Goal: Information Seeking & Learning: Learn about a topic

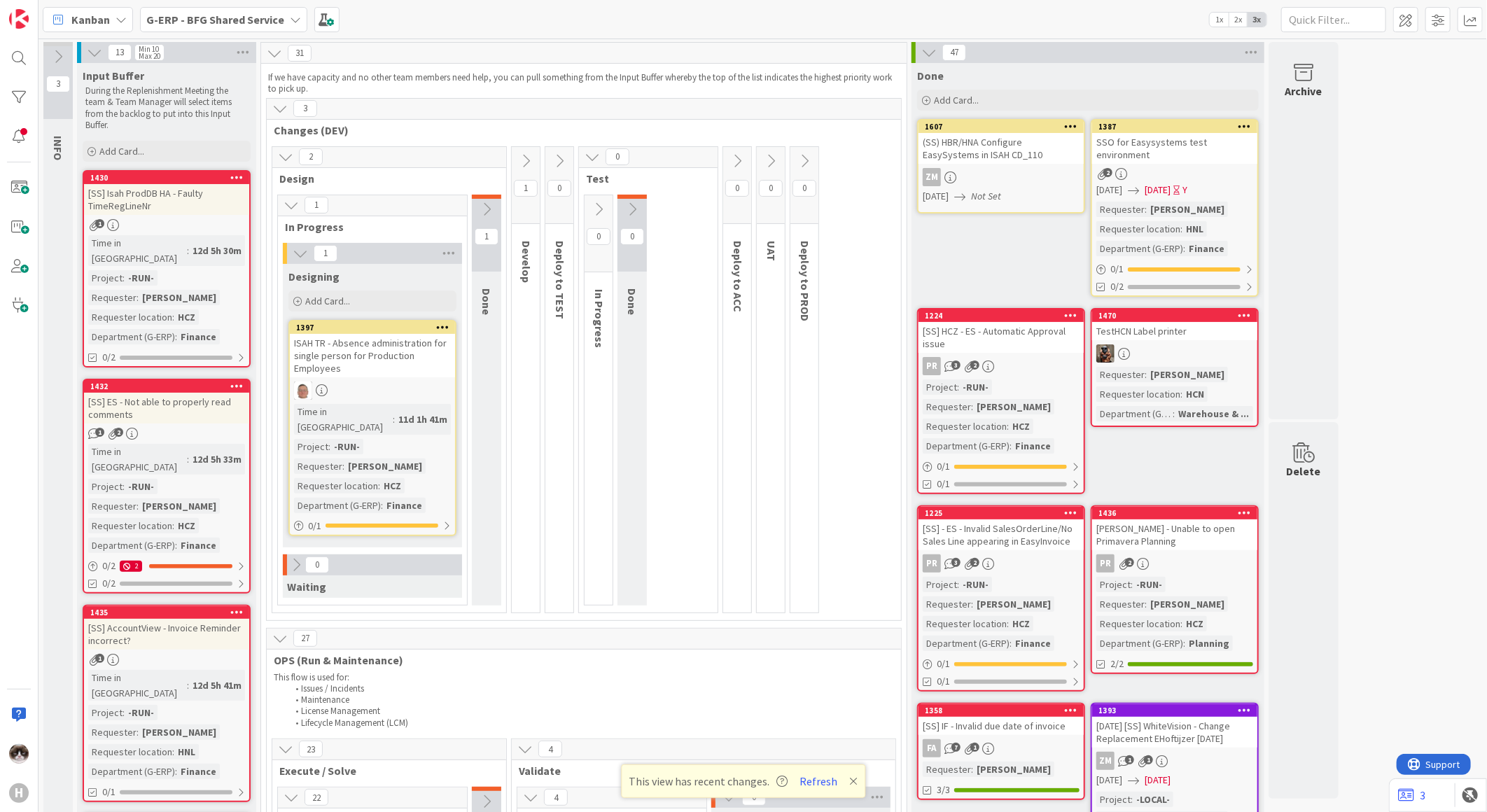
click at [244, 26] on span "G-ERP - BFG Shared Service" at bounding box center [215, 19] width 138 height 17
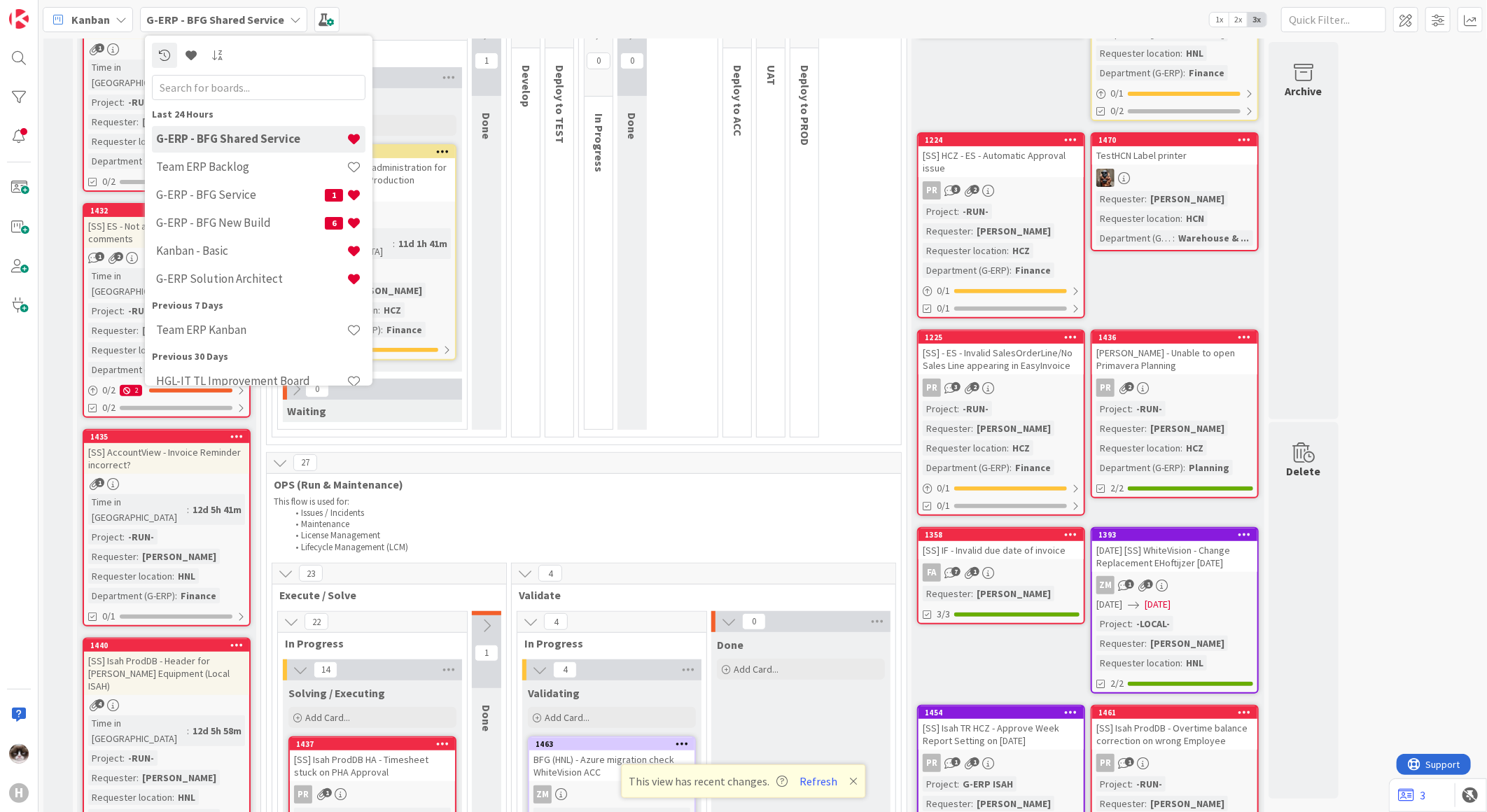
scroll to position [310, 0]
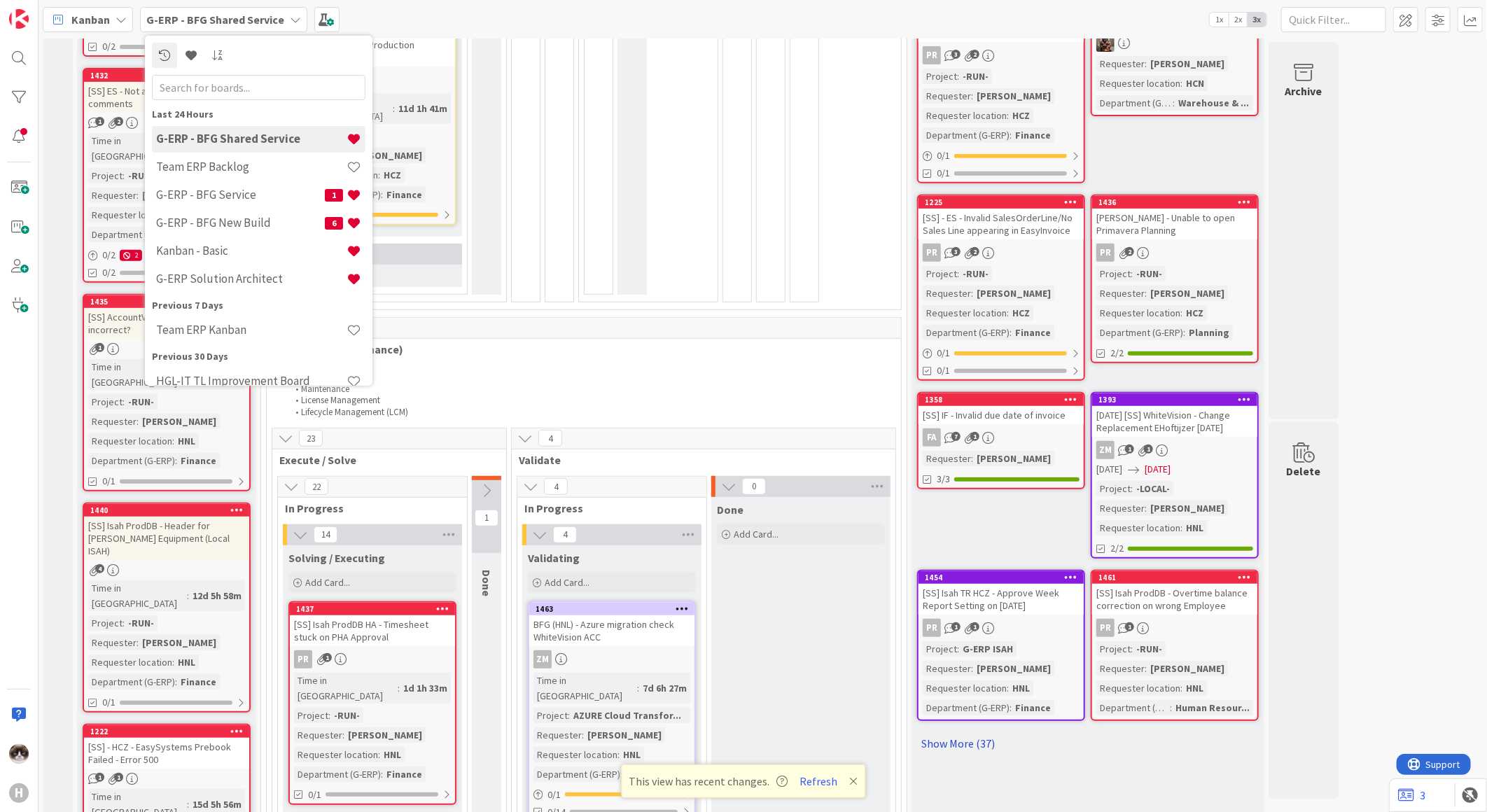
click at [1072, 732] on link "Show More (37)" at bounding box center [1087, 744] width 341 height 23
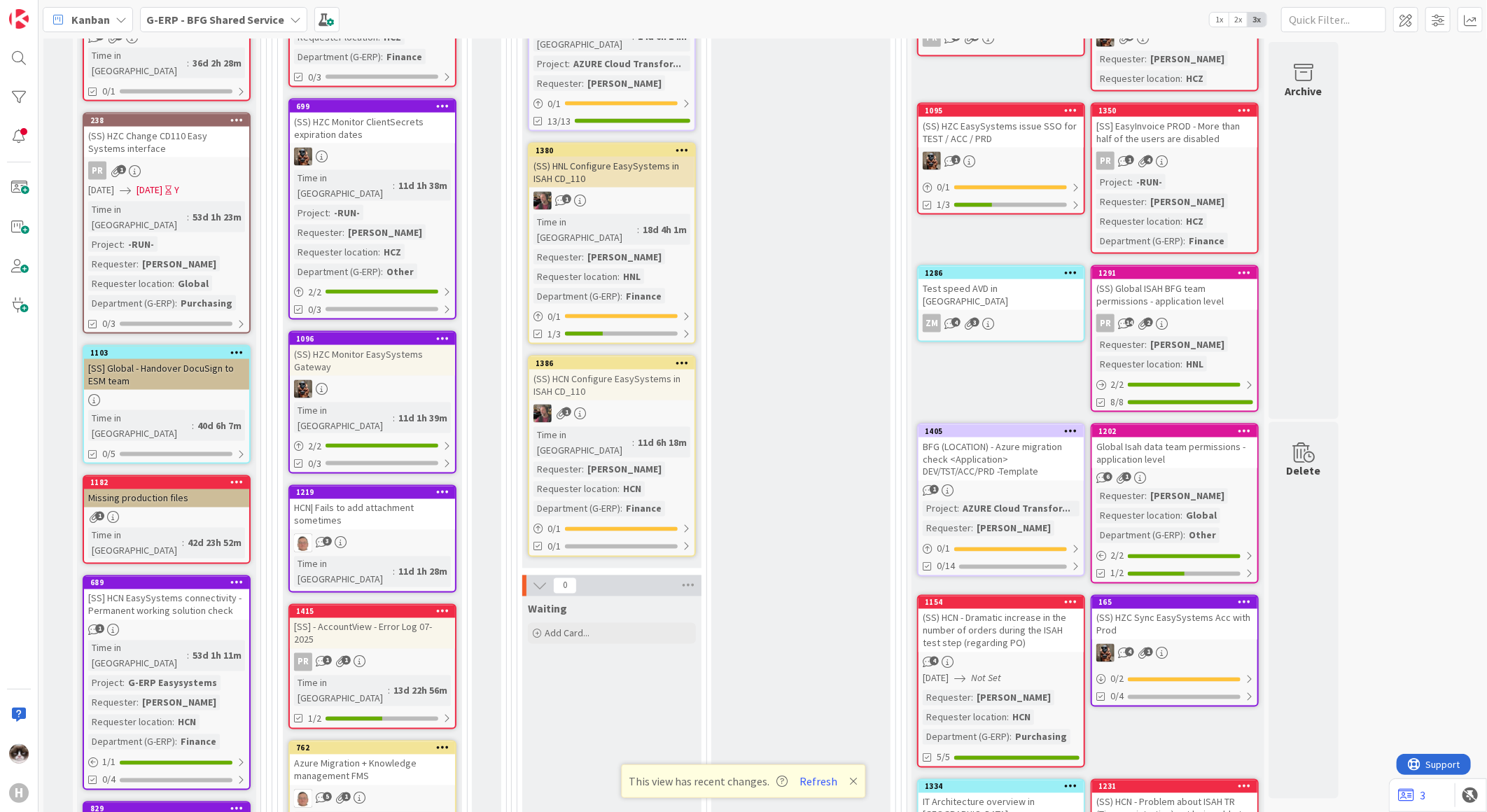
scroll to position [1243, 0]
click at [198, 511] on div "1" at bounding box center [167, 517] width 165 height 12
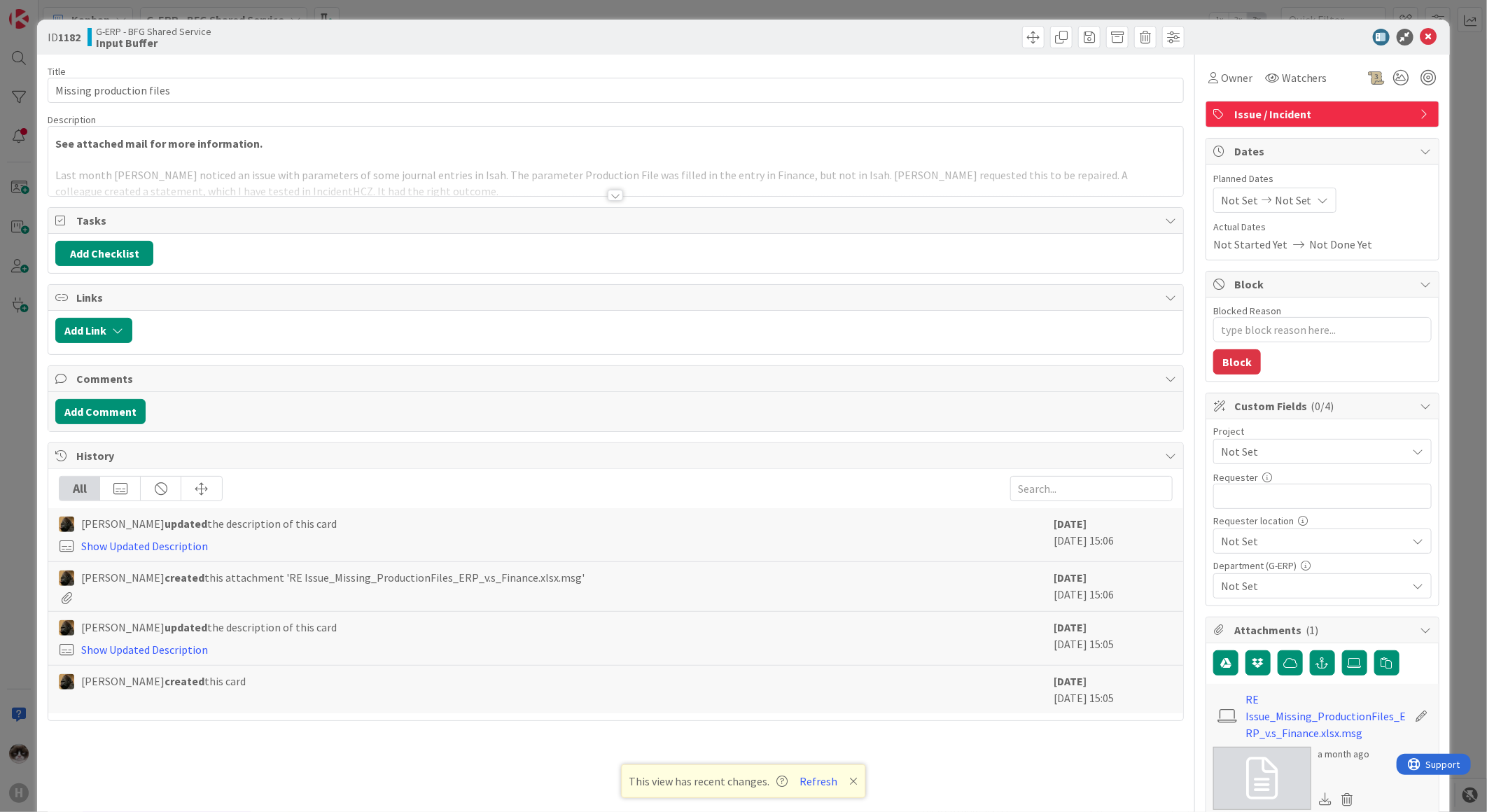
type textarea "x"
click at [611, 198] on div at bounding box center [616, 195] width 16 height 11
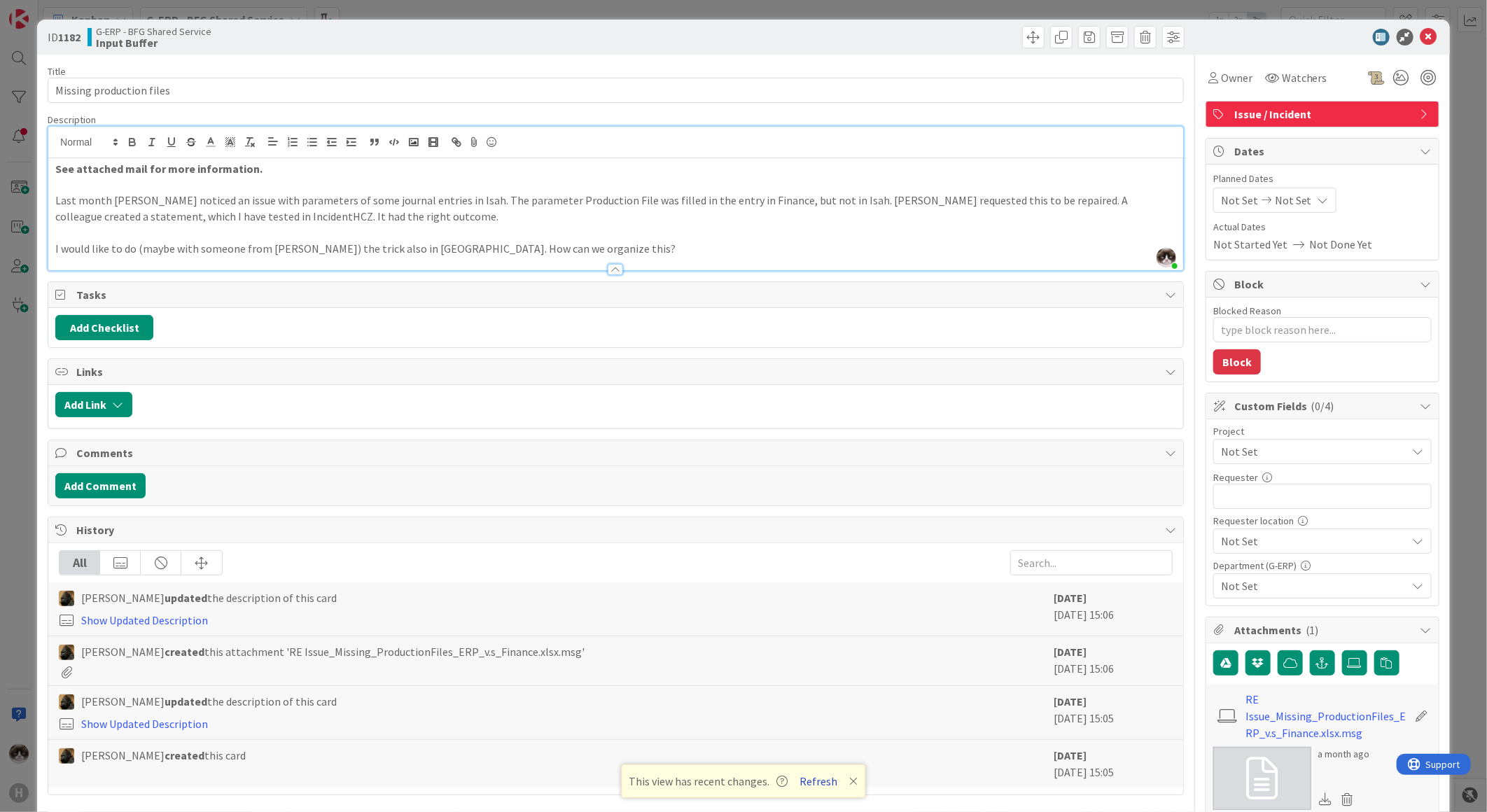
click at [803, 774] on button "Refresh" at bounding box center [819, 780] width 47 height 18
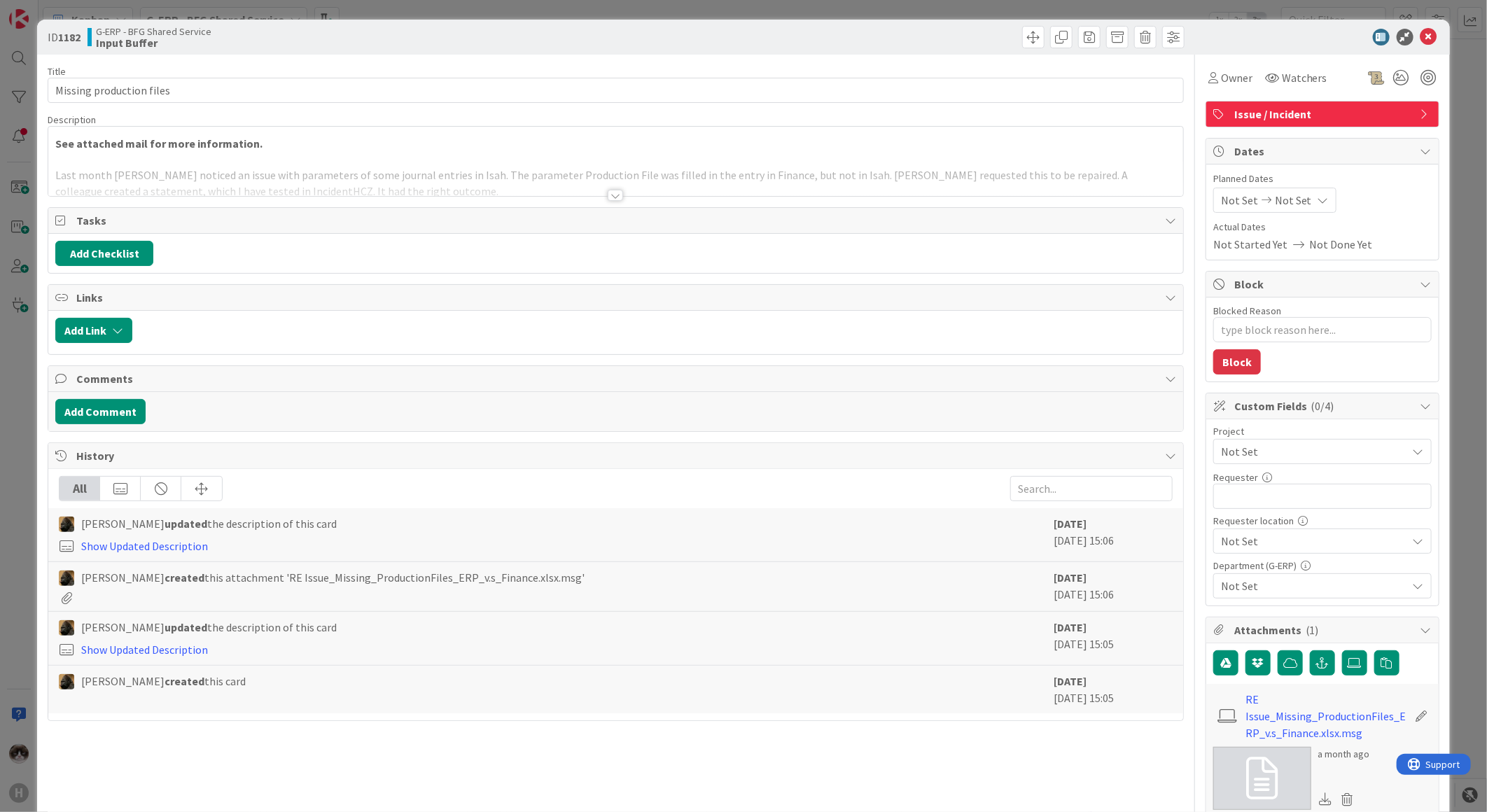
type textarea "x"
click at [612, 188] on div at bounding box center [616, 178] width 1135 height 36
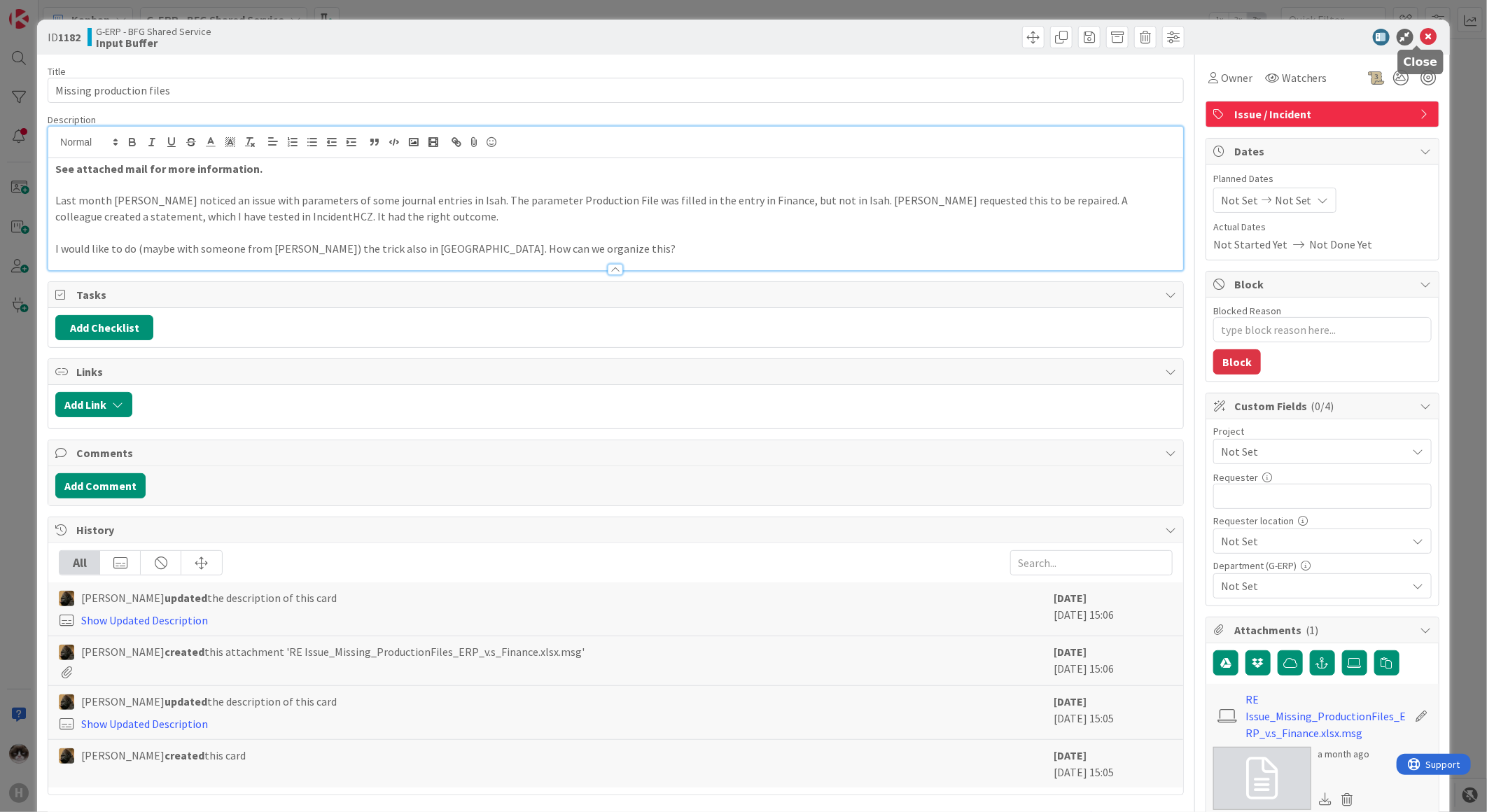
click at [1420, 39] on icon at bounding box center [1428, 37] width 17 height 17
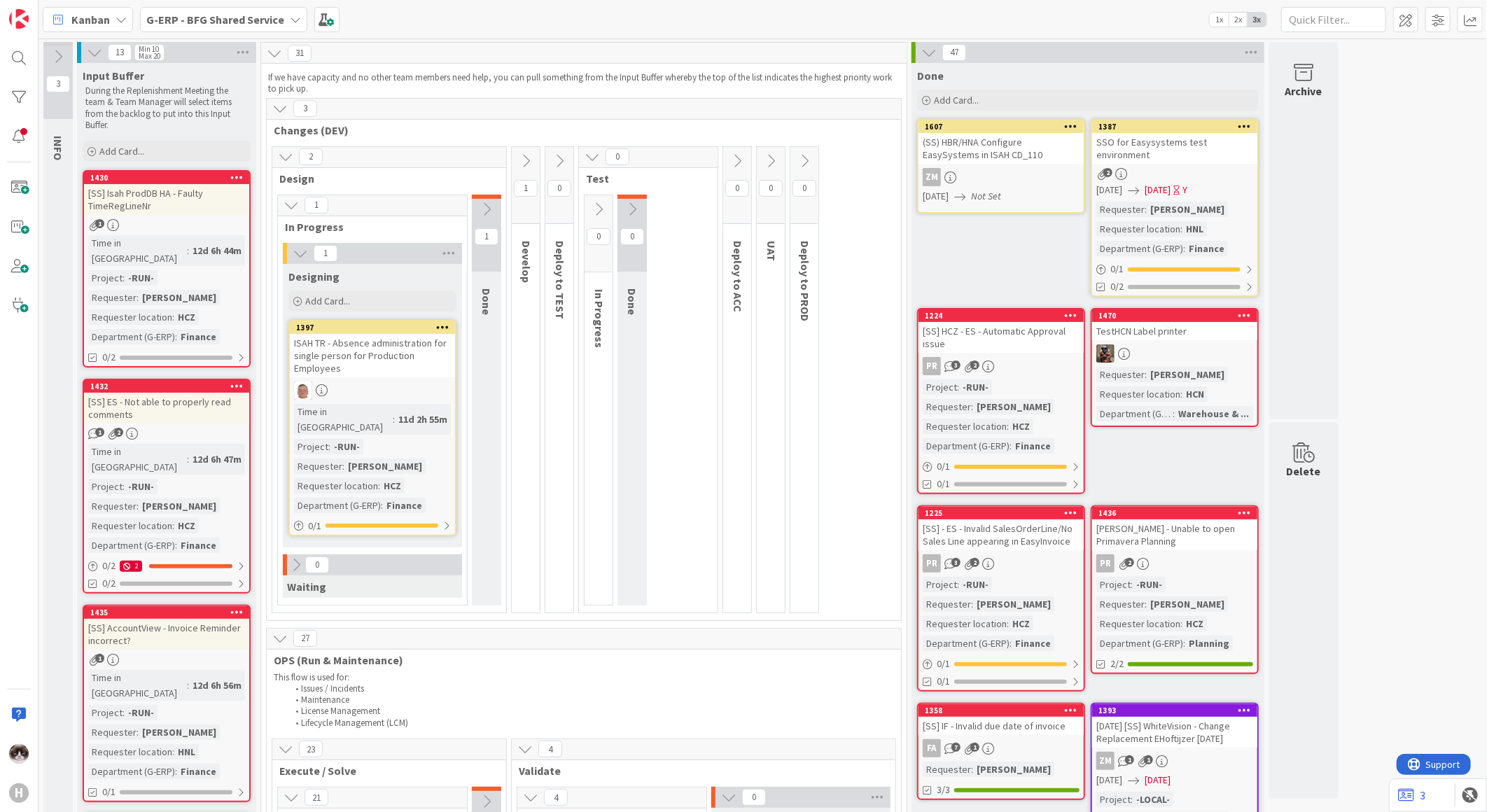
click at [95, 19] on span "Kanban" at bounding box center [90, 19] width 39 height 17
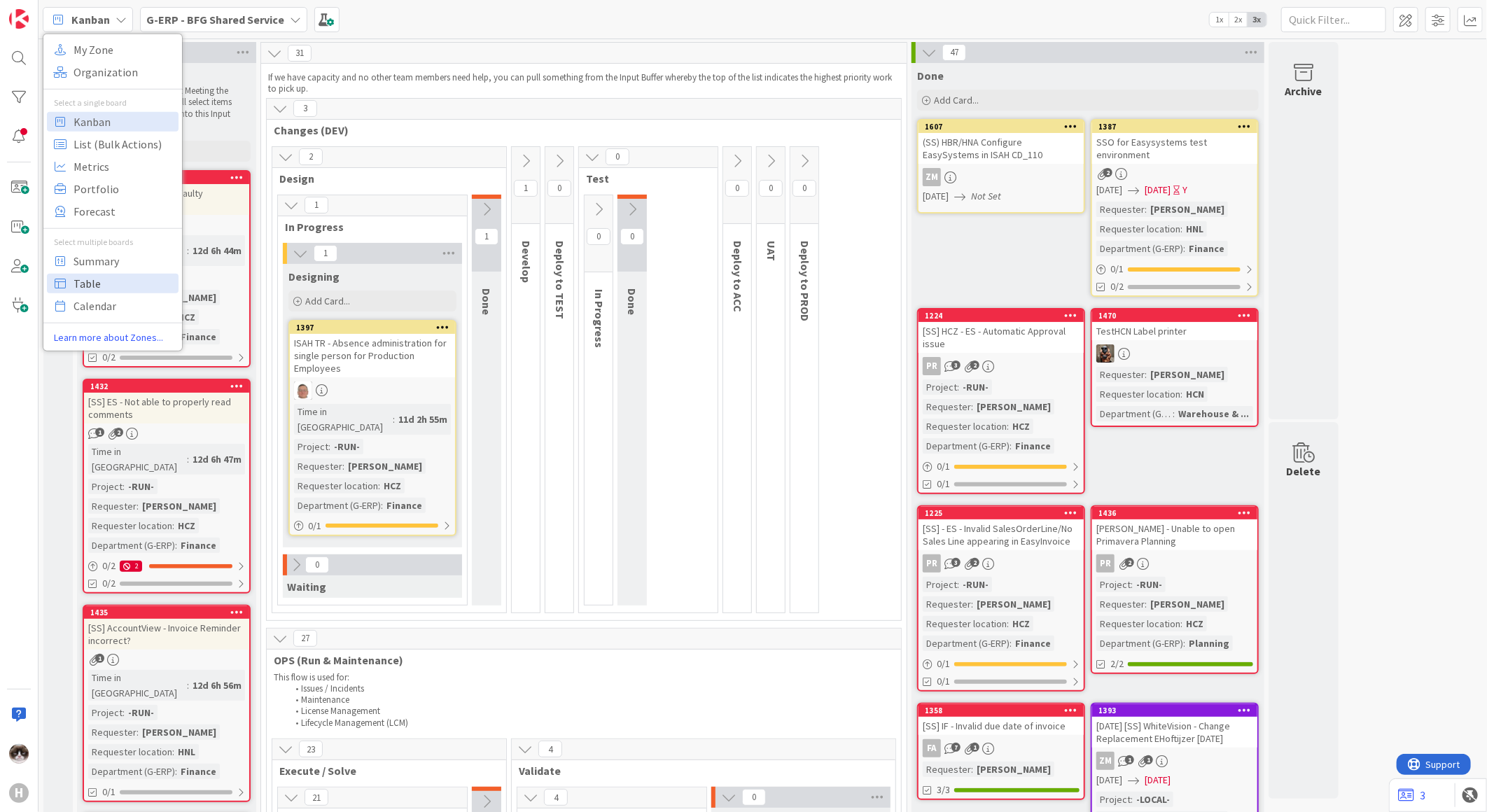
click at [133, 276] on span "Table" at bounding box center [124, 282] width 101 height 21
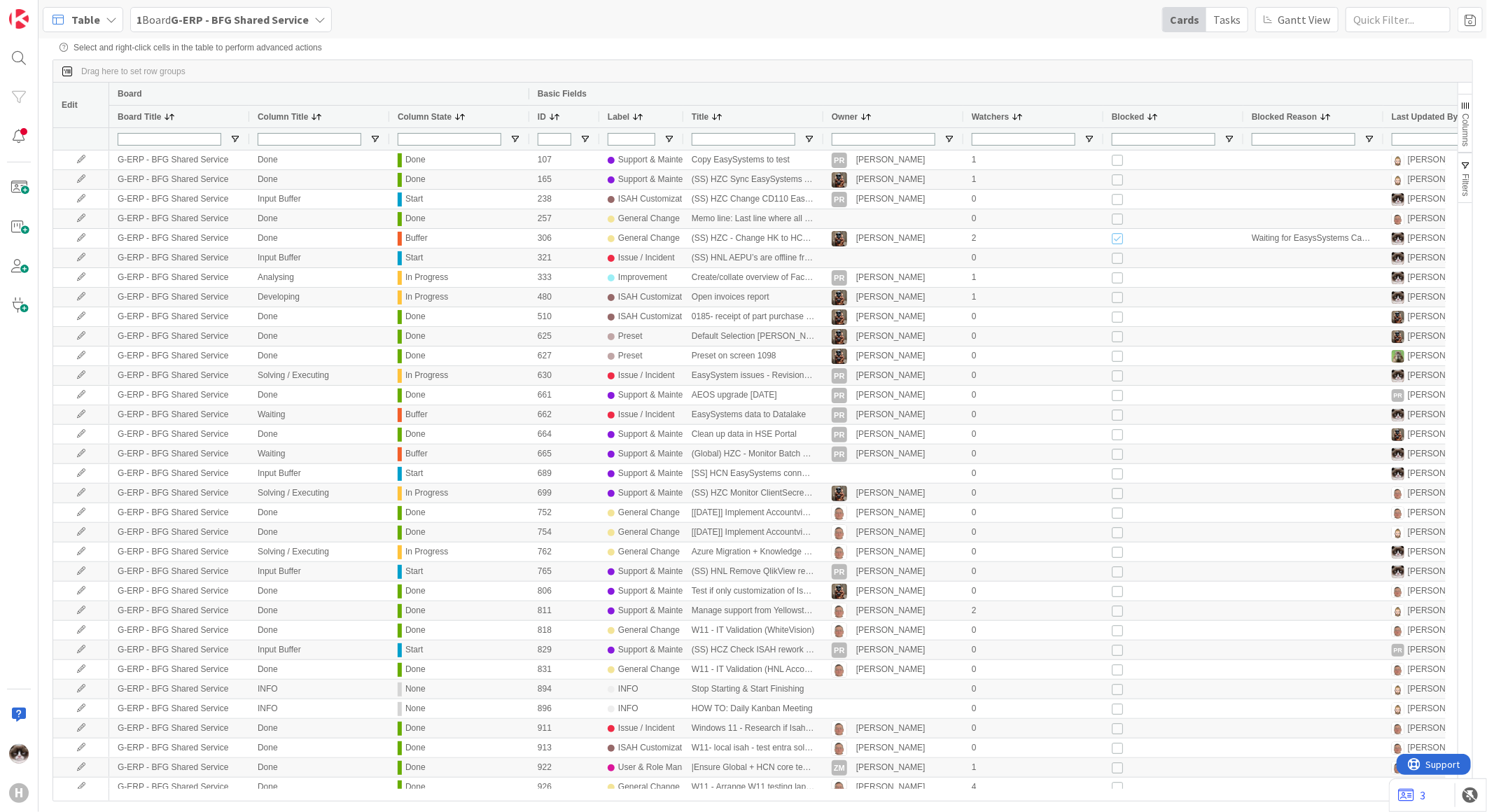
scroll to position [0, 78]
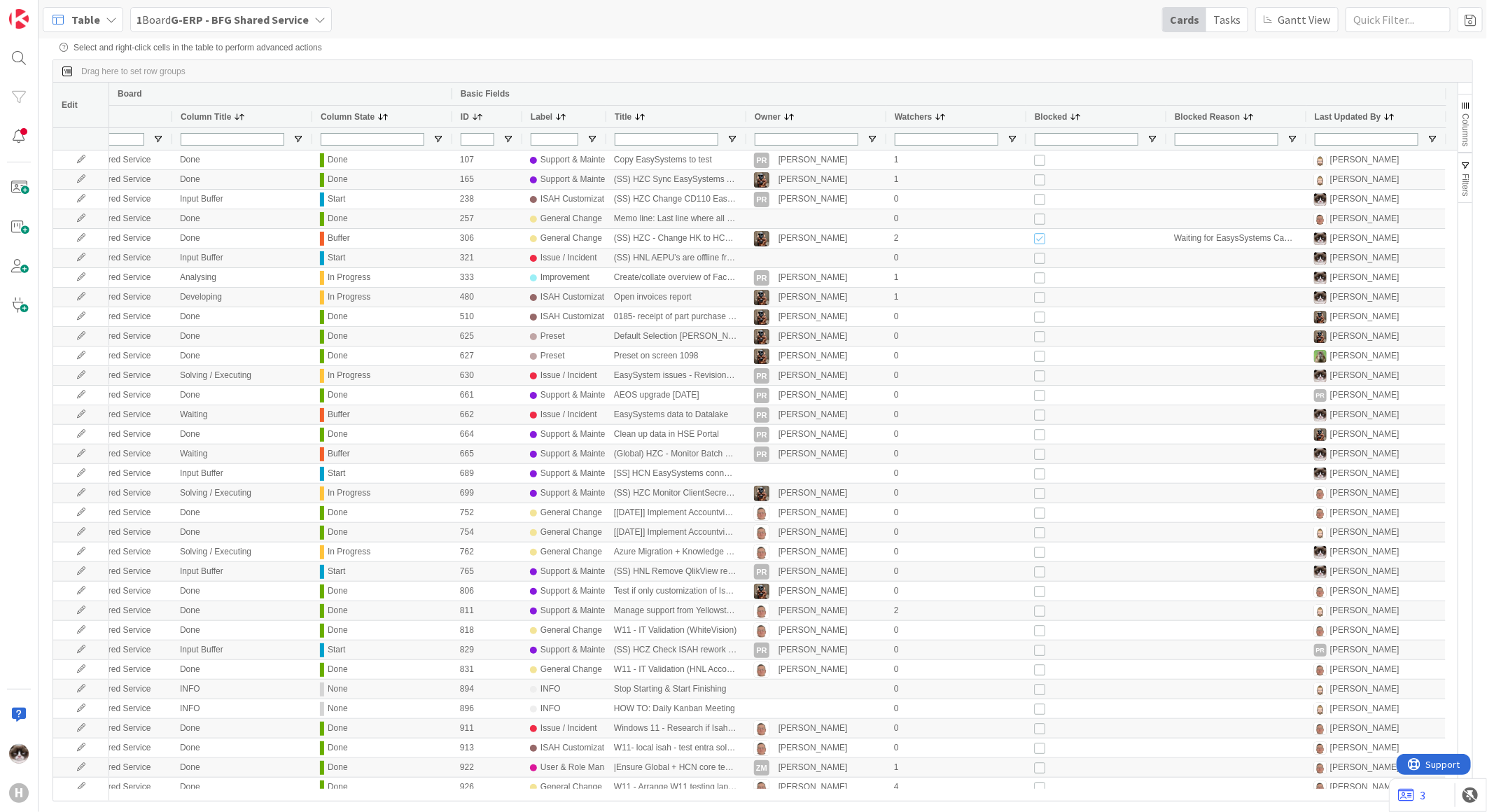
click at [1466, 105] on span "button" at bounding box center [1465, 105] width 11 height 11
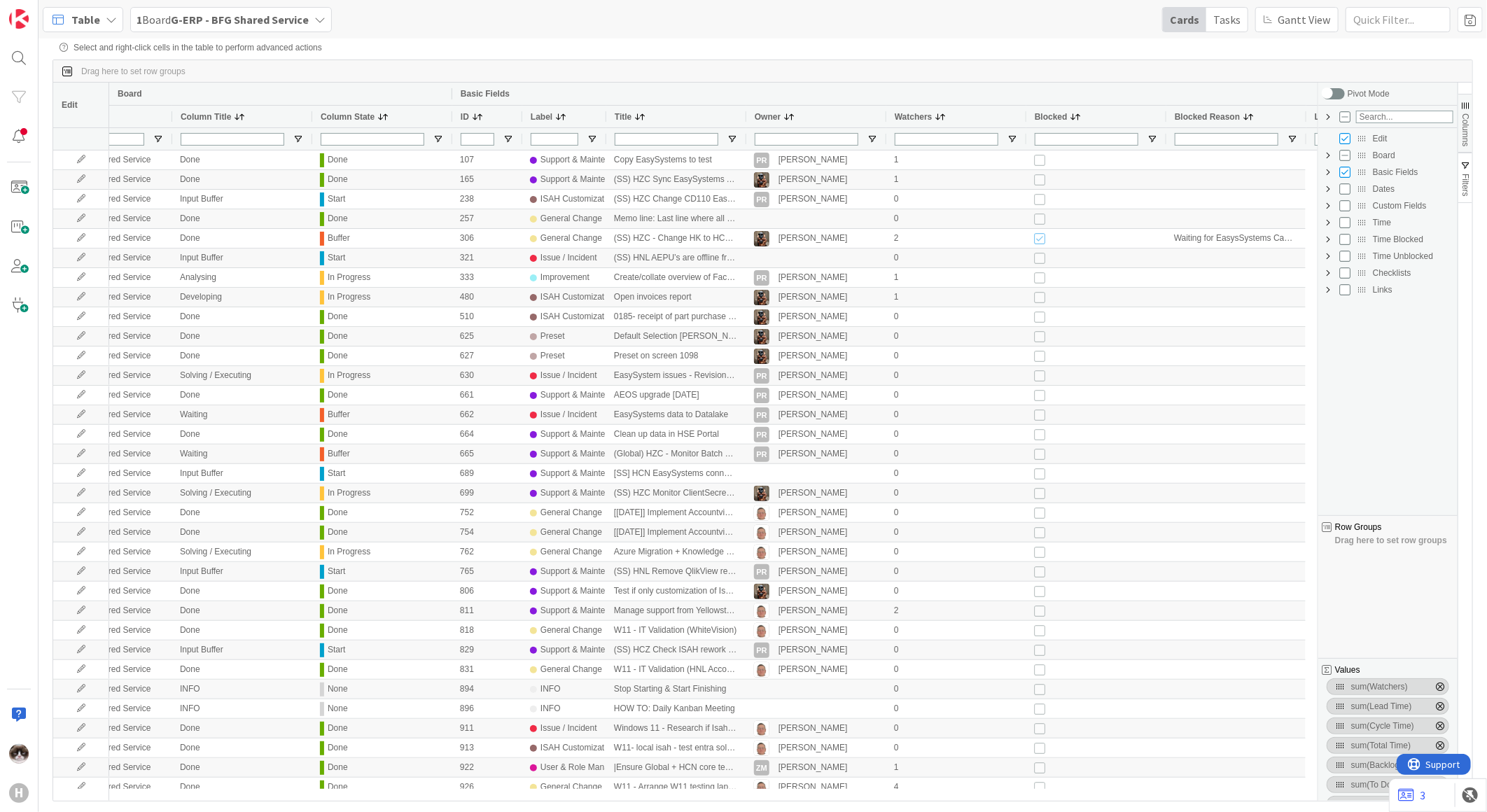
click at [1328, 209] on span "Custom Fields Column Group" at bounding box center [1328, 205] width 11 height 11
click at [1358, 309] on input "Press SPACE to toggle visibility (hidden)" at bounding box center [1359, 306] width 11 height 11
checkbox input "true"
checkbox input "false"
click at [1465, 107] on span "button" at bounding box center [1465, 105] width 11 height 11
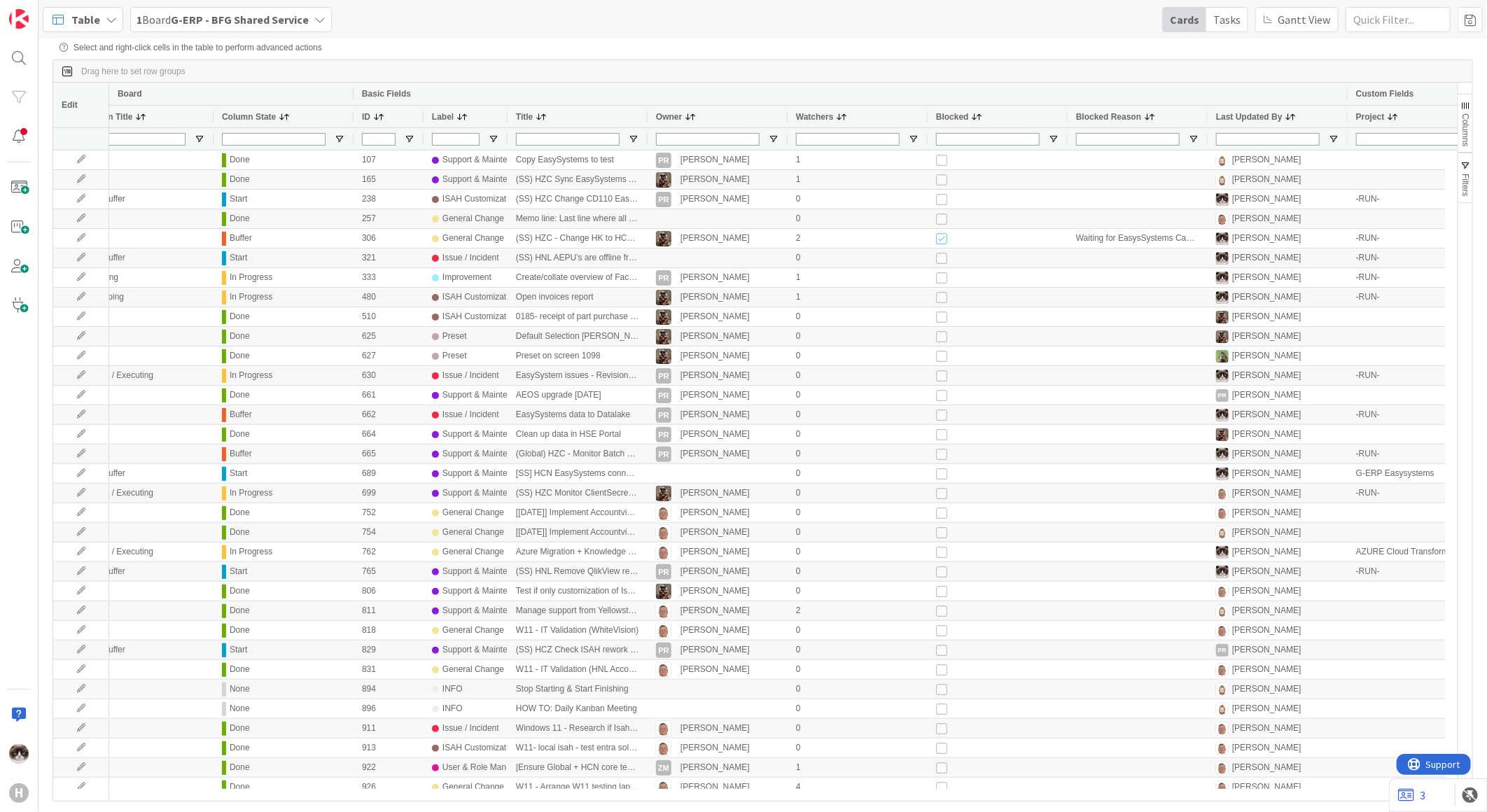
scroll to position [0, 147]
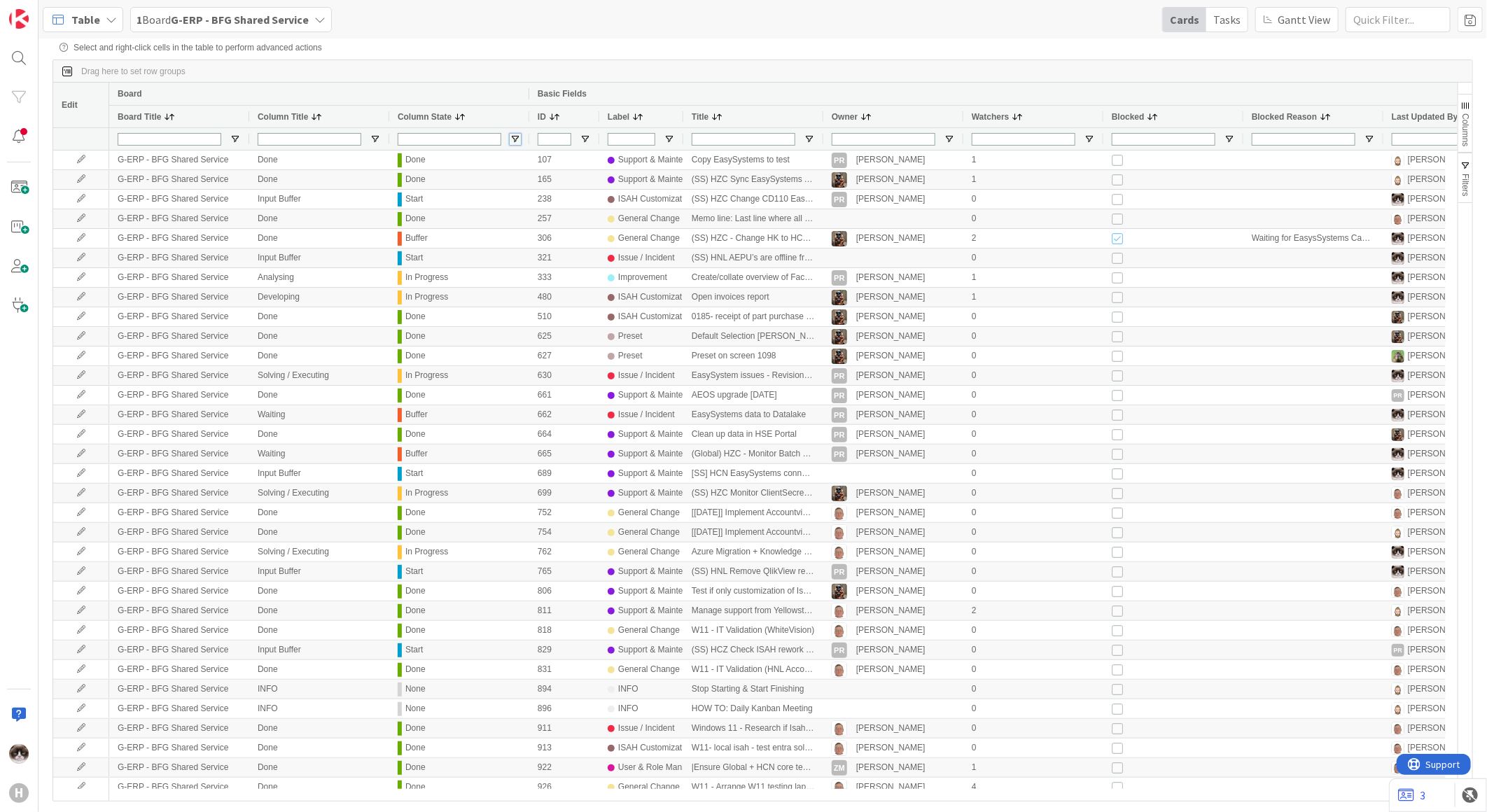
click at [518, 137] on span "Open Filter Menu" at bounding box center [515, 139] width 11 height 11
click at [519, 253] on input "Filter List" at bounding box center [517, 247] width 11 height 11
checkbox input "false"
type input "(4) Buffer,In Progress,None,Start"
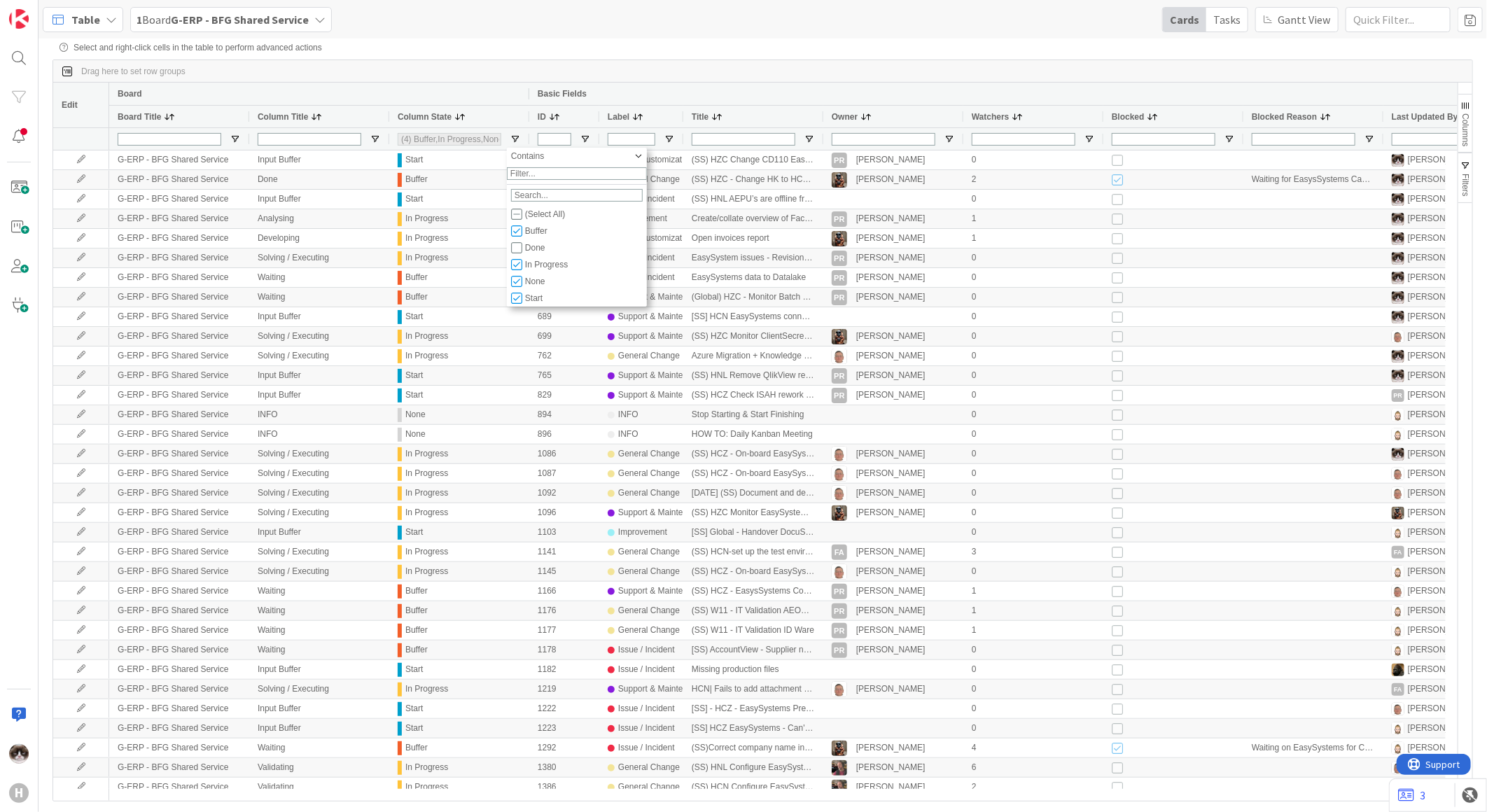
click at [688, 78] on div "Drag here to set row groups" at bounding box center [763, 72] width 1419 height 23
click at [669, 145] on span "Open Filter Menu" at bounding box center [669, 139] width 11 height 11
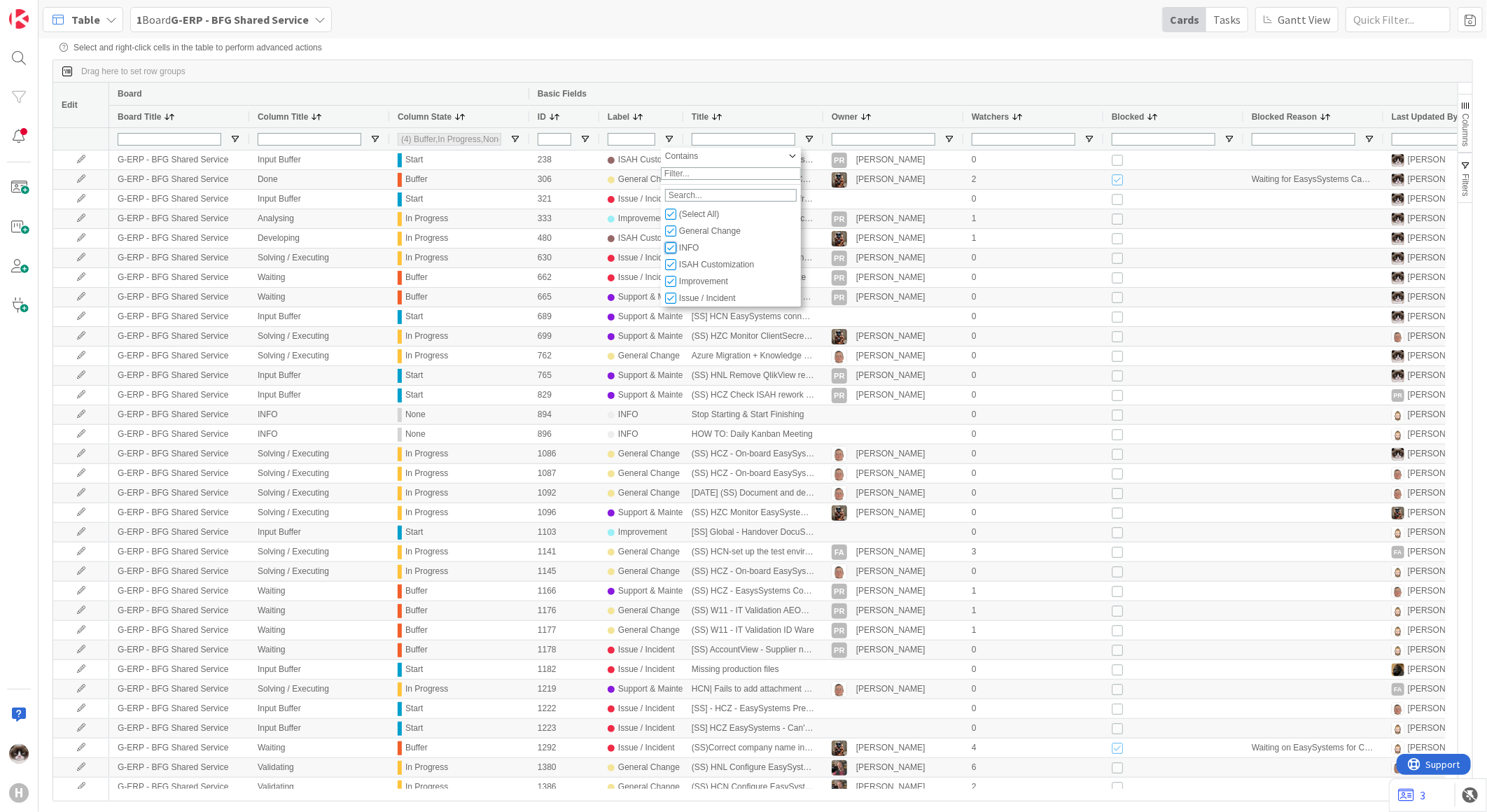
click at [675, 253] on input "Filter List" at bounding box center [670, 247] width 11 height 11
checkbox input "false"
type input "(6) General Change,ISAH Customization,Improvement,Issue / Incident,Life Cycle M…"
type input "(3) Buffer,In Progress,Start"
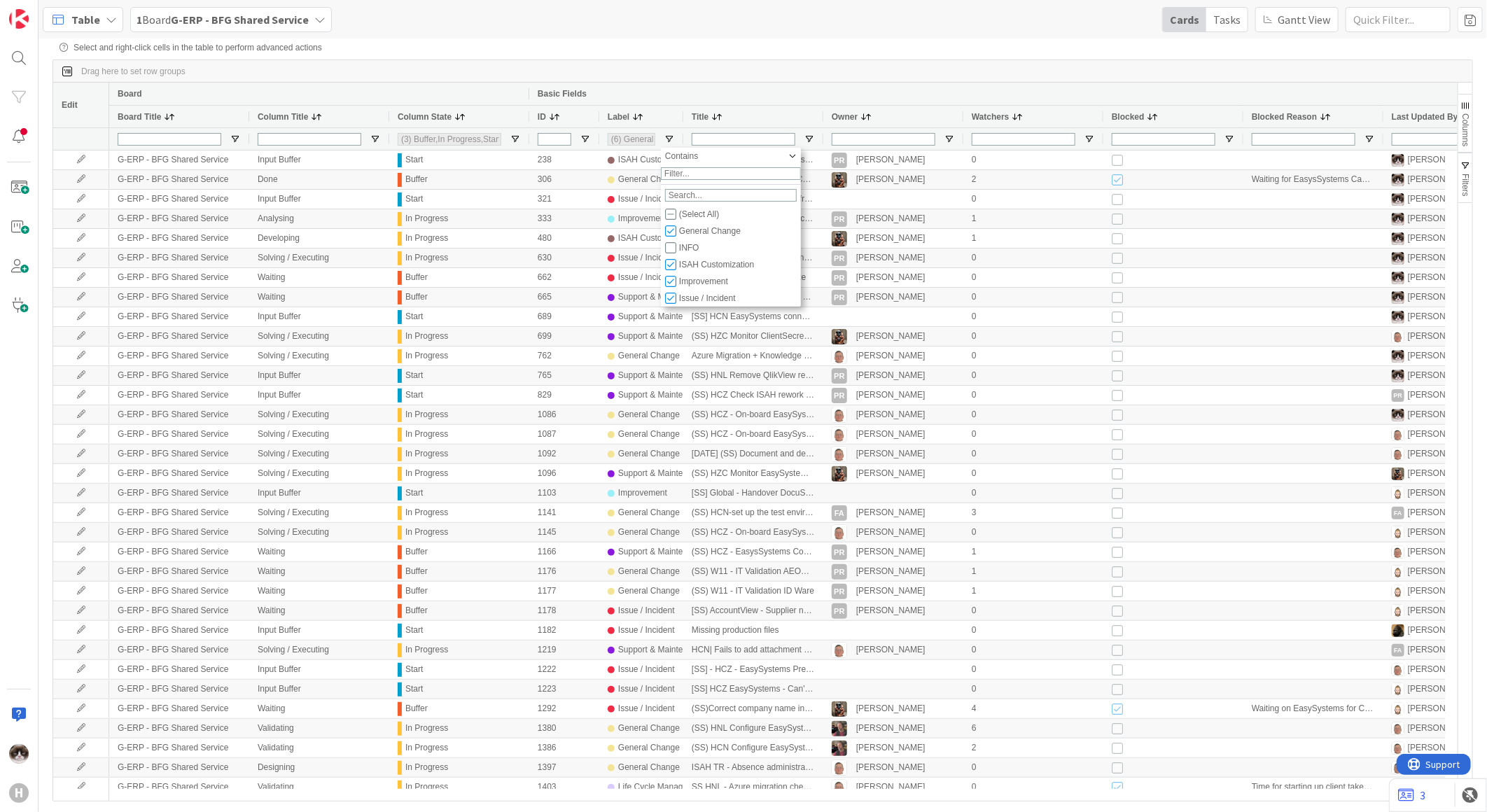
click at [888, 77] on div "Drag here to set row groups" at bounding box center [763, 72] width 1419 height 23
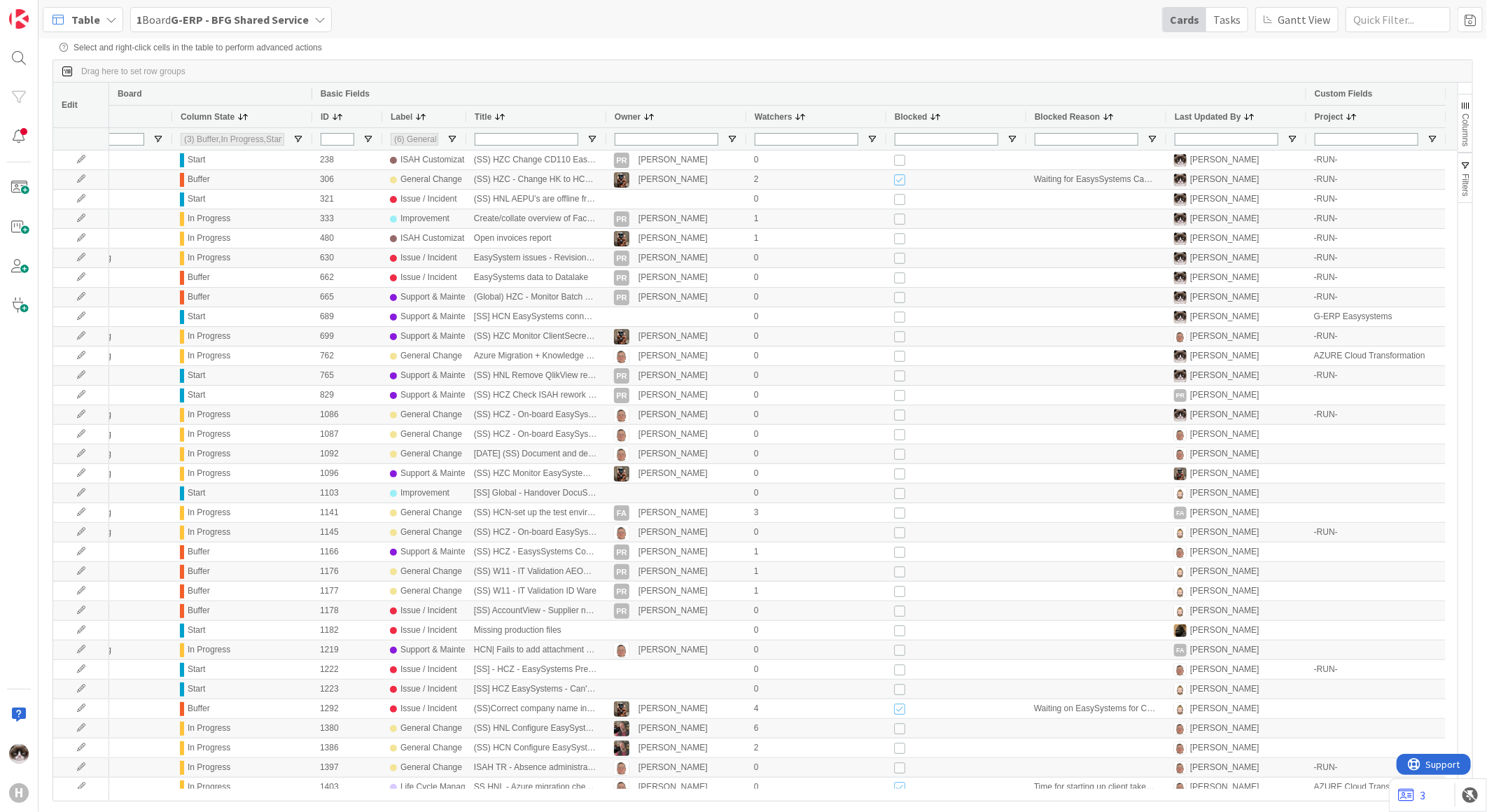
click at [1354, 119] on span at bounding box center [1352, 117] width 11 height 11
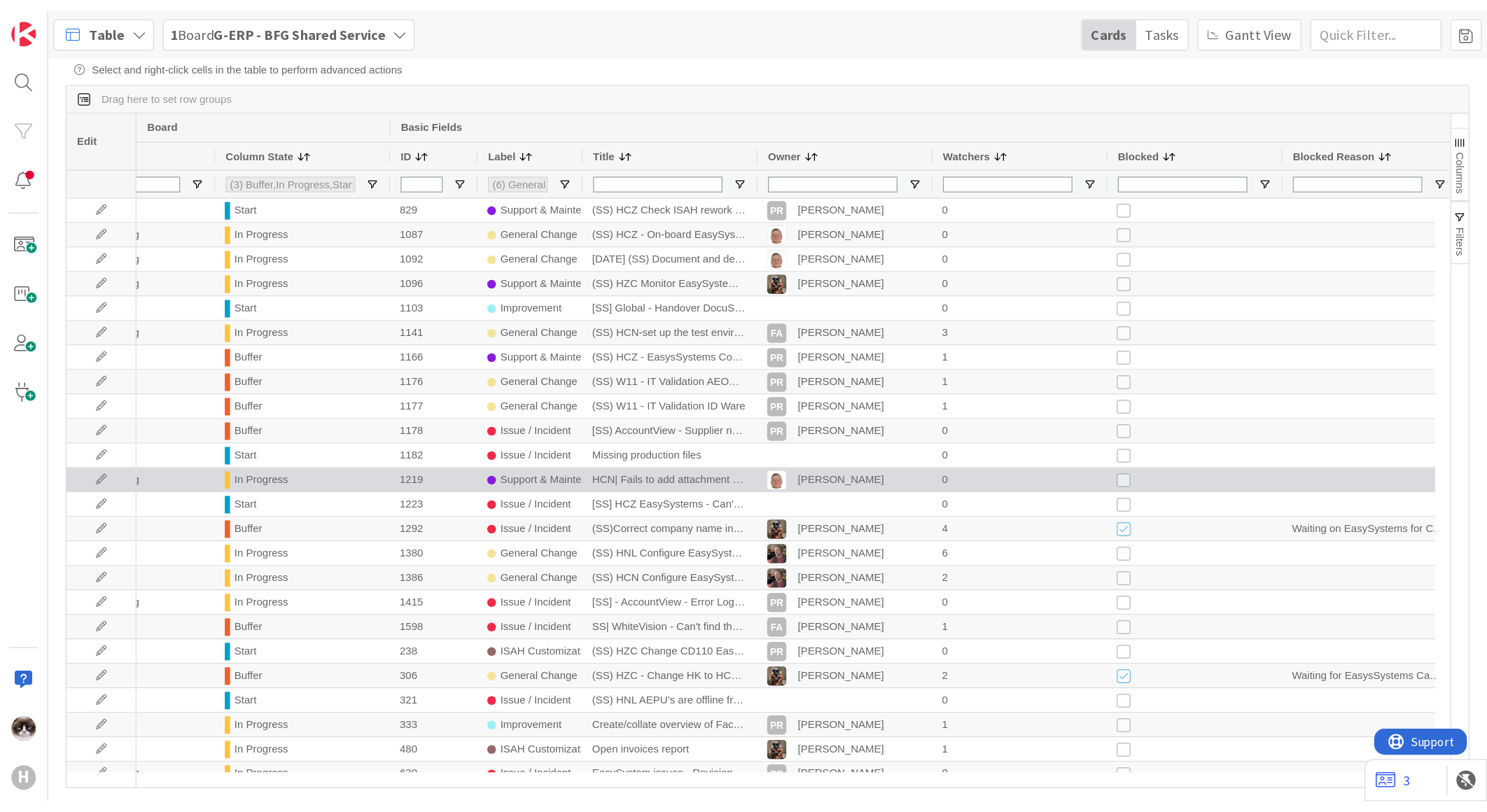
scroll to position [0, 217]
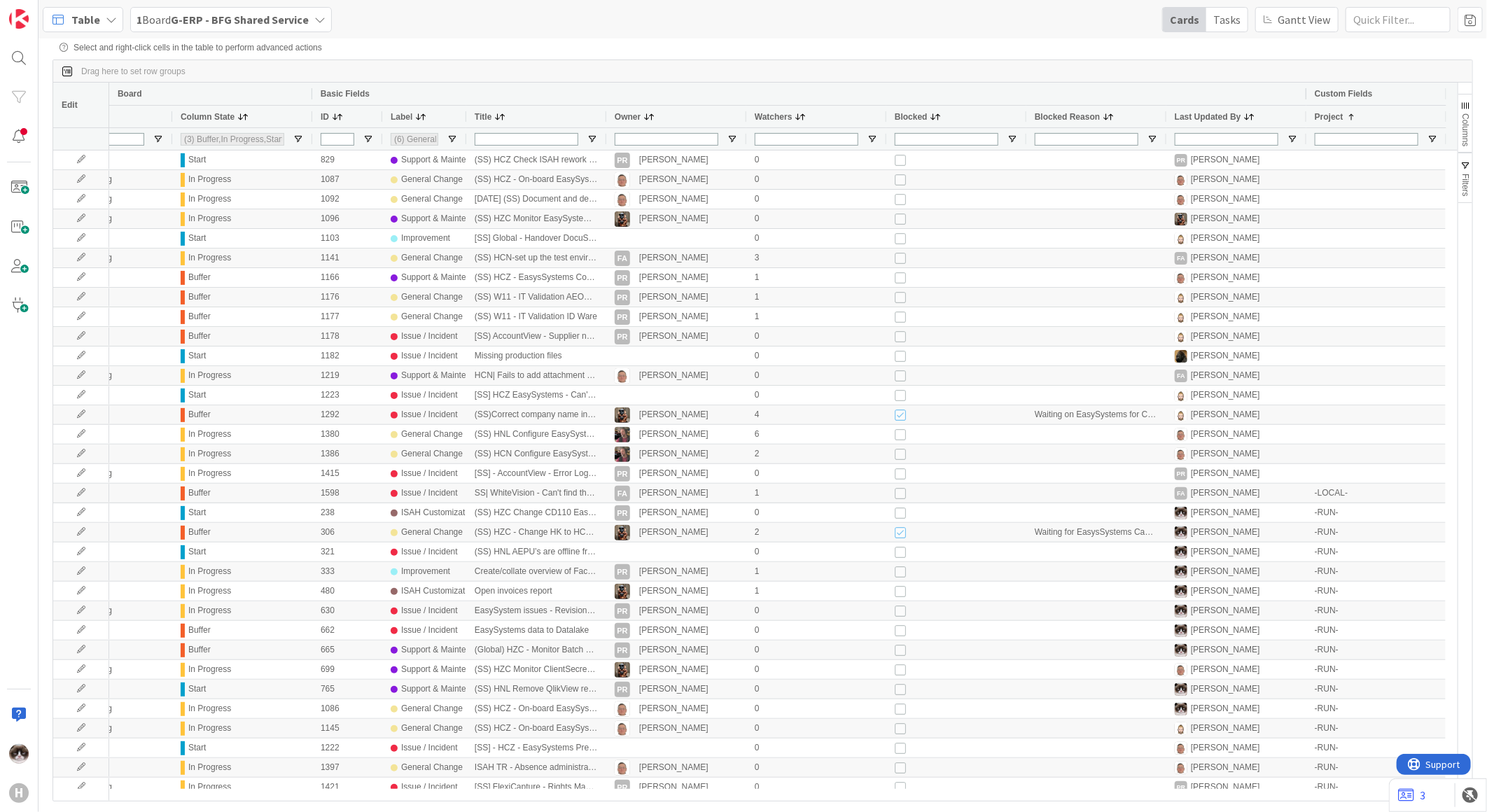
click at [109, 26] on div "Table" at bounding box center [83, 19] width 81 height 25
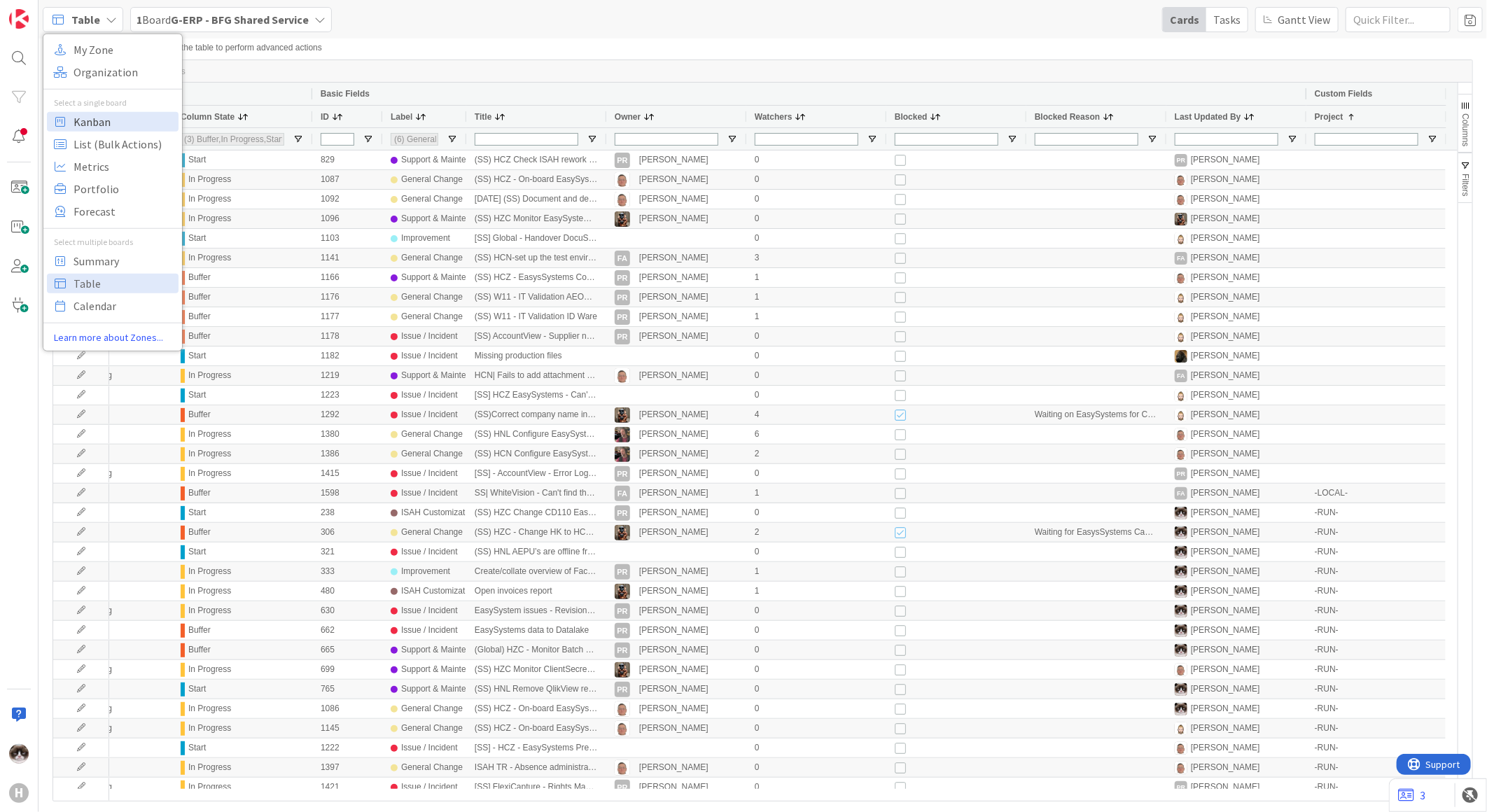
click at [109, 123] on span "Kanban" at bounding box center [124, 121] width 101 height 21
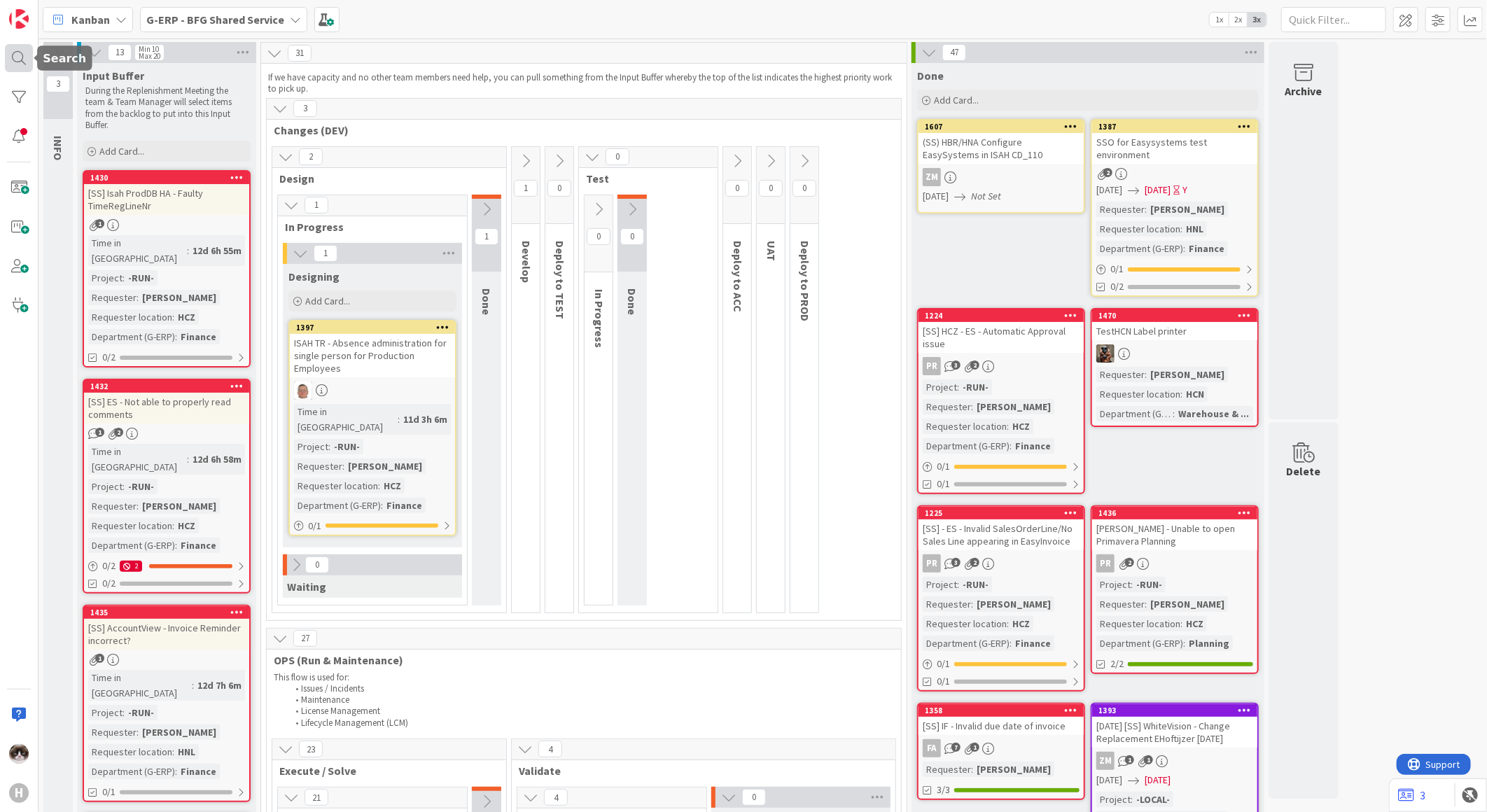
click at [15, 64] on div at bounding box center [19, 58] width 28 height 28
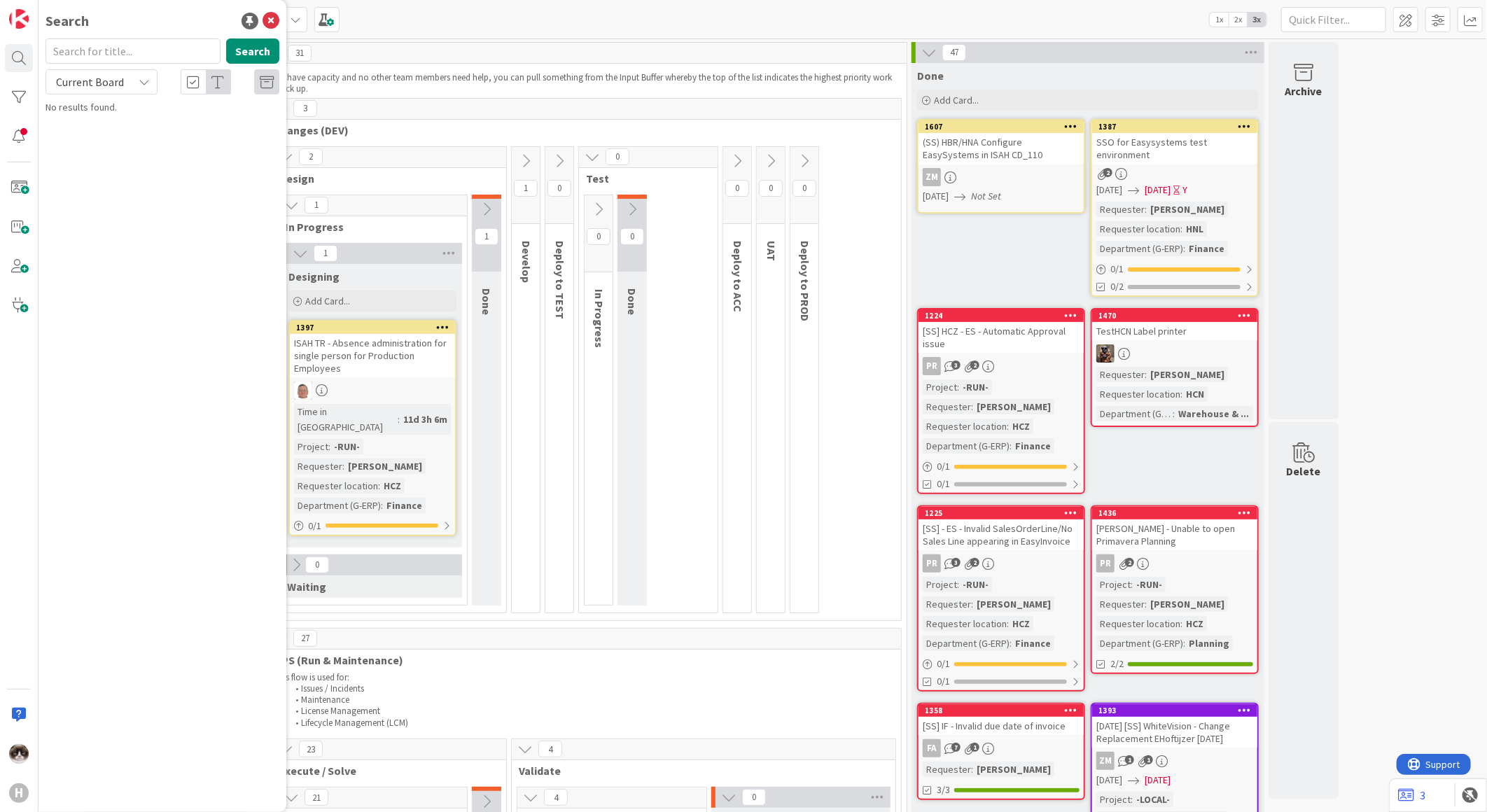
click at [121, 77] on span "Current Board" at bounding box center [89, 82] width 68 height 14
click at [111, 126] on link "Current Board" at bounding box center [126, 115] width 160 height 25
click at [92, 84] on span "Current Board" at bounding box center [89, 82] width 68 height 14
click at [85, 130] on span "All Boards" at bounding box center [126, 140] width 146 height 21
click at [102, 53] on input "text" at bounding box center [133, 51] width 175 height 25
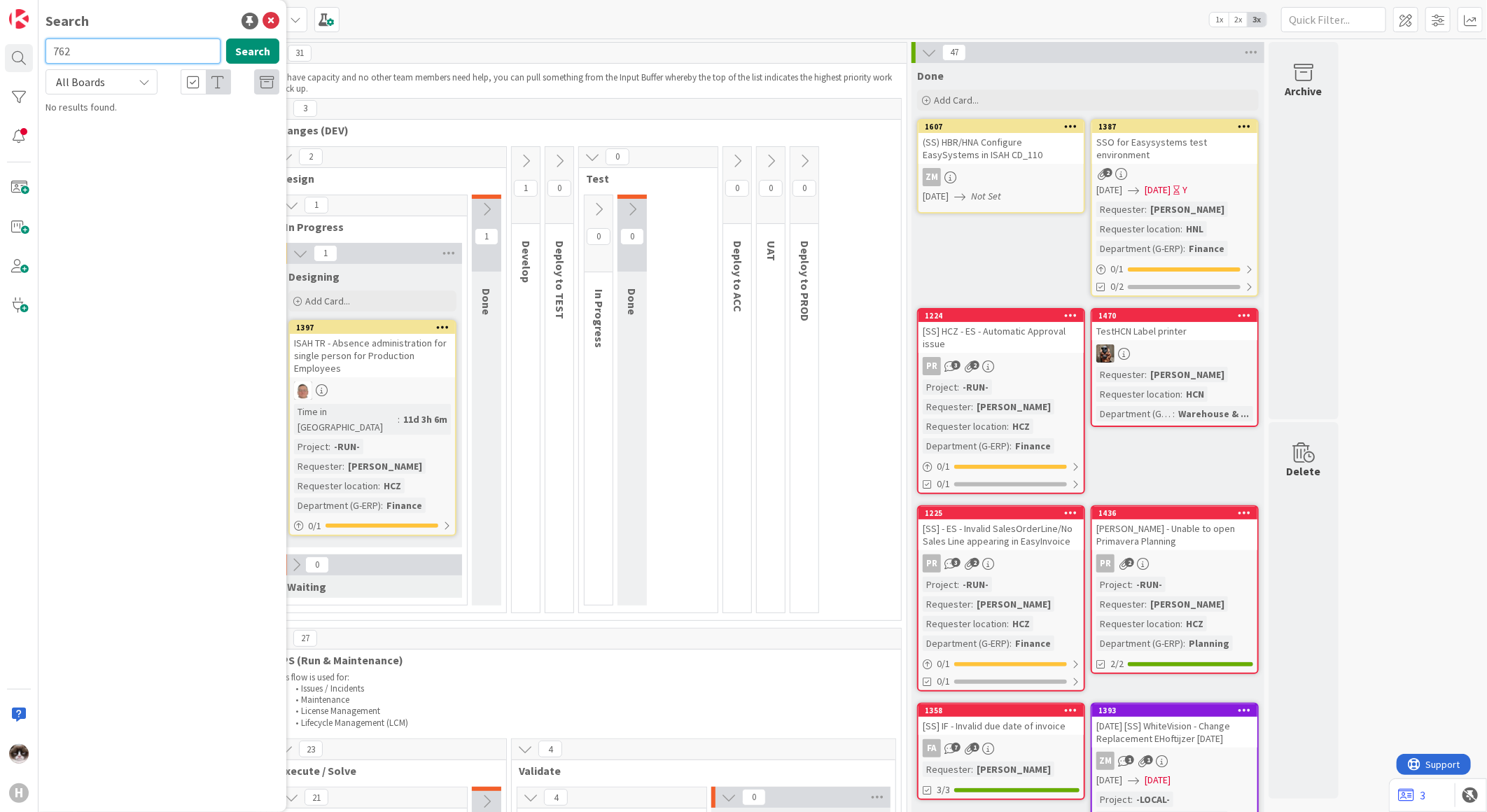
type input "762"
click at [227, 133] on p "Azure Migration + Knowledge management FMS" at bounding box center [172, 131] width 214 height 30
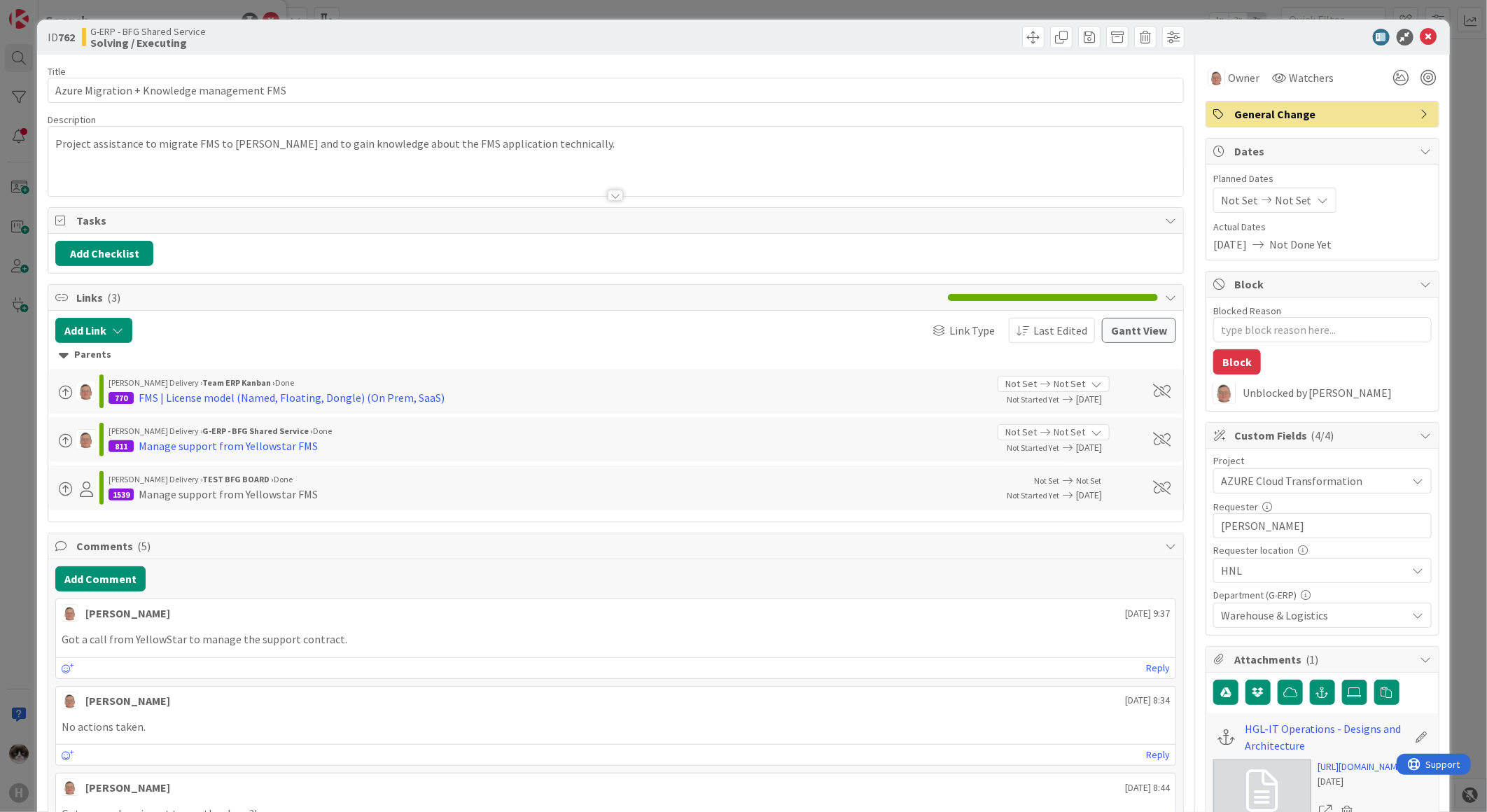
type textarea "x"
click at [1420, 32] on icon at bounding box center [1428, 37] width 17 height 17
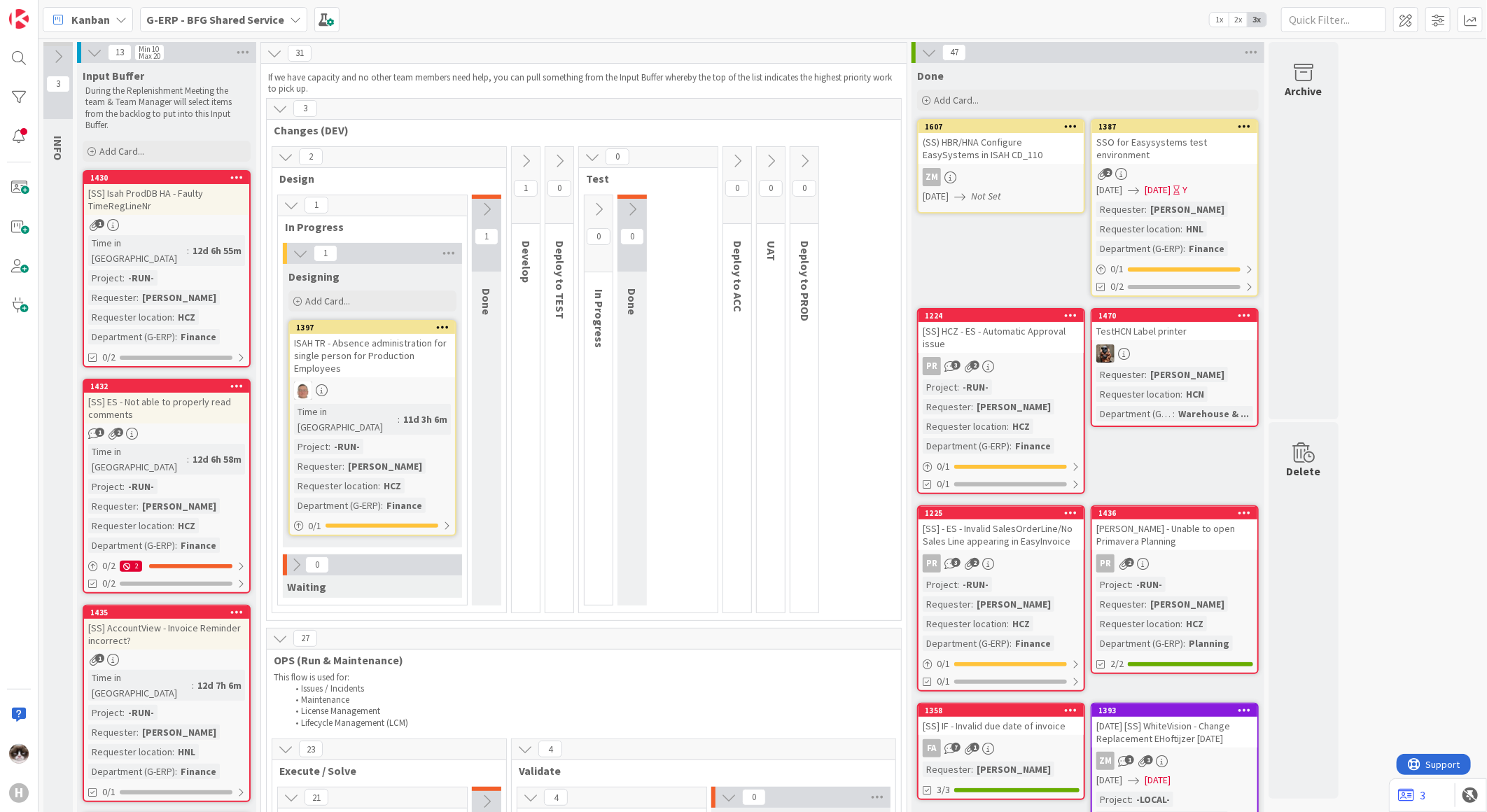
click at [33, 43] on div "H" at bounding box center [19, 406] width 39 height 812
click at [30, 50] on div at bounding box center [19, 58] width 28 height 28
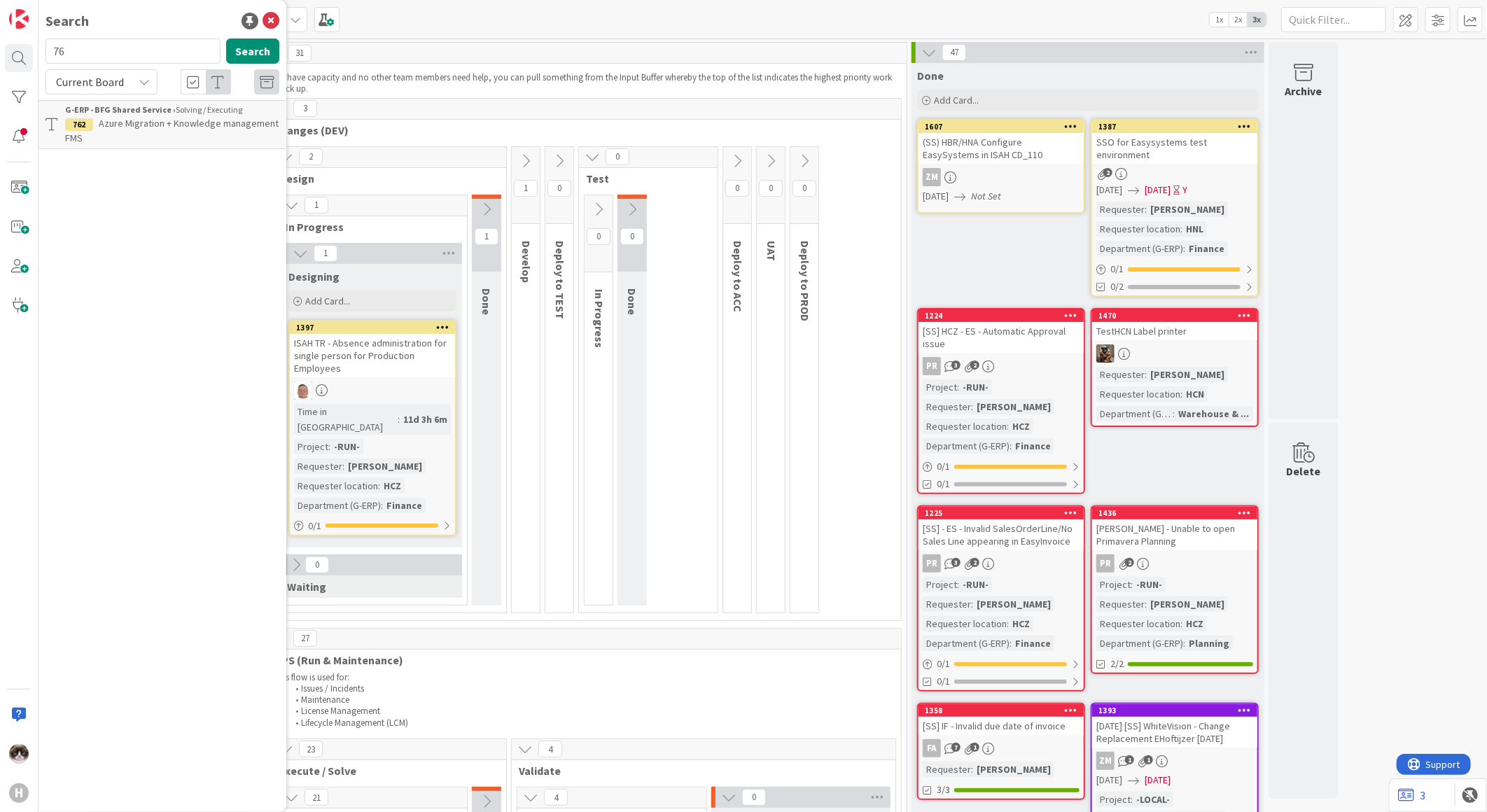
type input "7"
type input "765"
click at [124, 137] on p "(SS) HNL Remove QlikView remnains like batchjob" at bounding box center [172, 131] width 214 height 30
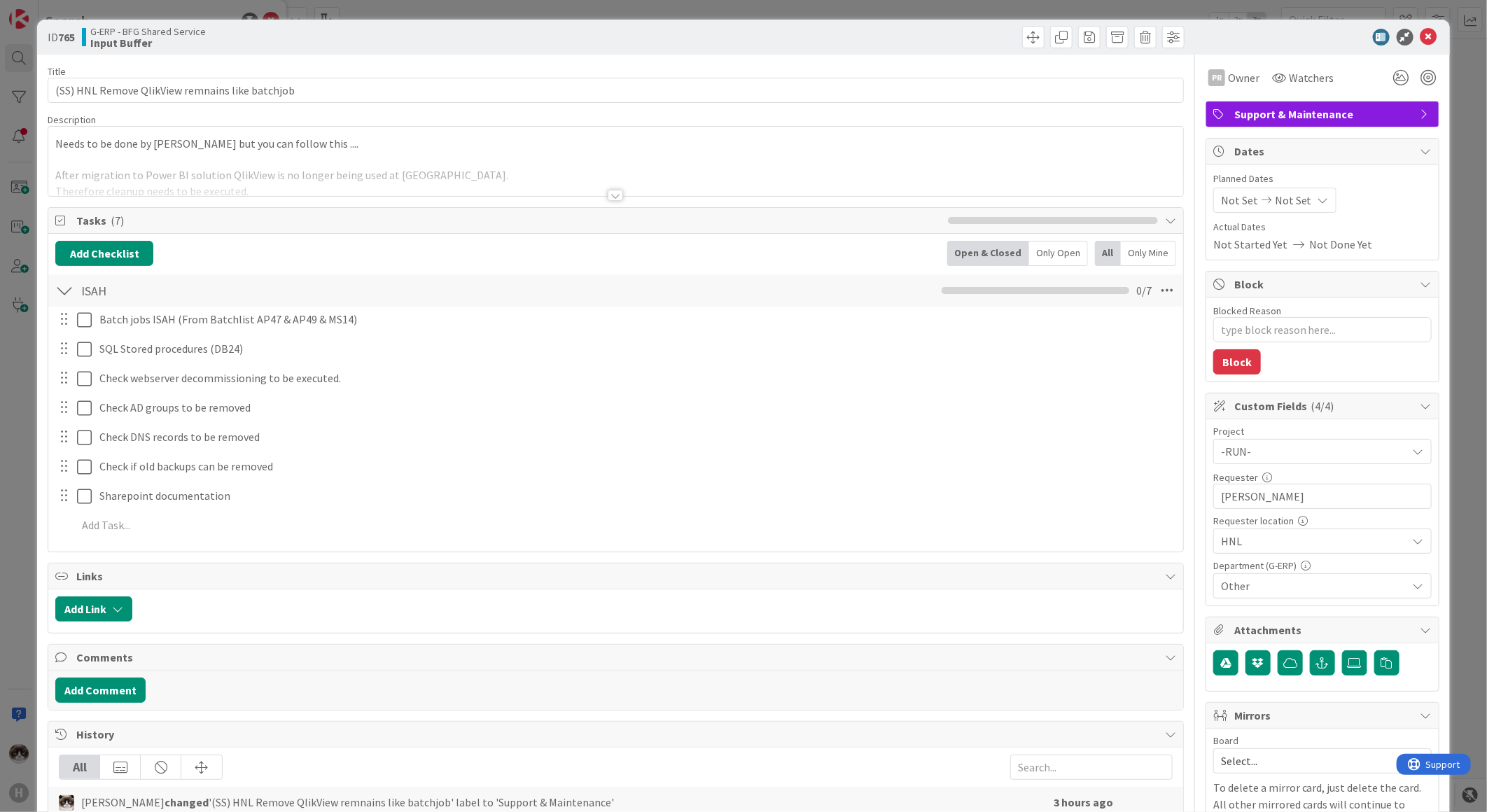
type textarea "x"
click at [1422, 31] on icon at bounding box center [1428, 37] width 17 height 17
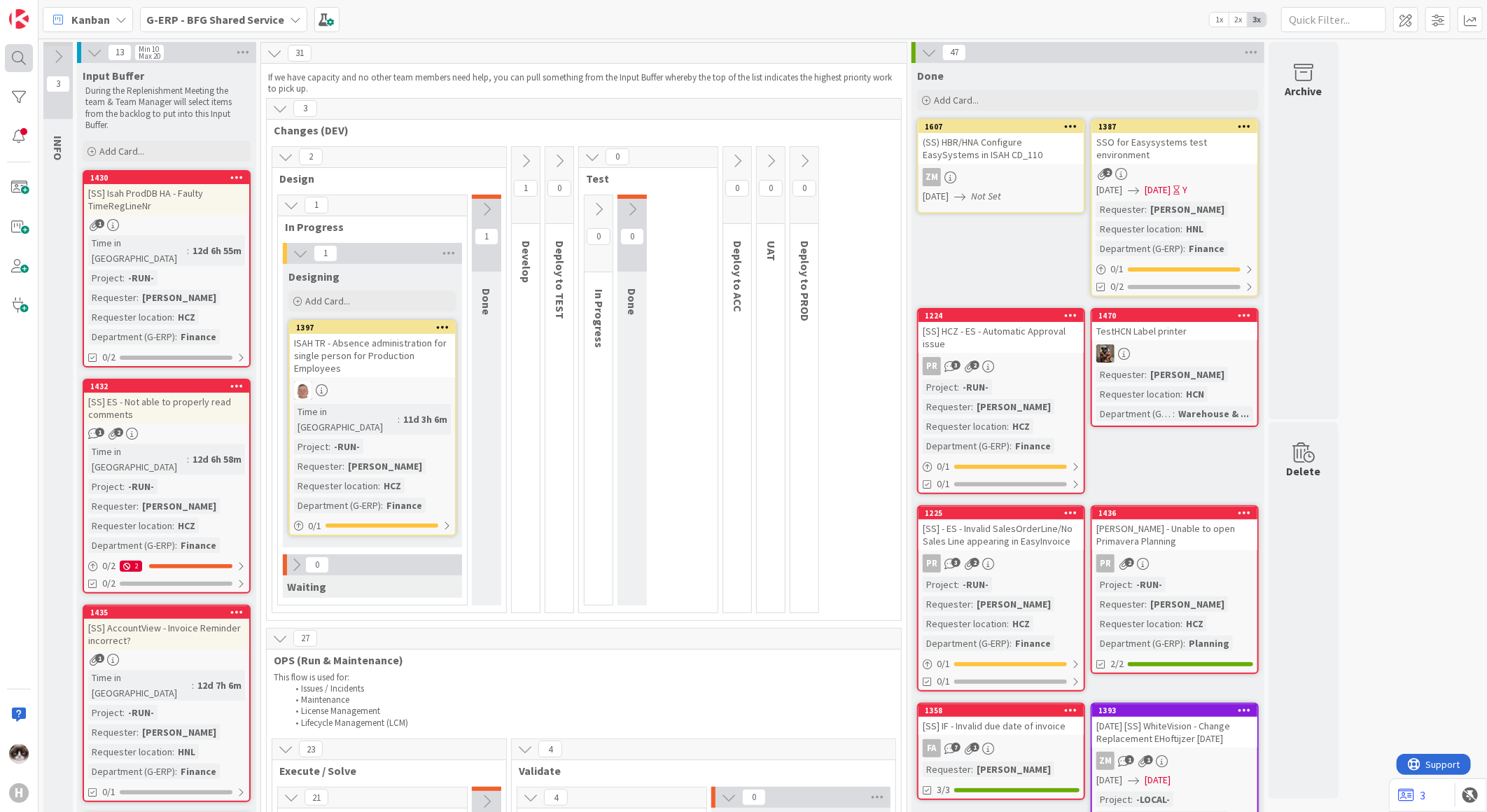
click at [31, 64] on div at bounding box center [19, 58] width 28 height 28
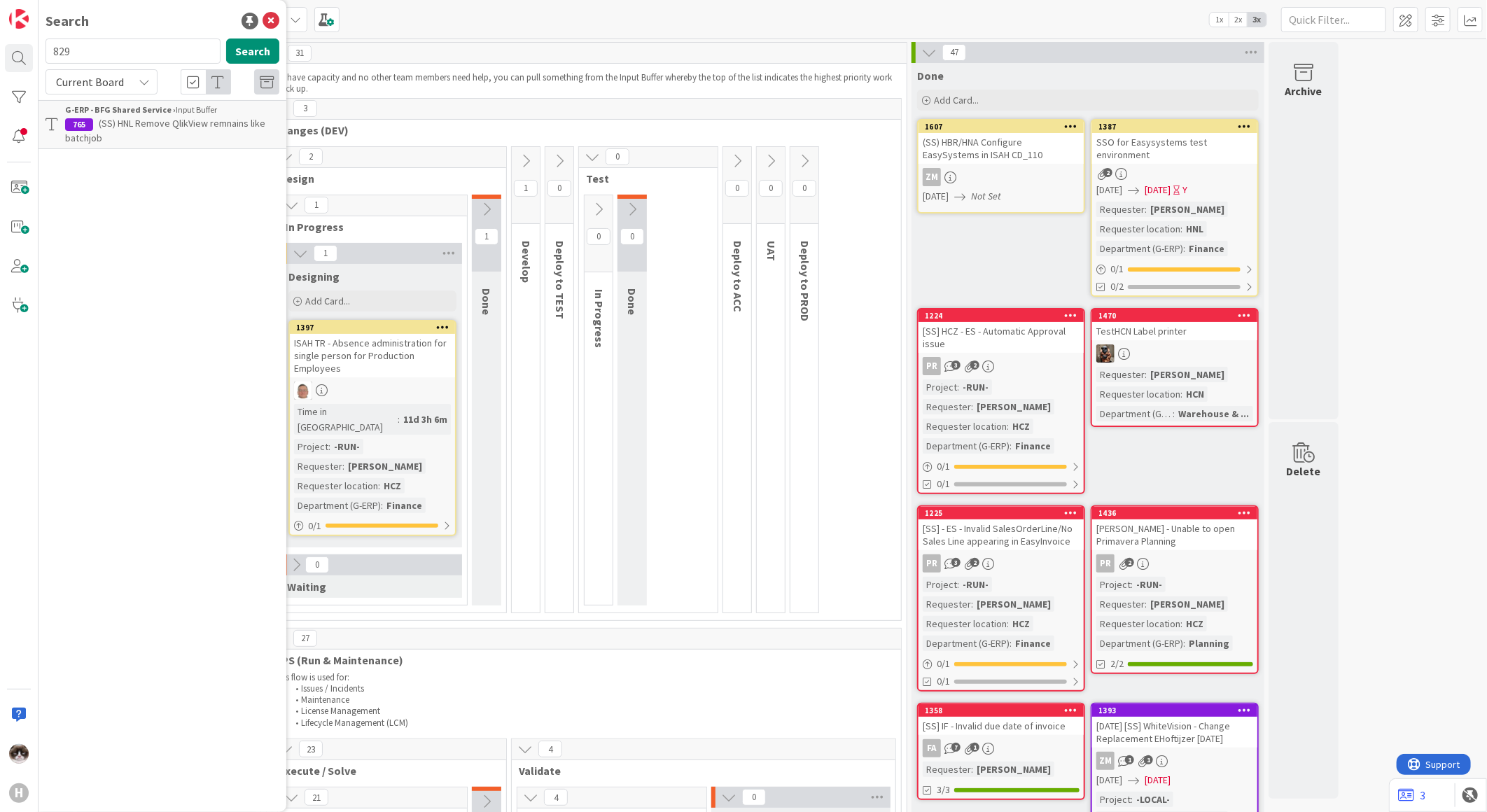
type input "829"
click at [182, 137] on p "(SS) HCZ Check ISAH rework on support ticket for batches is fixed" at bounding box center [172, 131] width 214 height 30
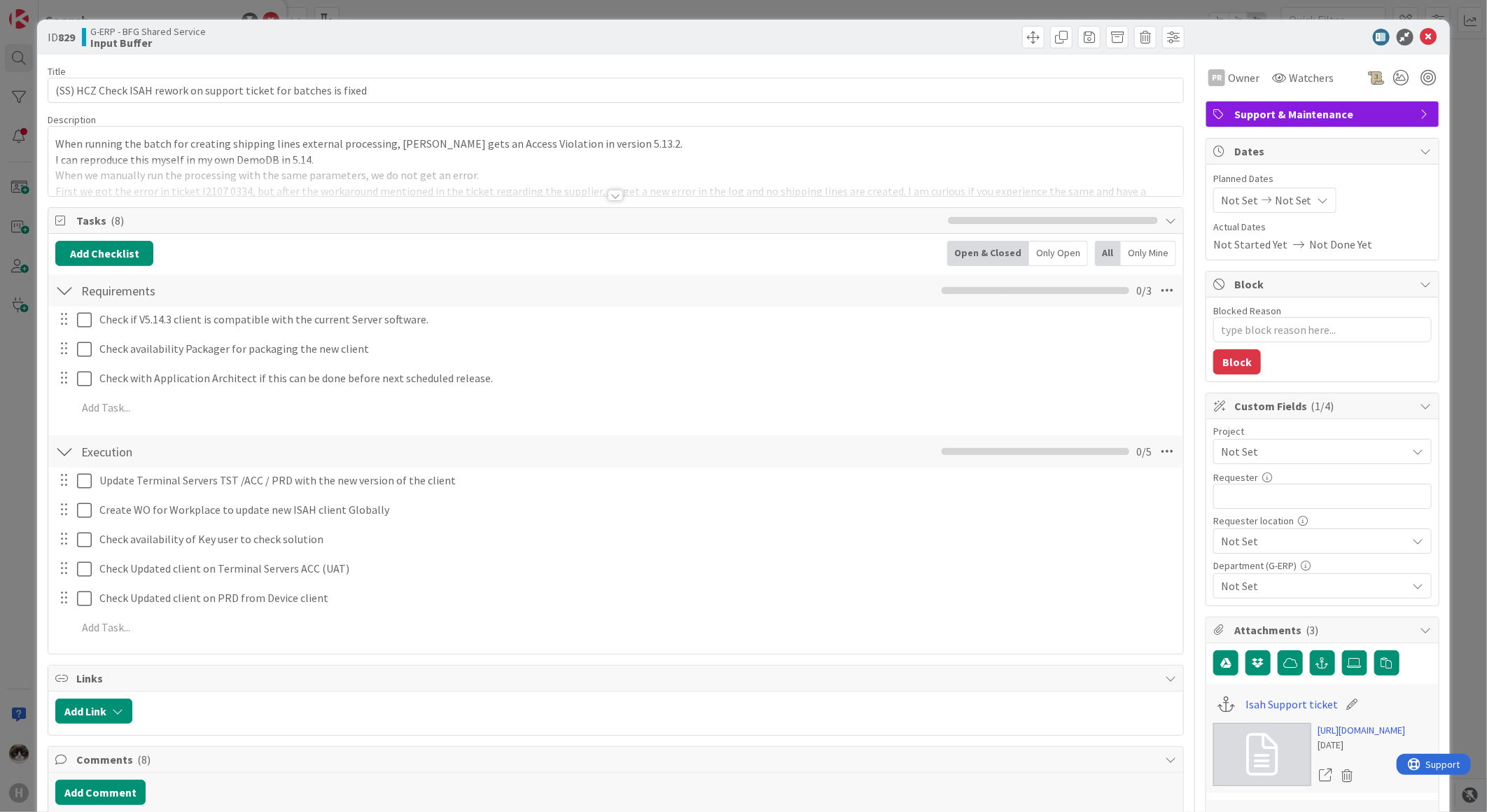
click at [1312, 456] on span "Not Set" at bounding box center [1311, 452] width 179 height 19
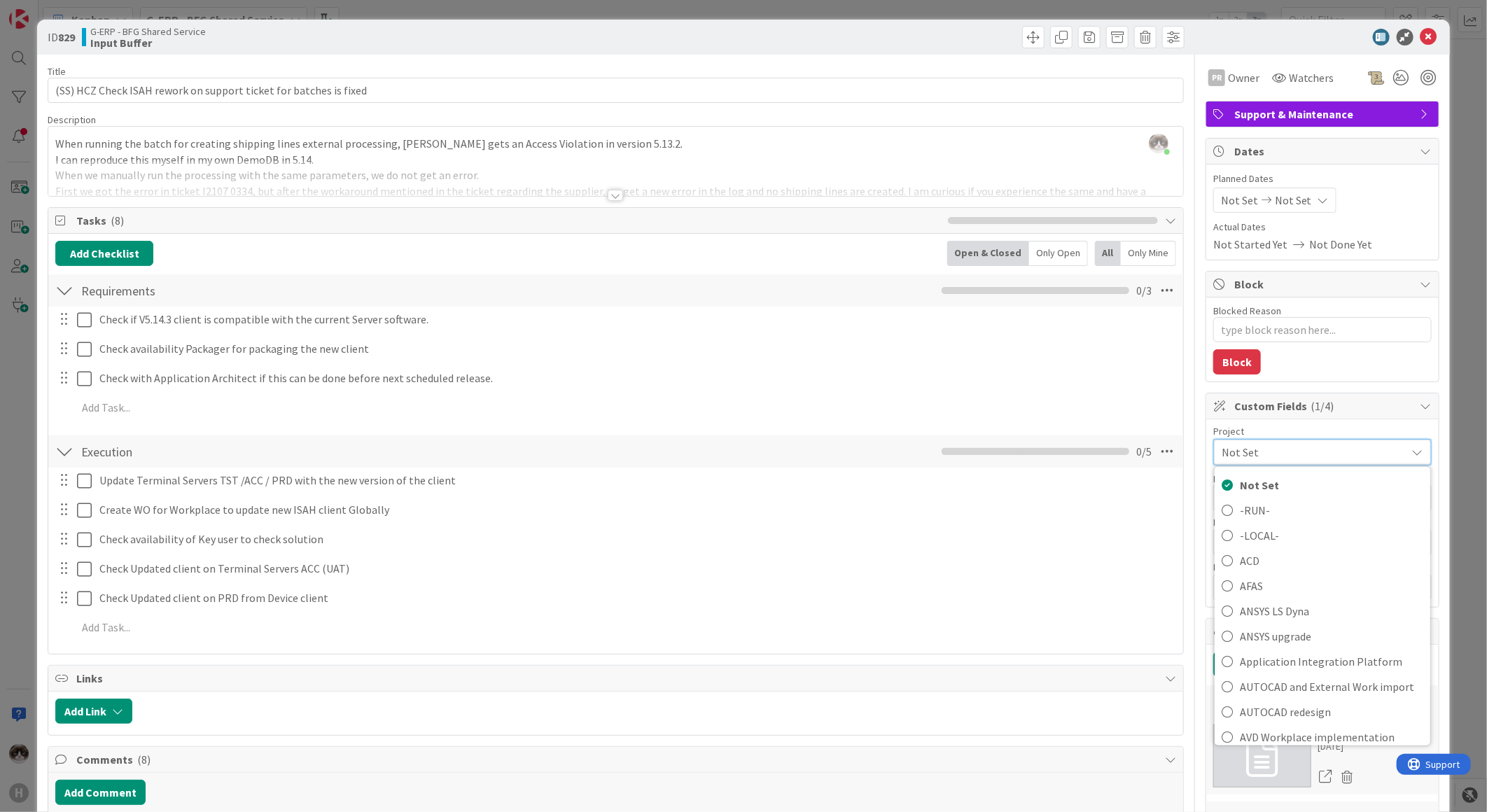
click at [1286, 459] on span "Not Set" at bounding box center [1311, 452] width 178 height 19
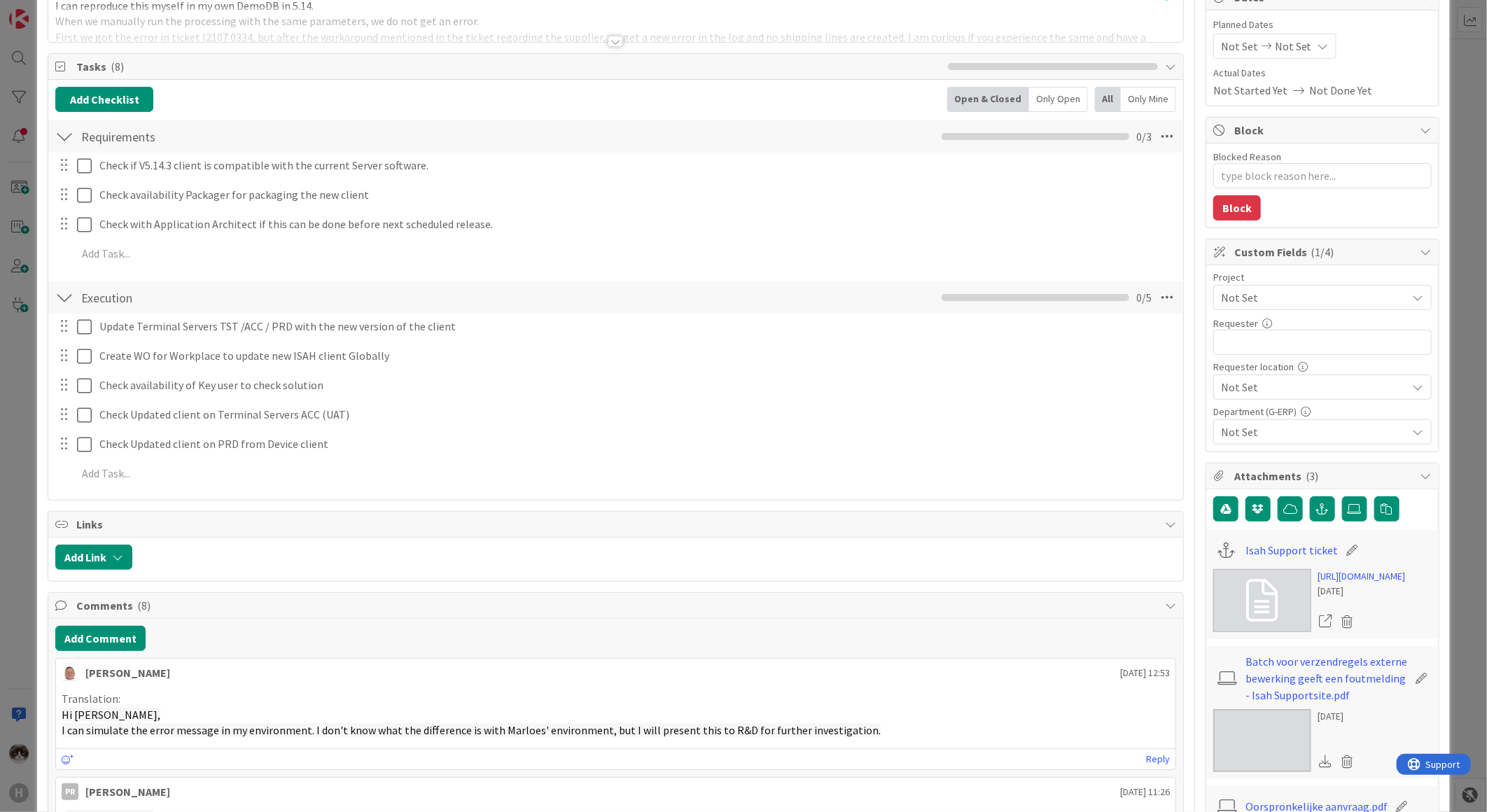
scroll to position [155, 0]
click at [1290, 302] on span "Not Set" at bounding box center [1311, 296] width 179 height 19
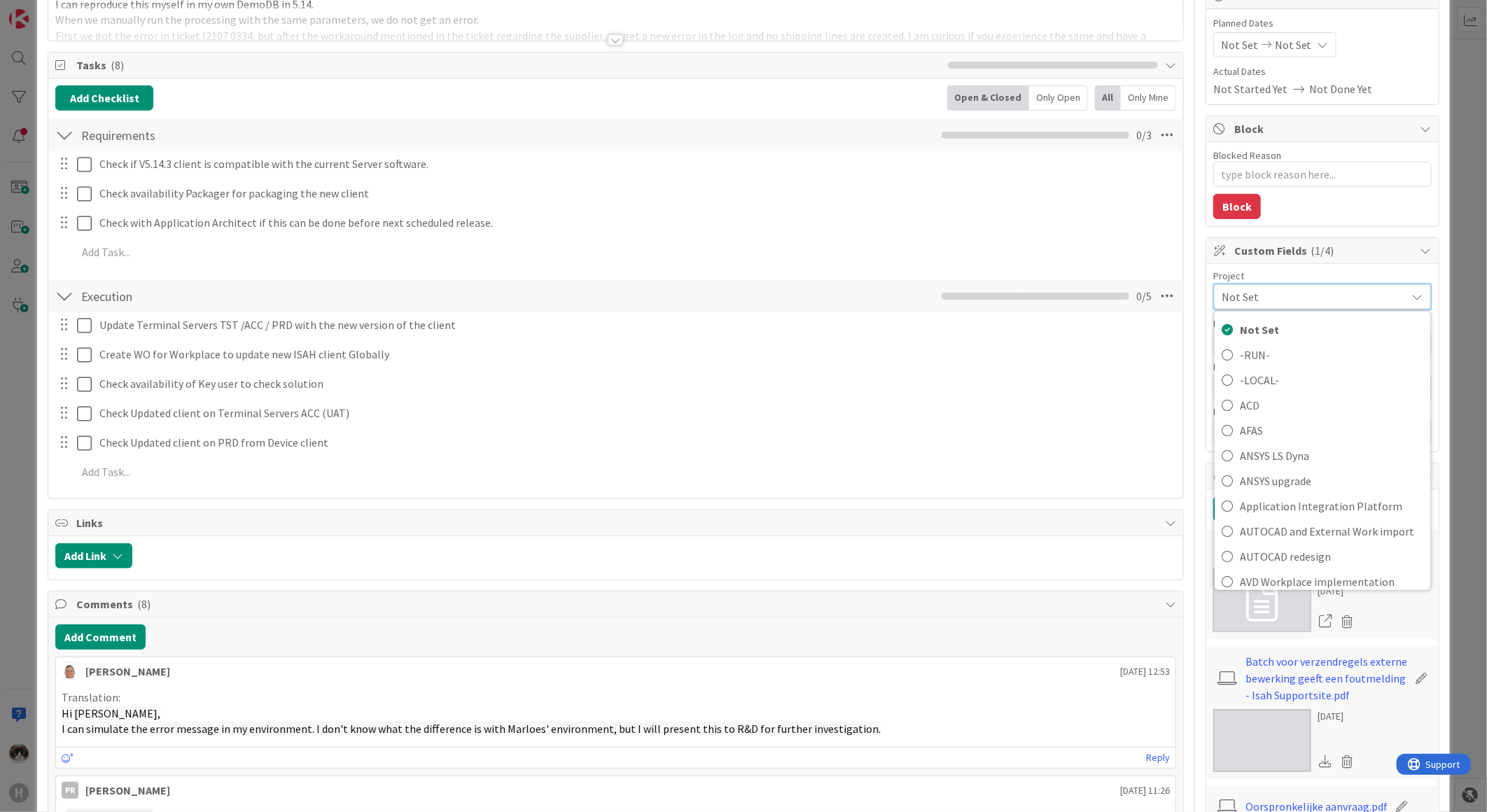
click at [1290, 302] on span "Not Set" at bounding box center [1311, 296] width 178 height 19
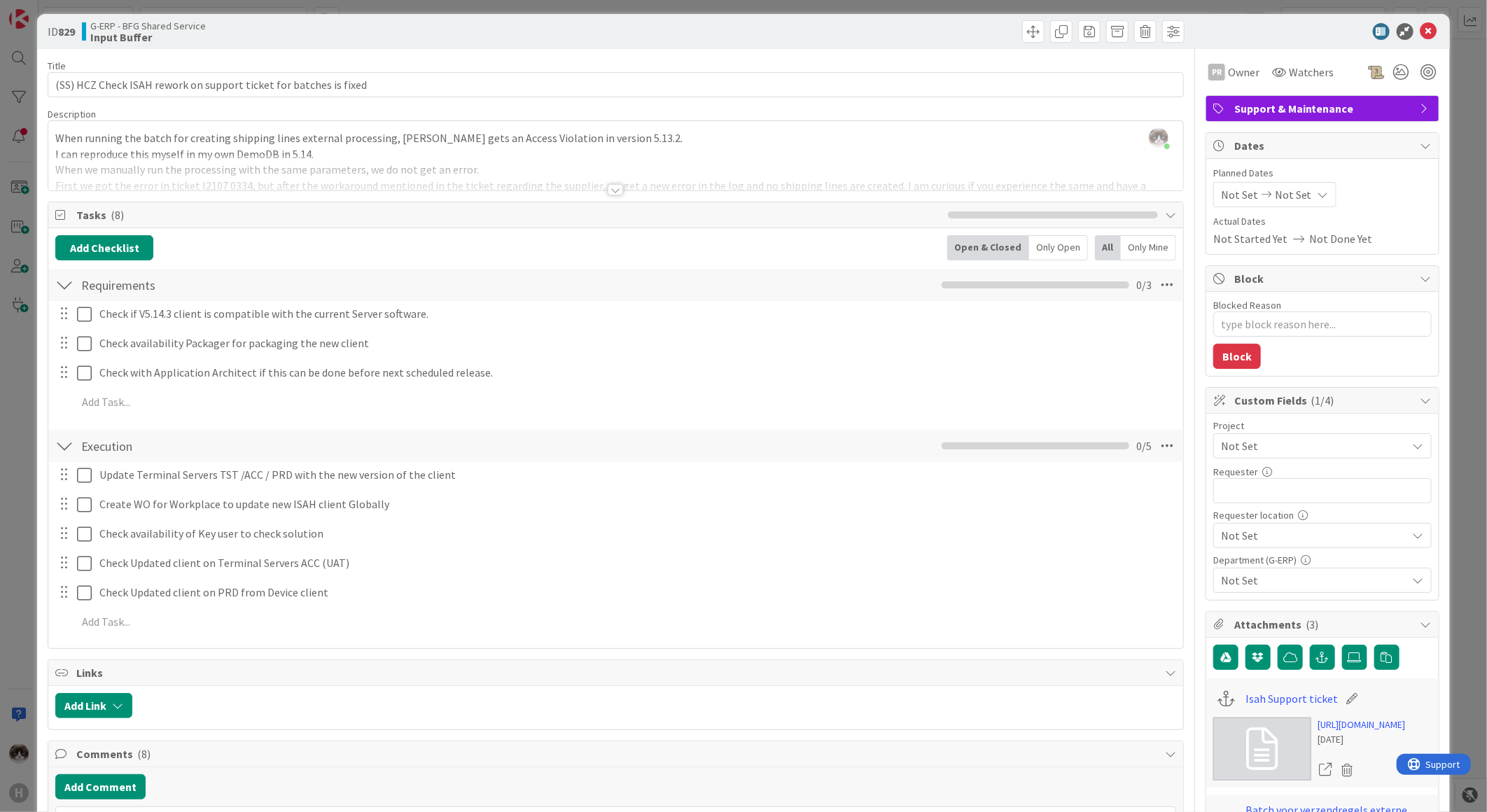
scroll to position [0, 0]
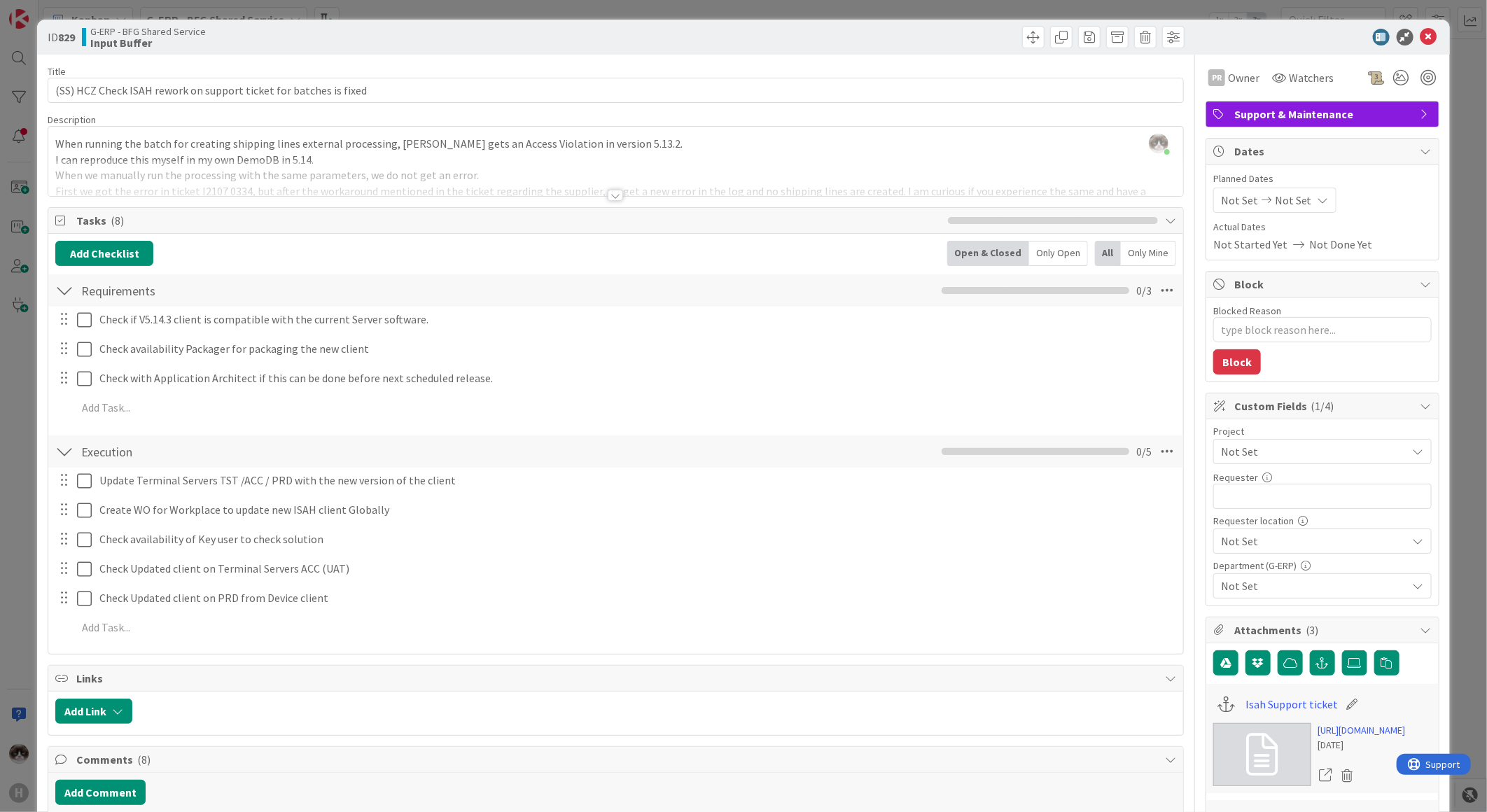
click at [1277, 452] on span "Not Set" at bounding box center [1311, 452] width 179 height 19
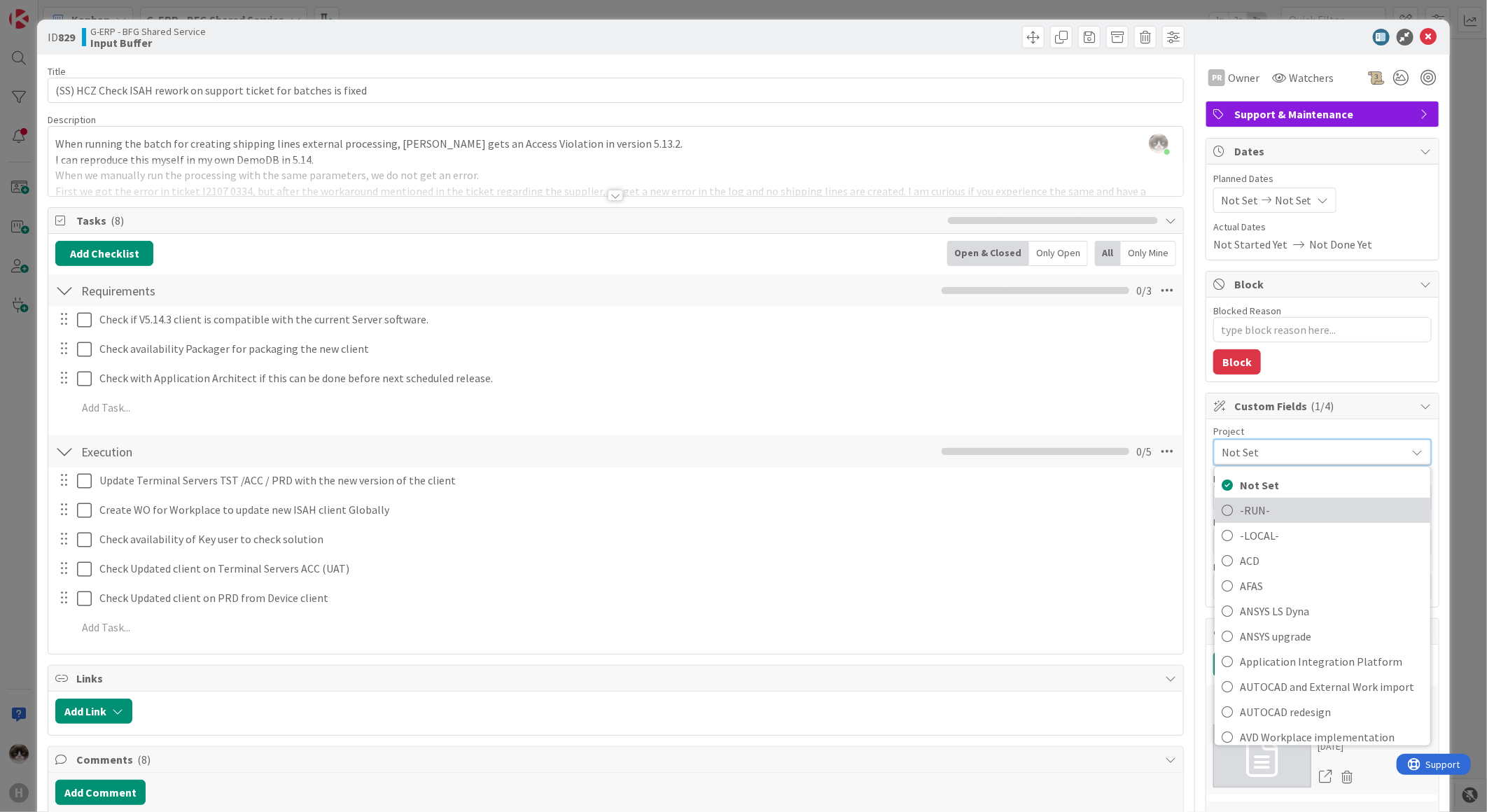
click at [1264, 505] on span "-RUN-" at bounding box center [1331, 510] width 183 height 21
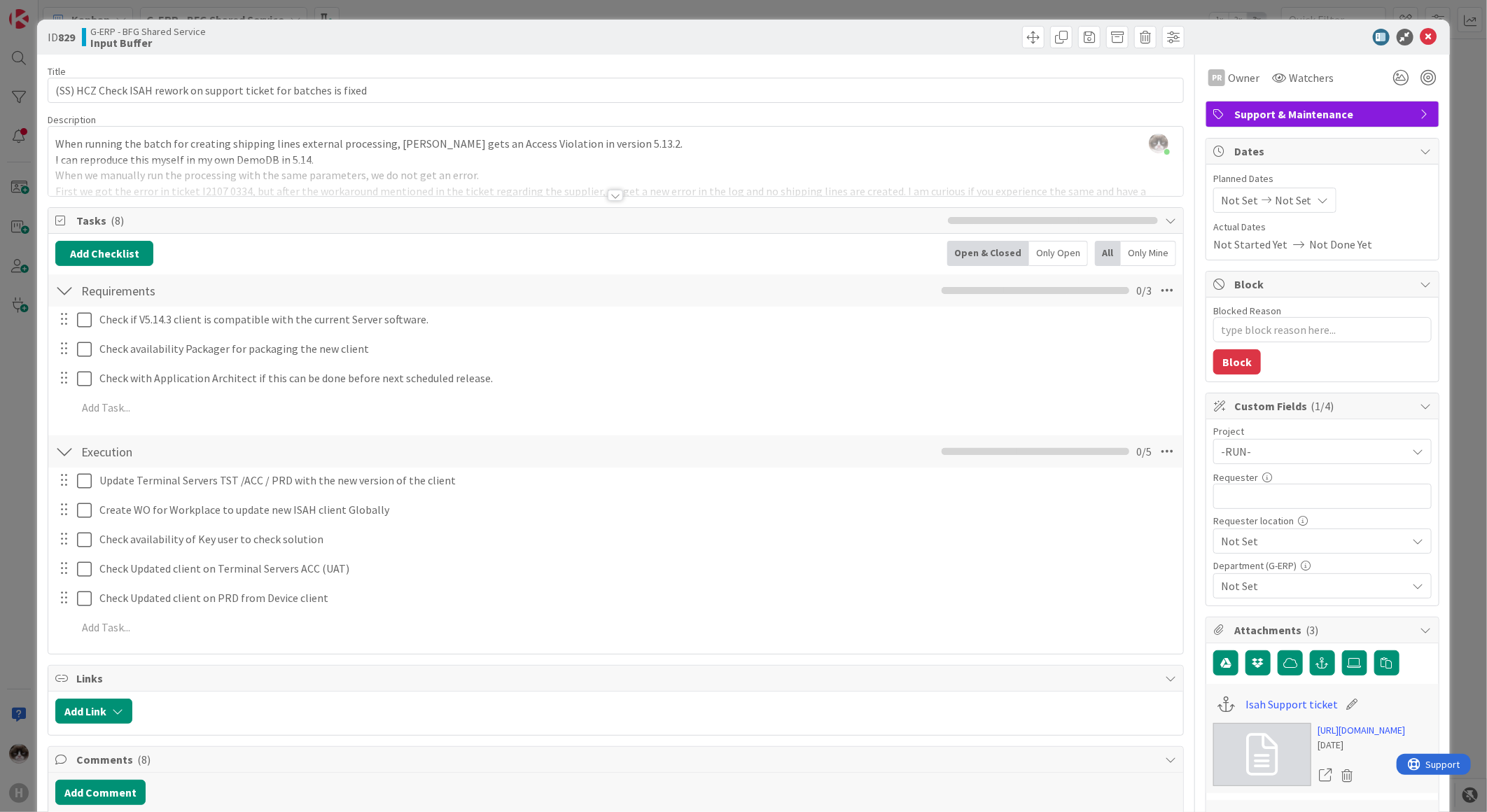
click at [608, 193] on div at bounding box center [616, 195] width 16 height 11
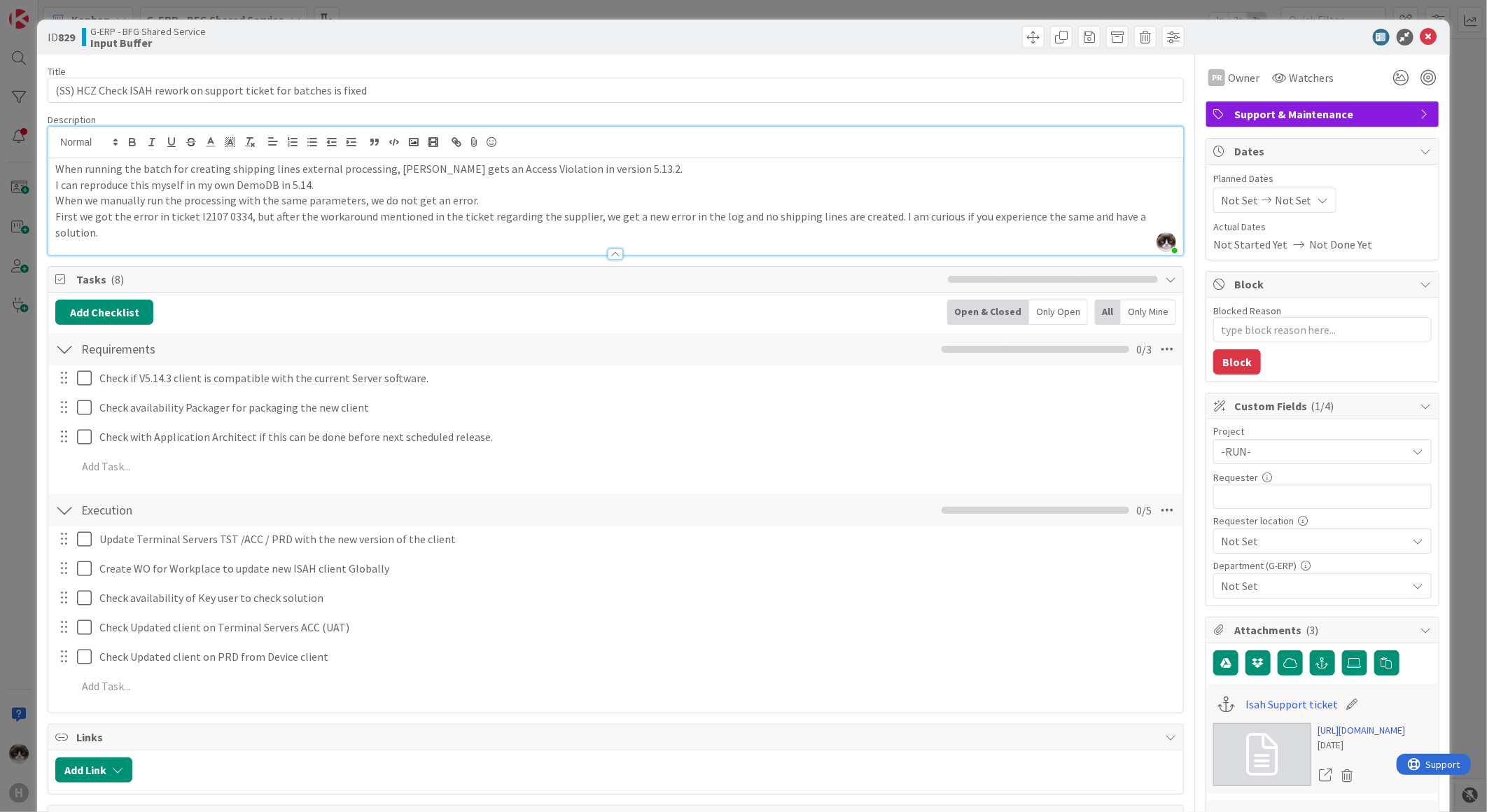
click at [1291, 461] on span "Not Set" at bounding box center [1311, 452] width 179 height 19
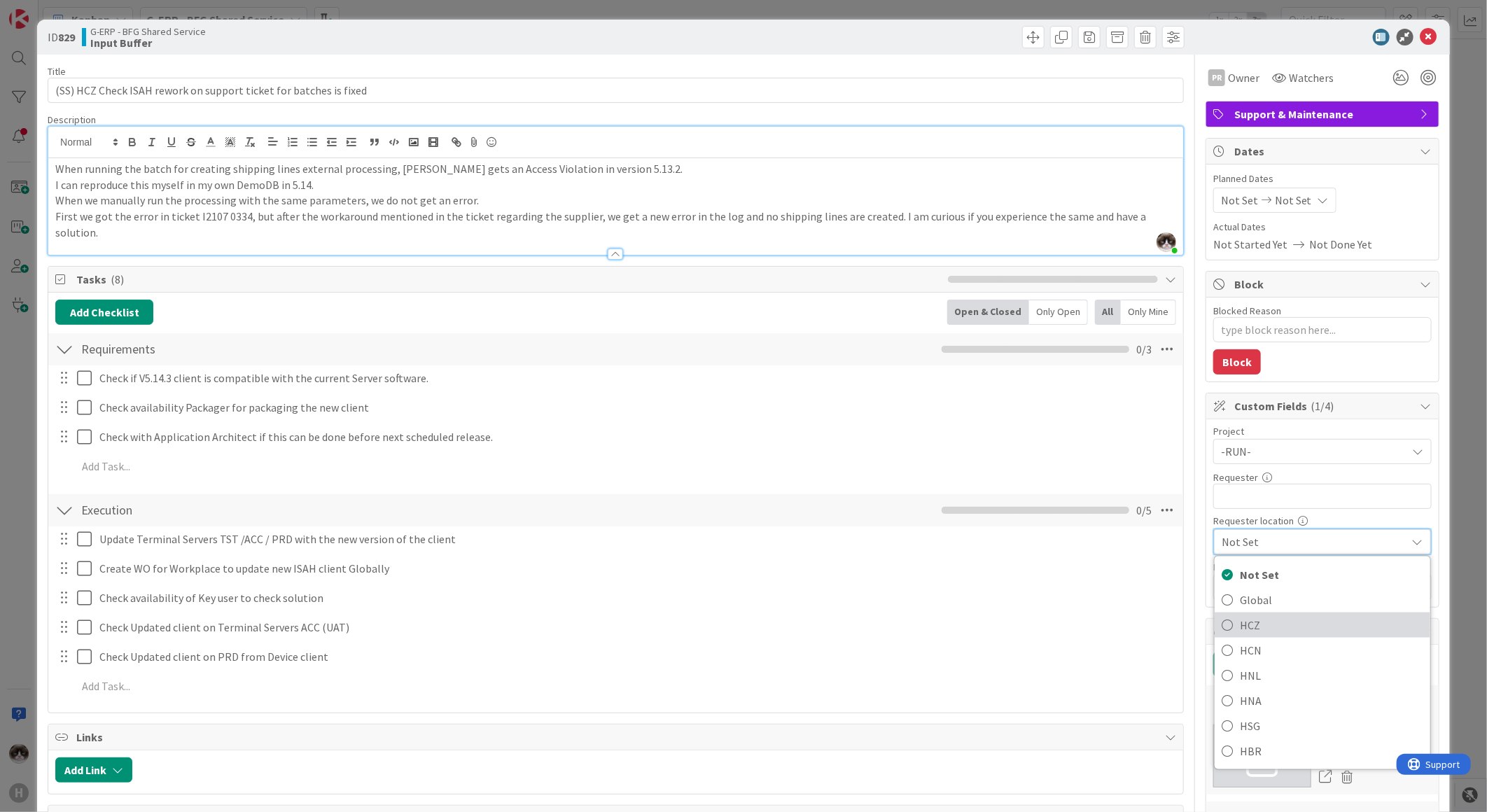
drag, startPoint x: 1257, startPoint y: 619, endPoint x: 1264, endPoint y: 606, distance: 14.8
click at [1257, 619] on span "HCZ" at bounding box center [1331, 625] width 183 height 21
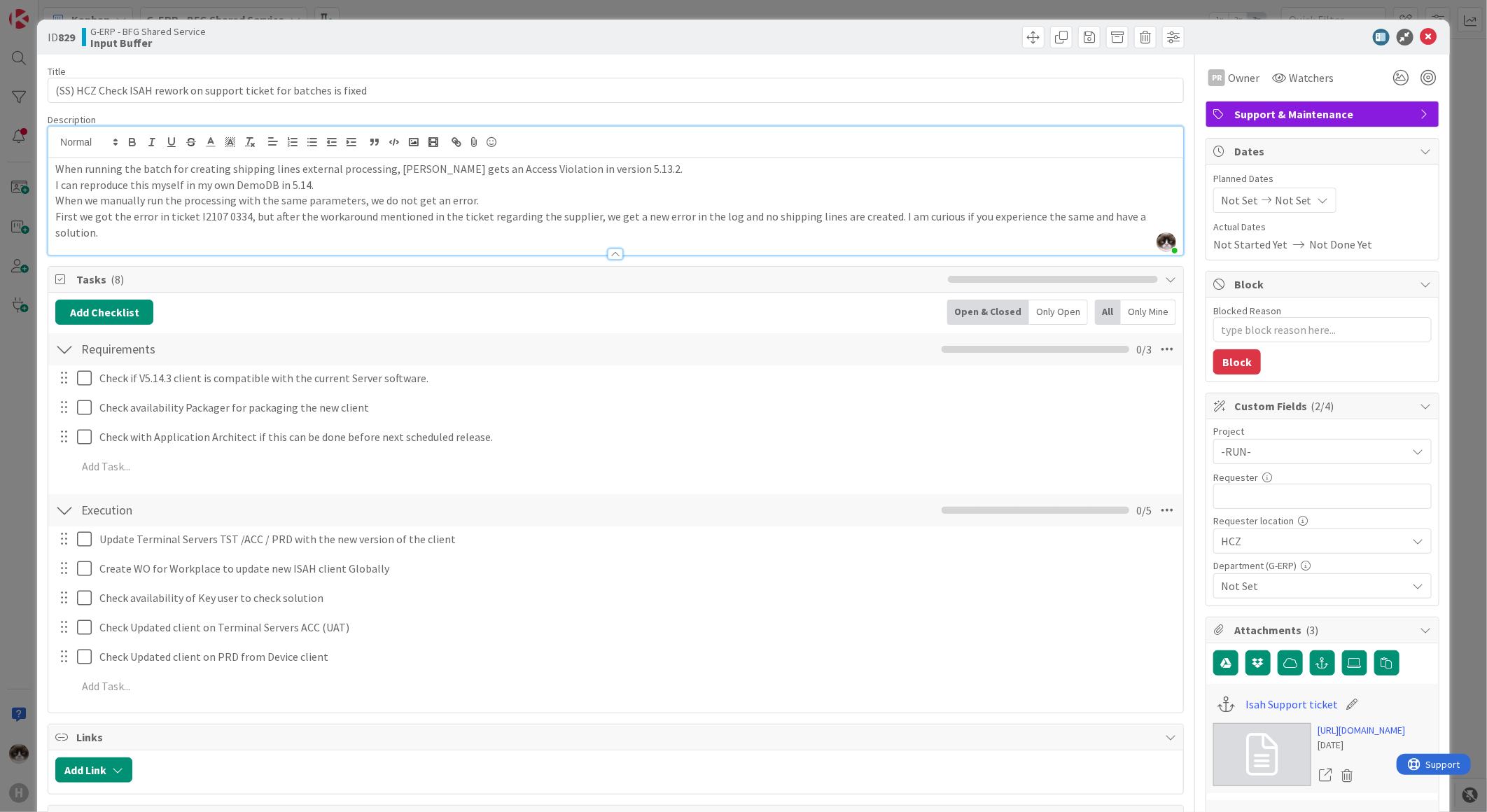
click at [1271, 593] on span "Not Set" at bounding box center [1314, 585] width 186 height 17
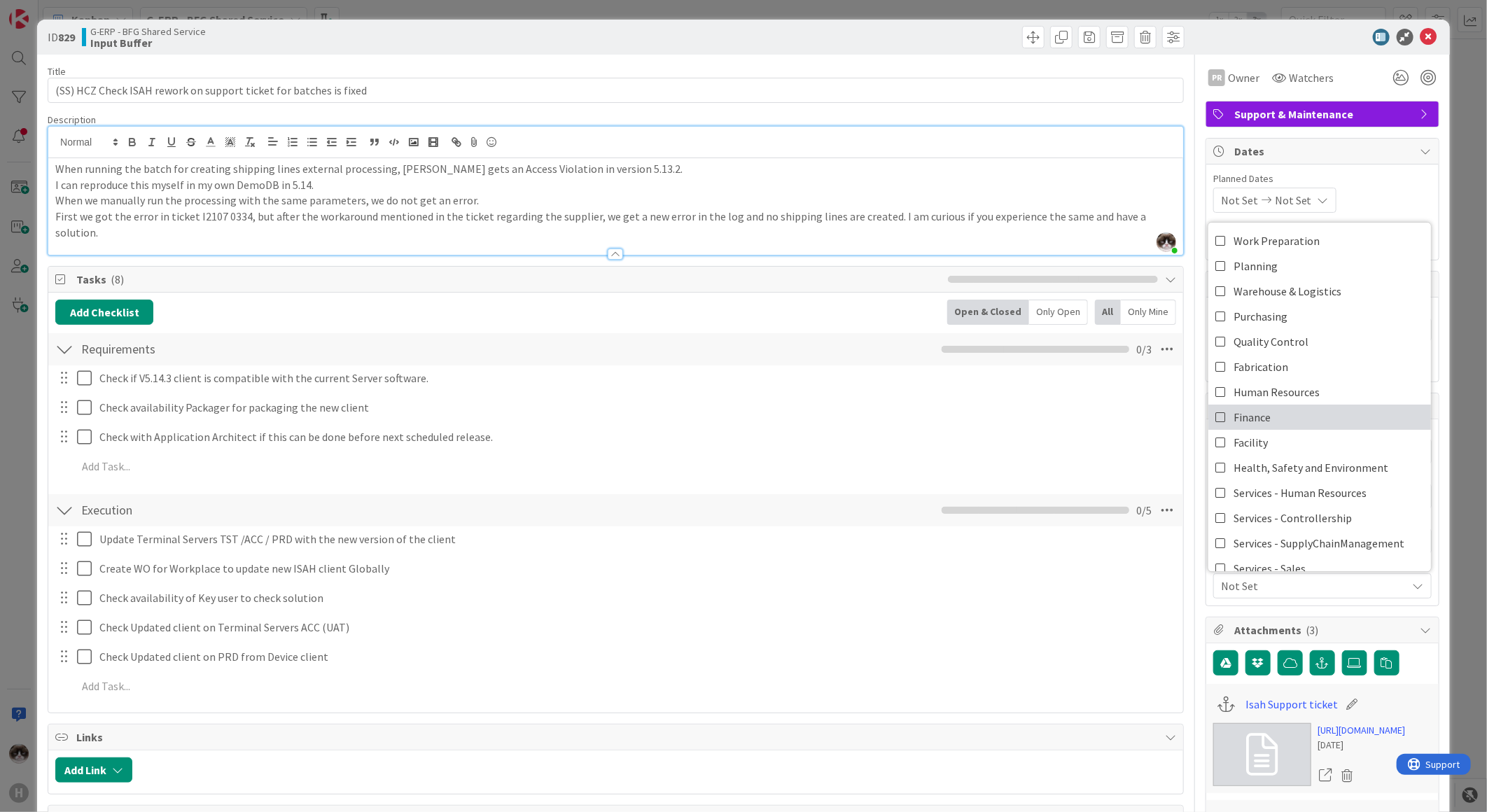
click at [1263, 421] on link "Finance" at bounding box center [1319, 417] width 223 height 25
type textarea "x"
click at [1420, 40] on icon at bounding box center [1428, 37] width 17 height 17
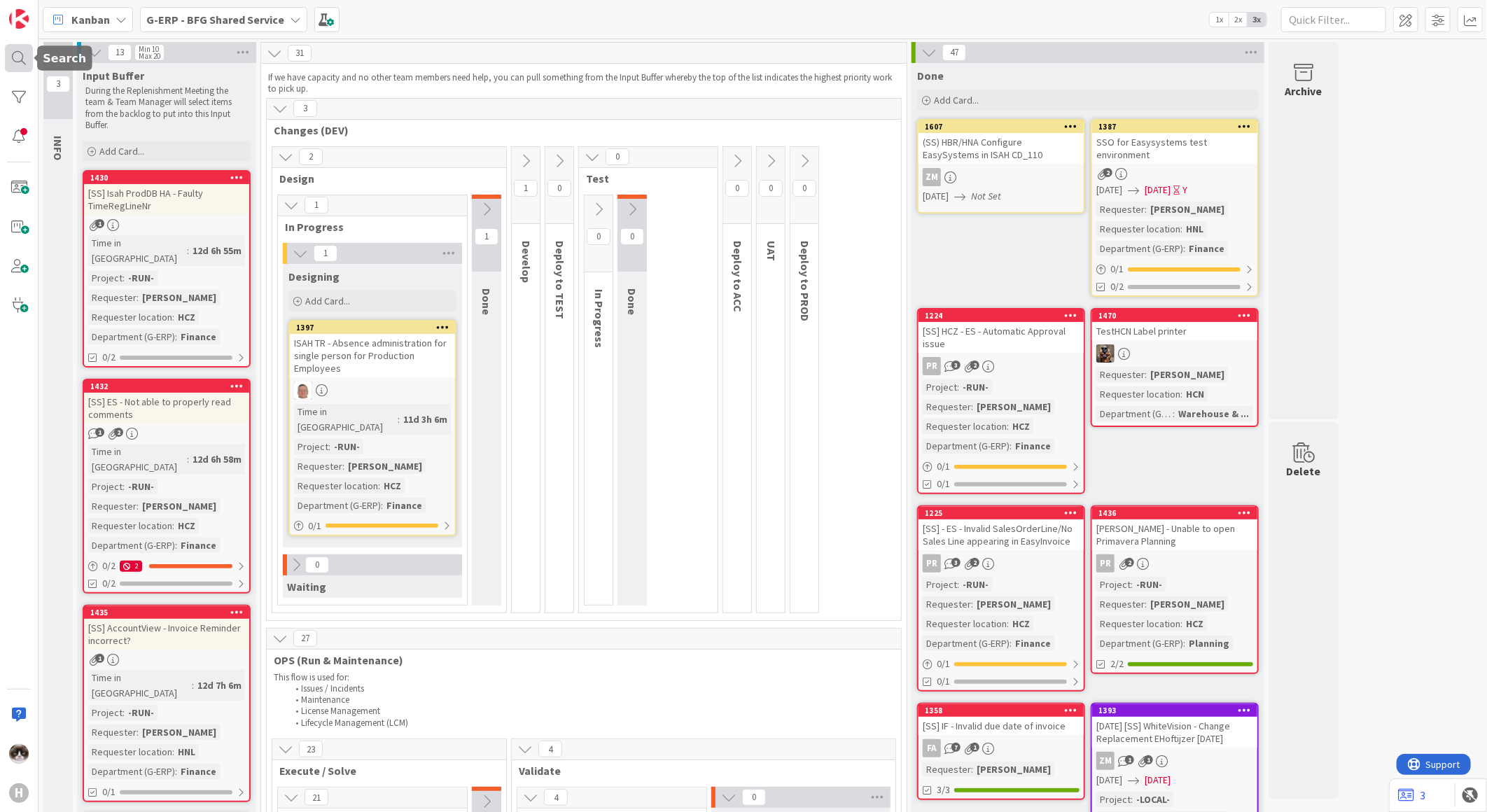
click at [16, 46] on div at bounding box center [19, 58] width 28 height 28
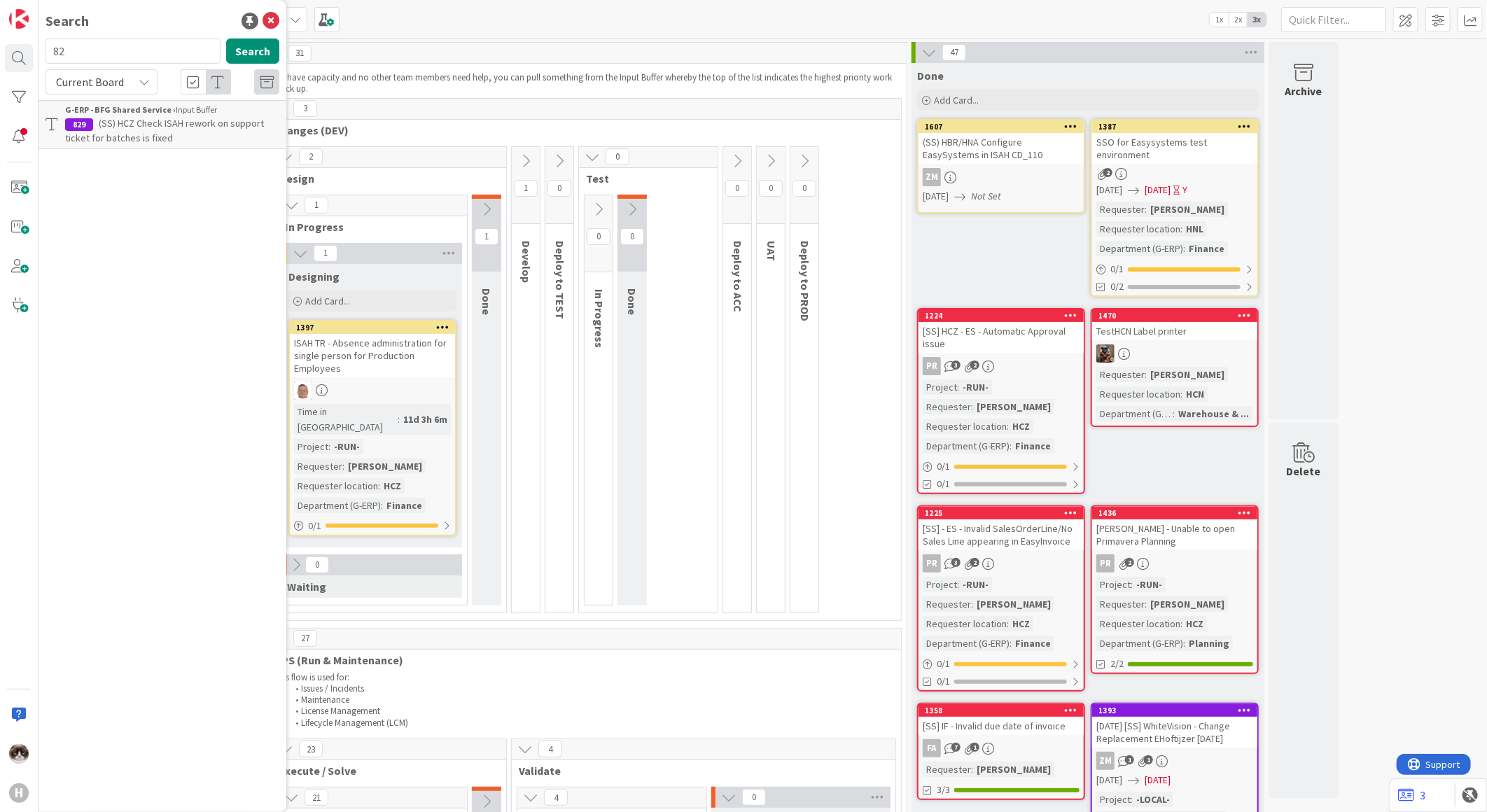
type input "8"
click at [211, 139] on p "(SS) HCZ Check ISAH rework on support ticket for batches is fixed" at bounding box center [172, 131] width 214 height 30
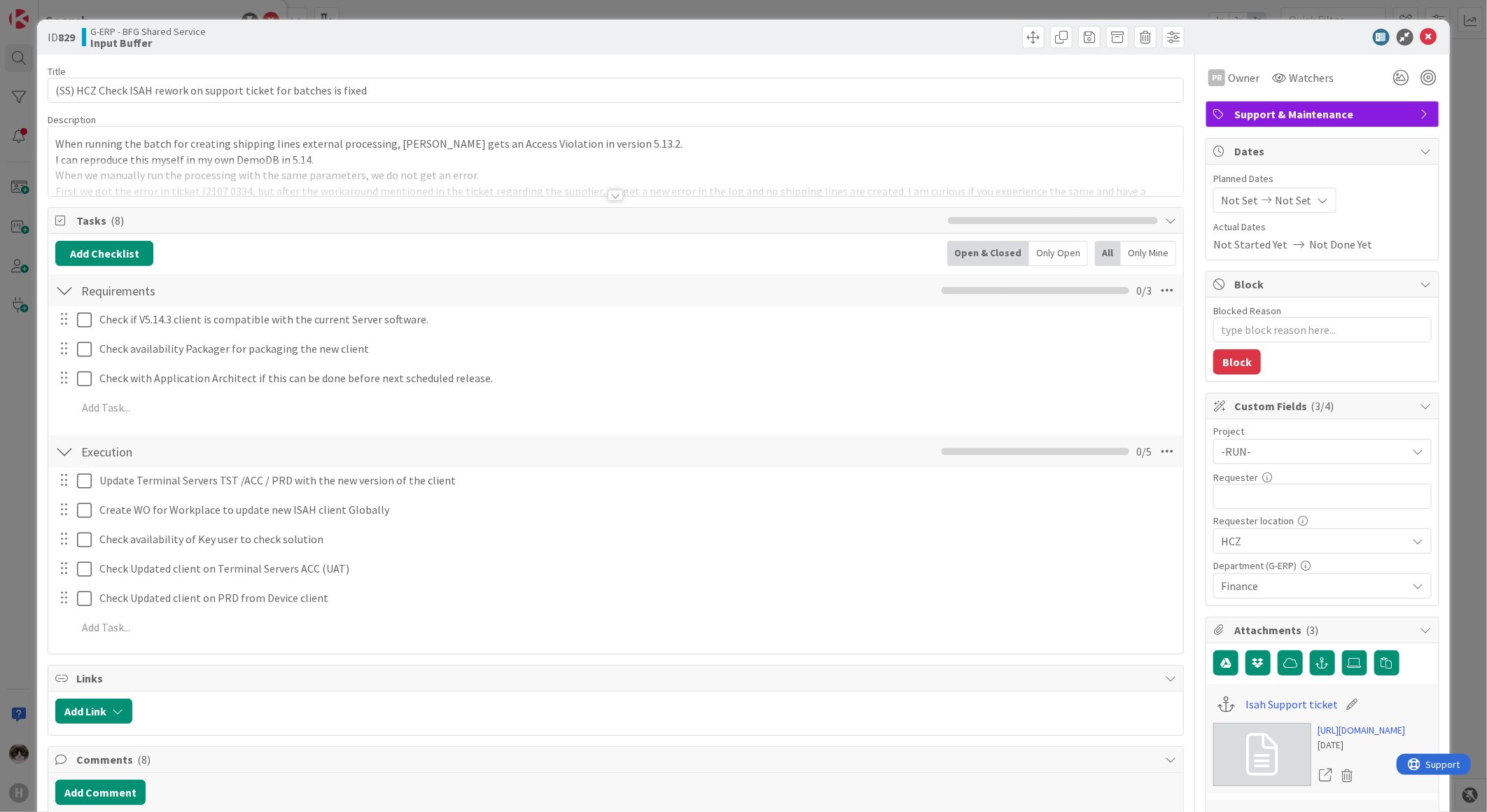
type textarea "x"
click at [1422, 39] on icon at bounding box center [1428, 37] width 17 height 17
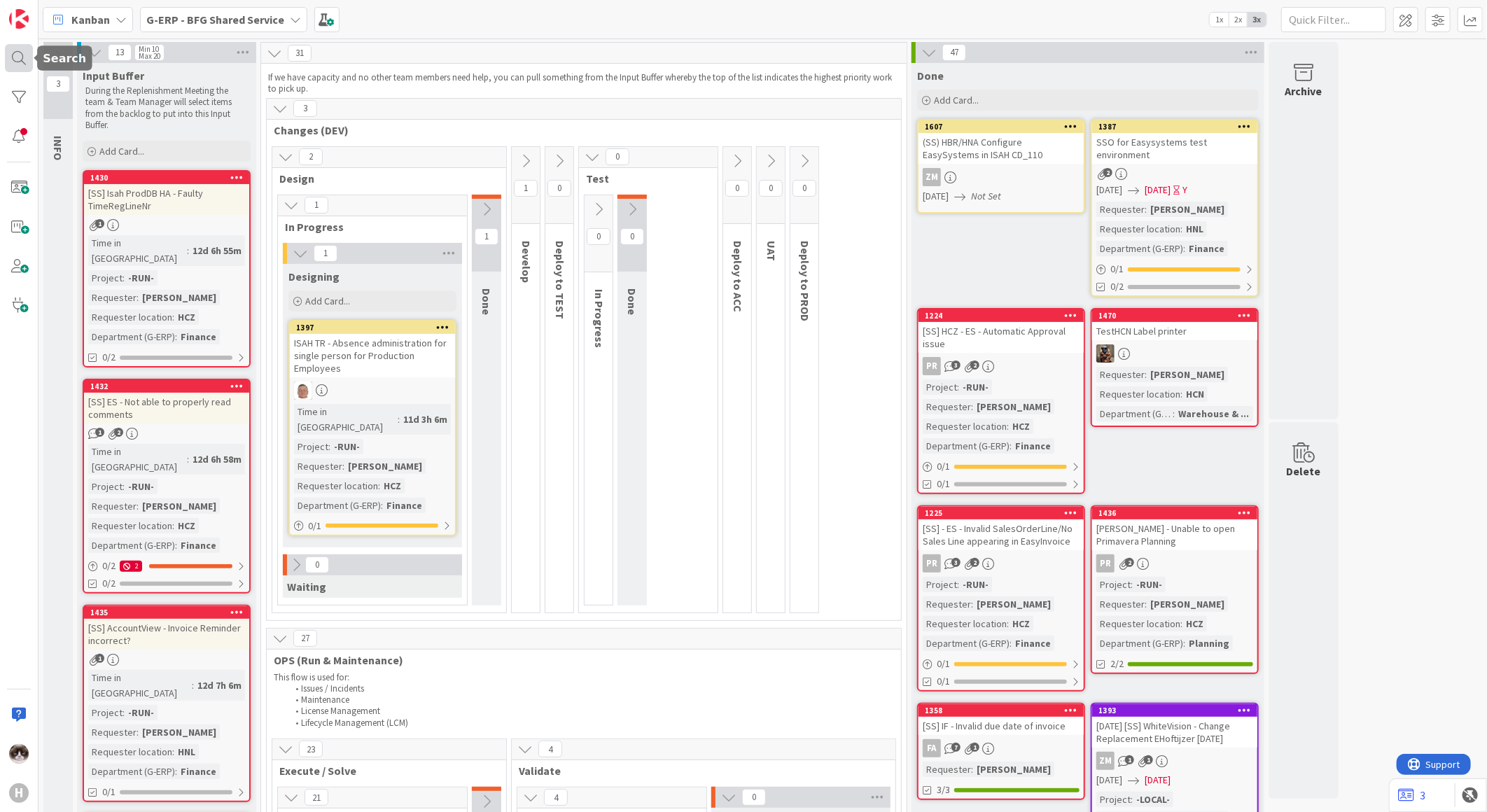
click at [8, 65] on div at bounding box center [19, 58] width 28 height 28
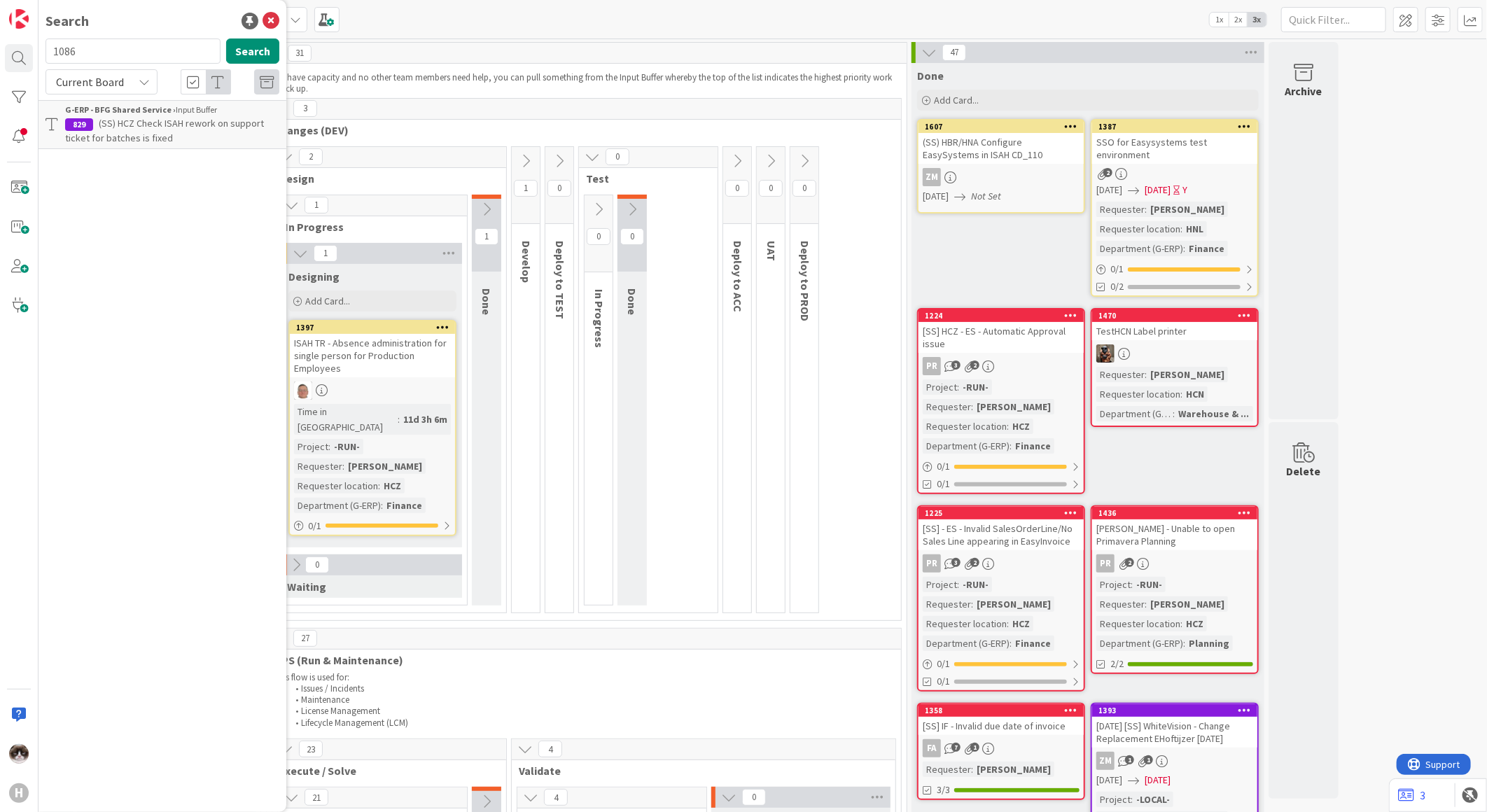
type input "1086"
click at [134, 134] on span "(SS) HCZ - On-board EasySystems Understand how EasySystems works" at bounding box center [153, 130] width 175 height 27
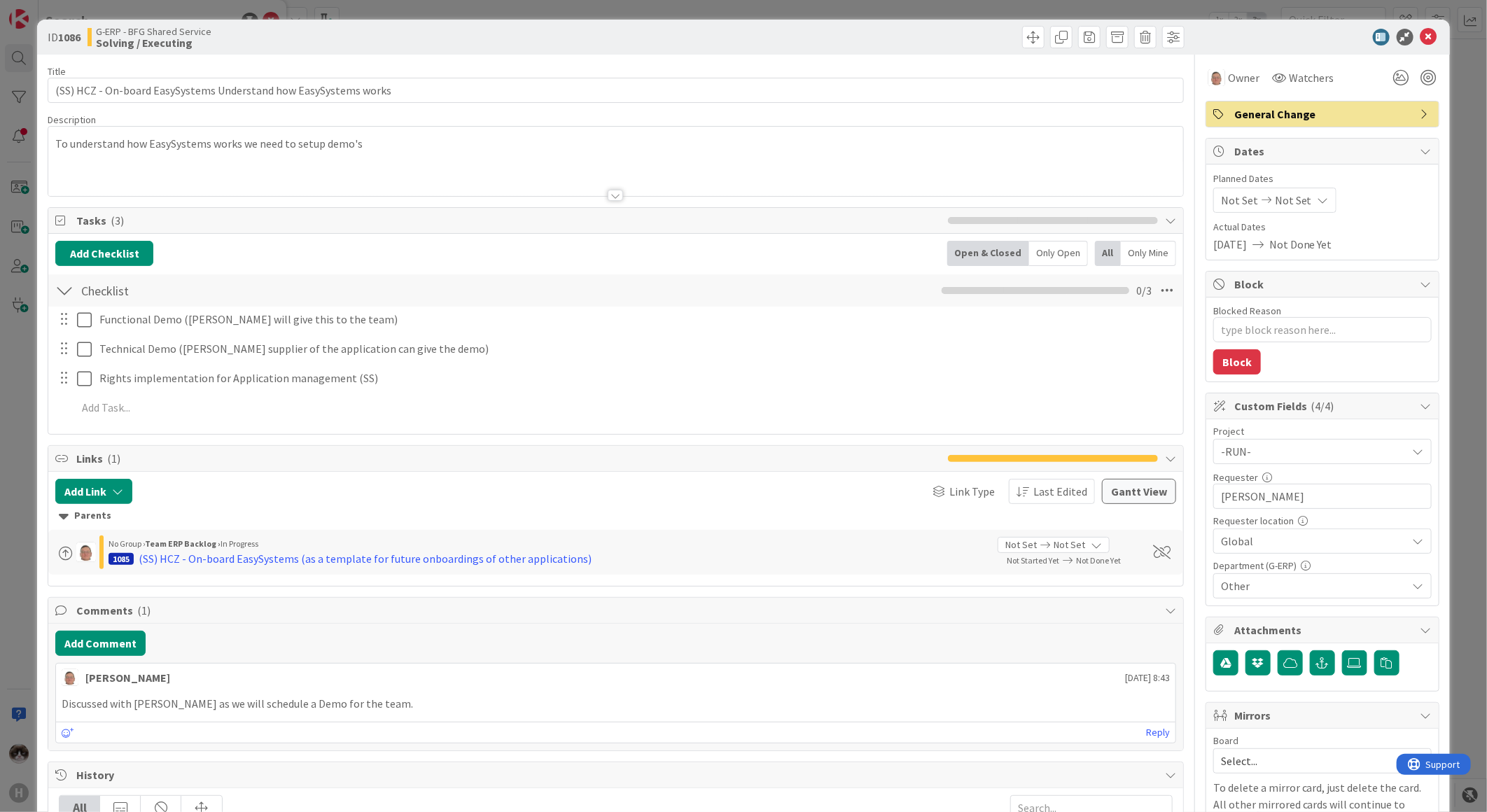
type textarea "x"
click at [1420, 39] on icon at bounding box center [1428, 37] width 17 height 17
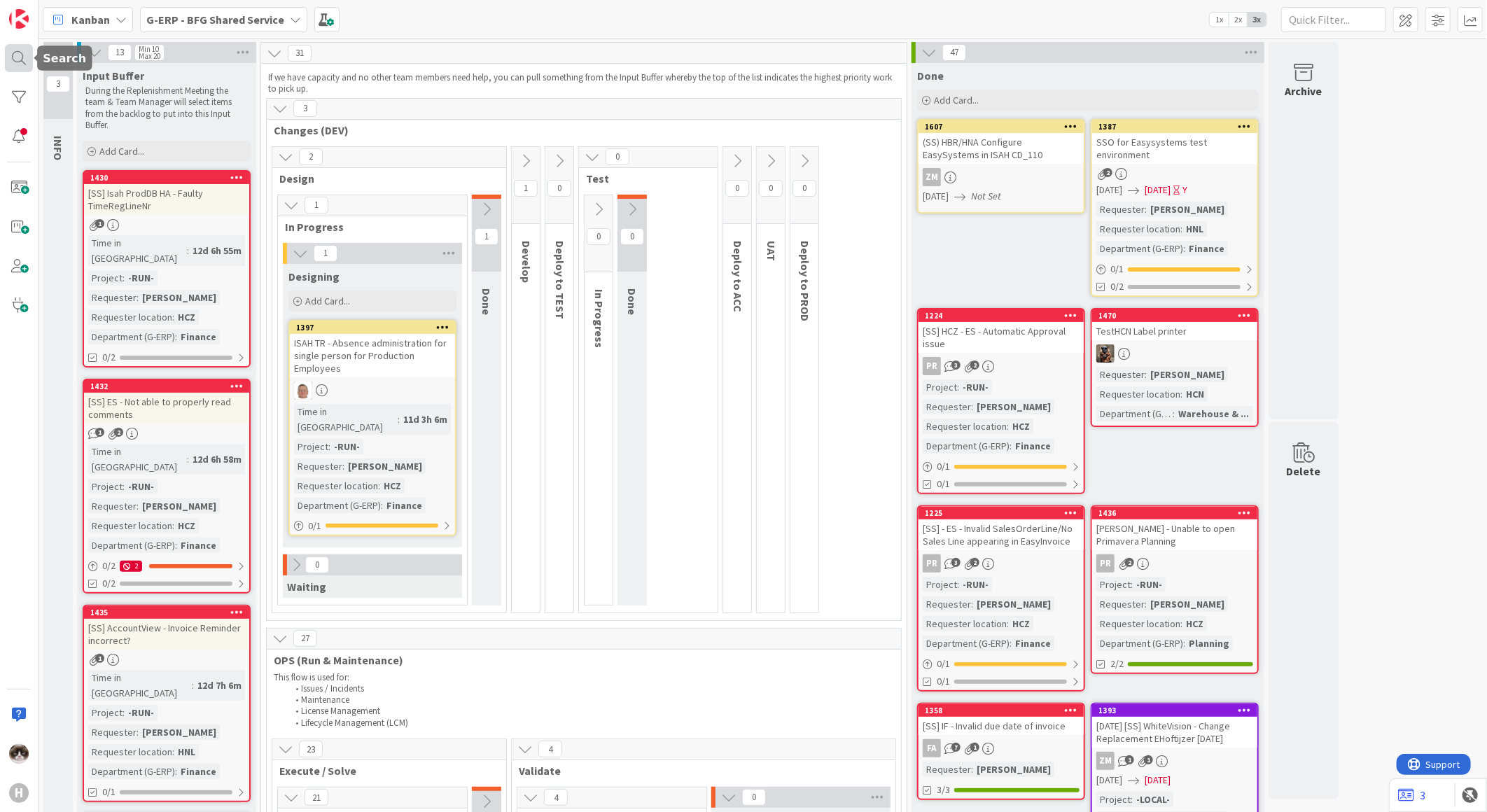
click at [12, 52] on div at bounding box center [19, 58] width 28 height 28
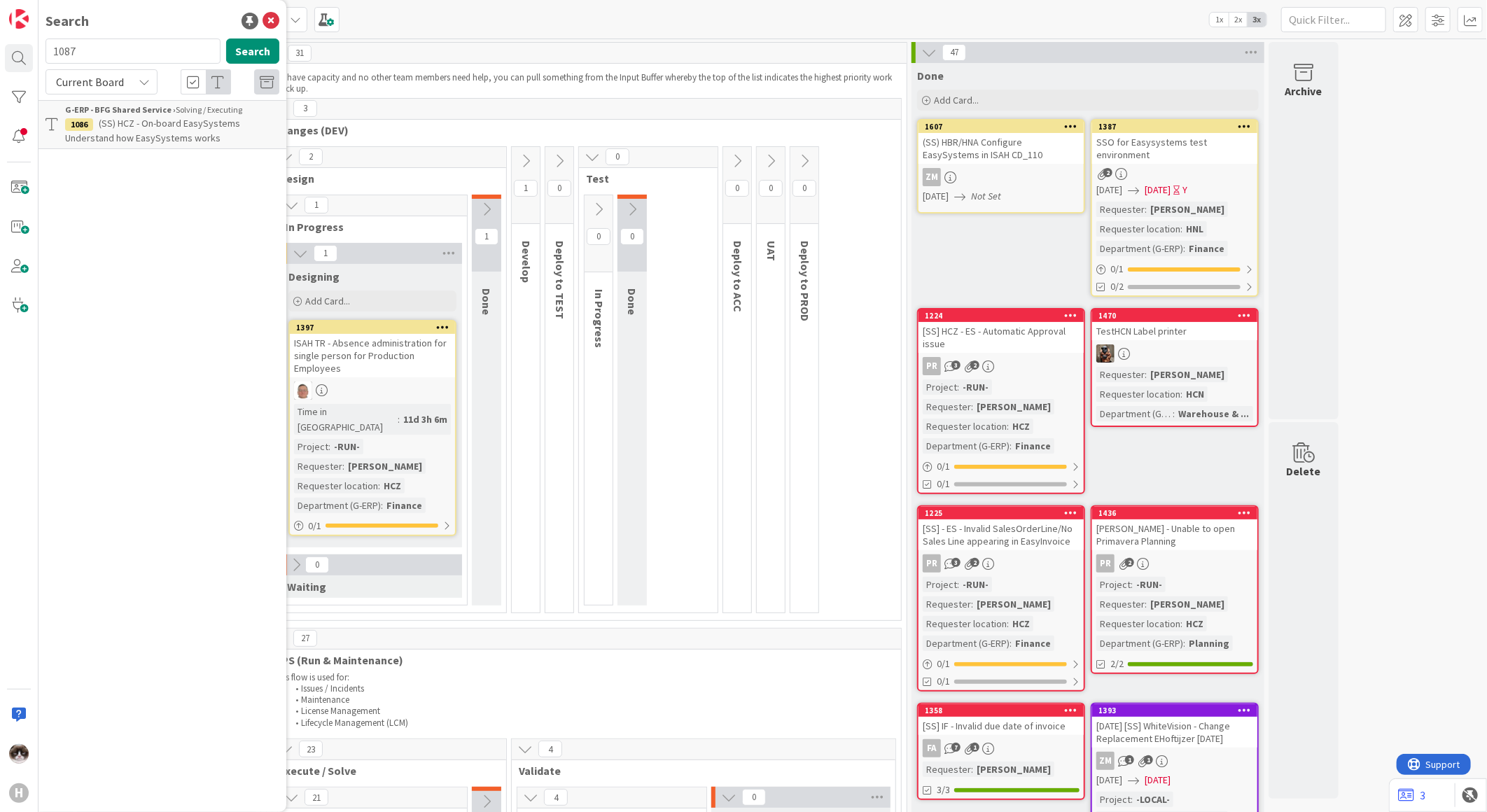
type input "1087"
click at [163, 131] on span "(SS) HCZ - On-board EasySystems check with Liza which flows are relevant" at bounding box center [166, 130] width 203 height 27
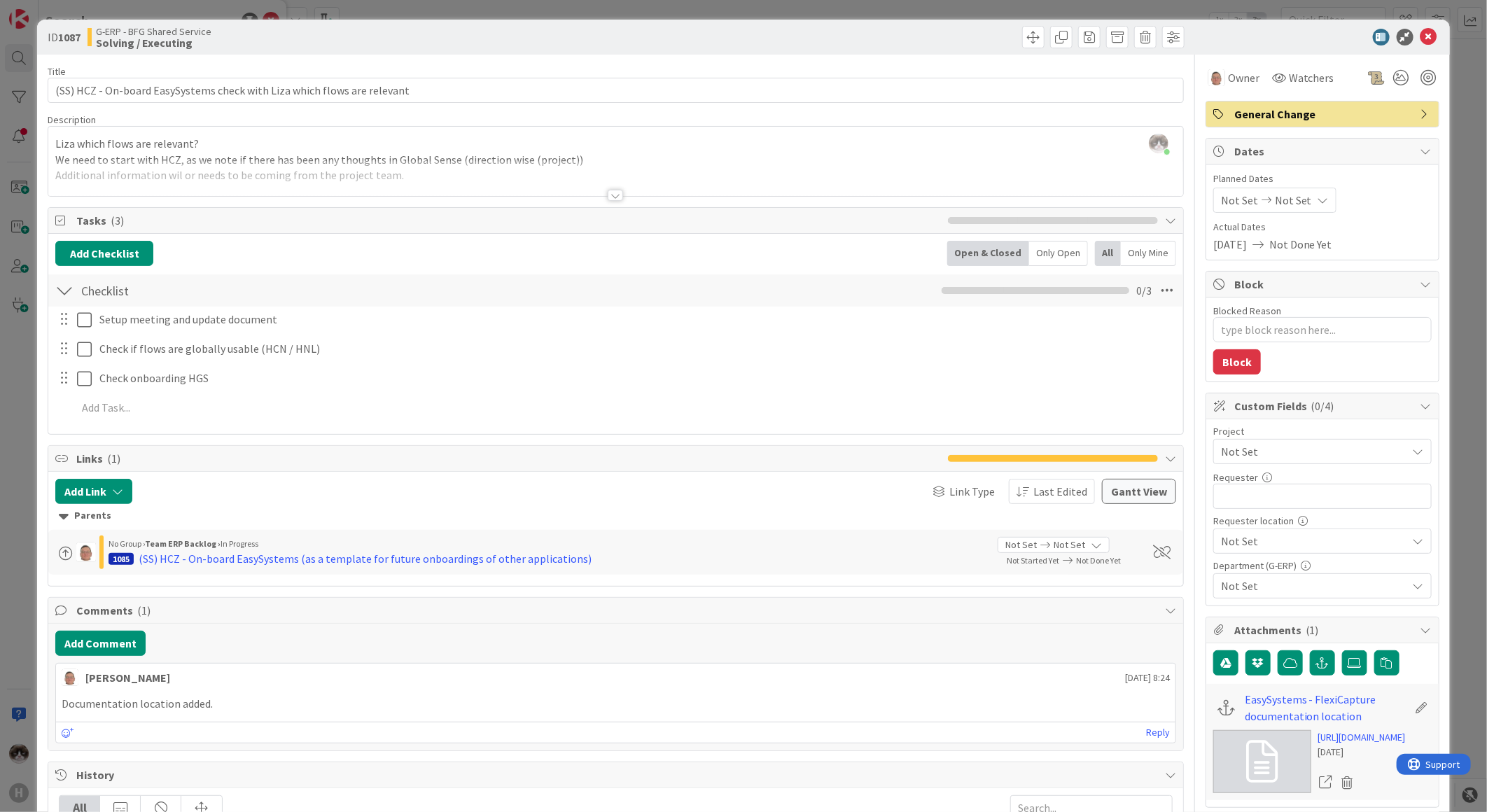
click at [1312, 458] on span "Not Set" at bounding box center [1311, 452] width 179 height 19
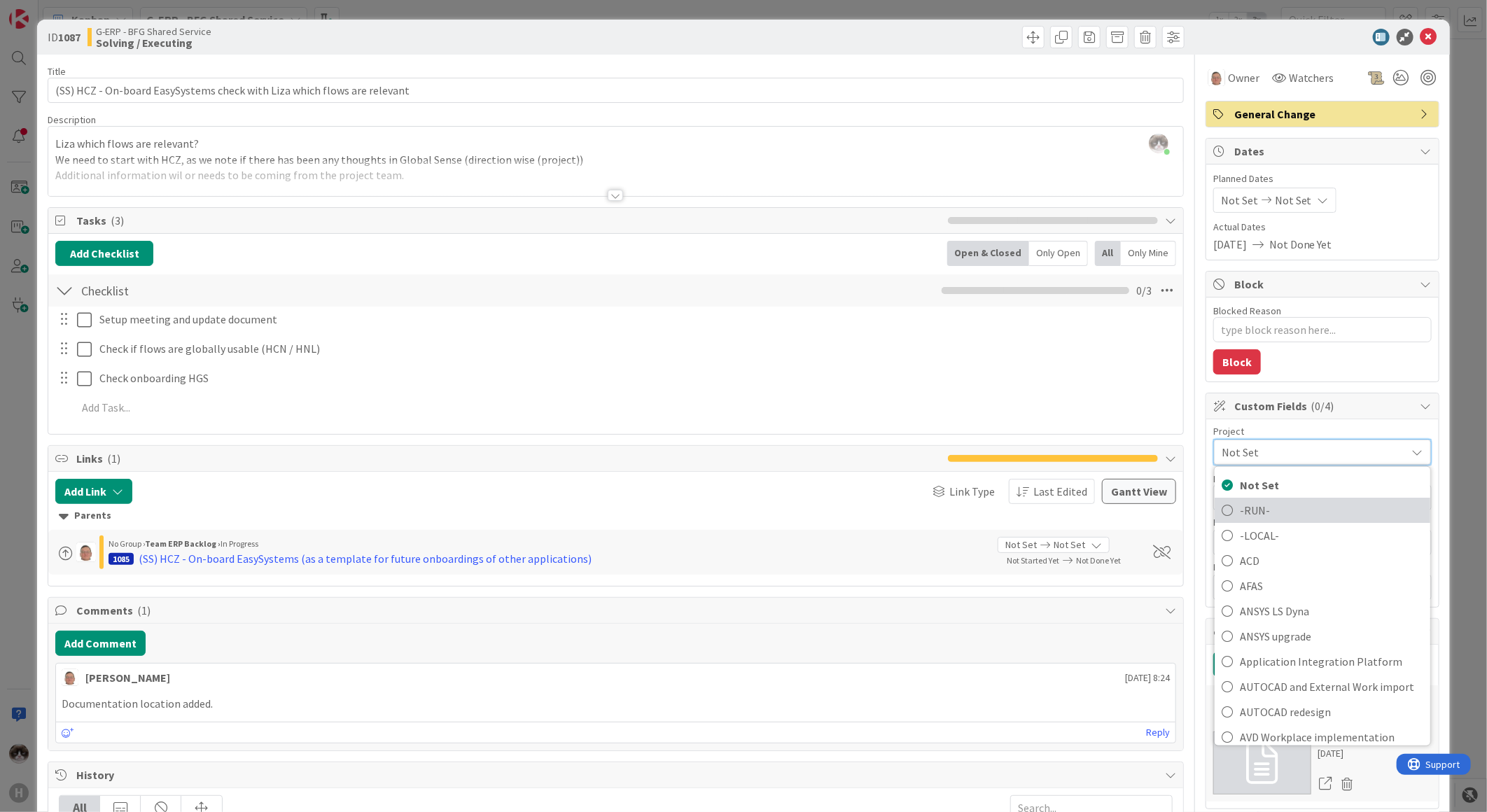
click at [1287, 504] on span "-RUN-" at bounding box center [1331, 510] width 183 height 21
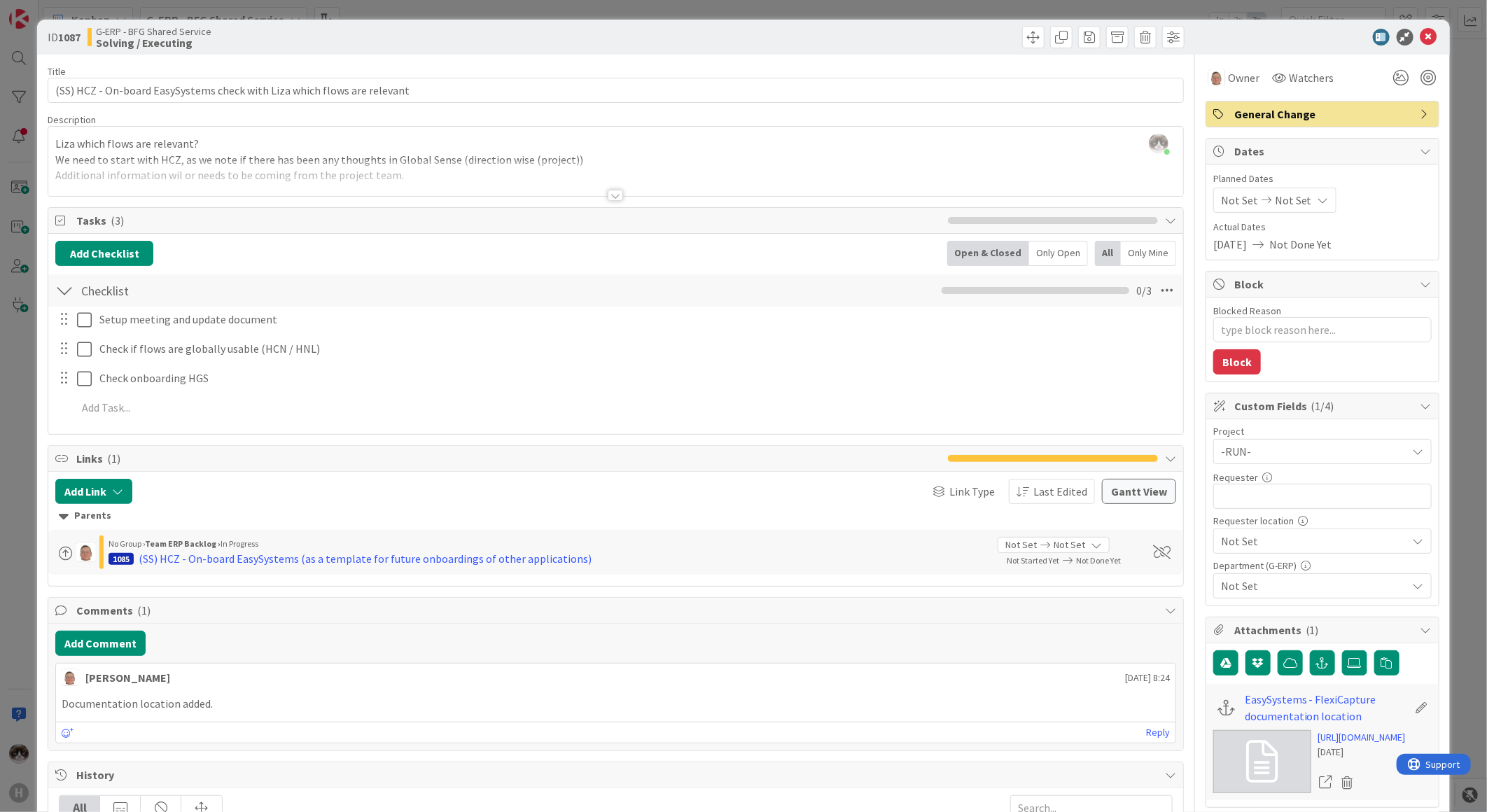
click at [1331, 461] on span "Not Set" at bounding box center [1311, 452] width 179 height 19
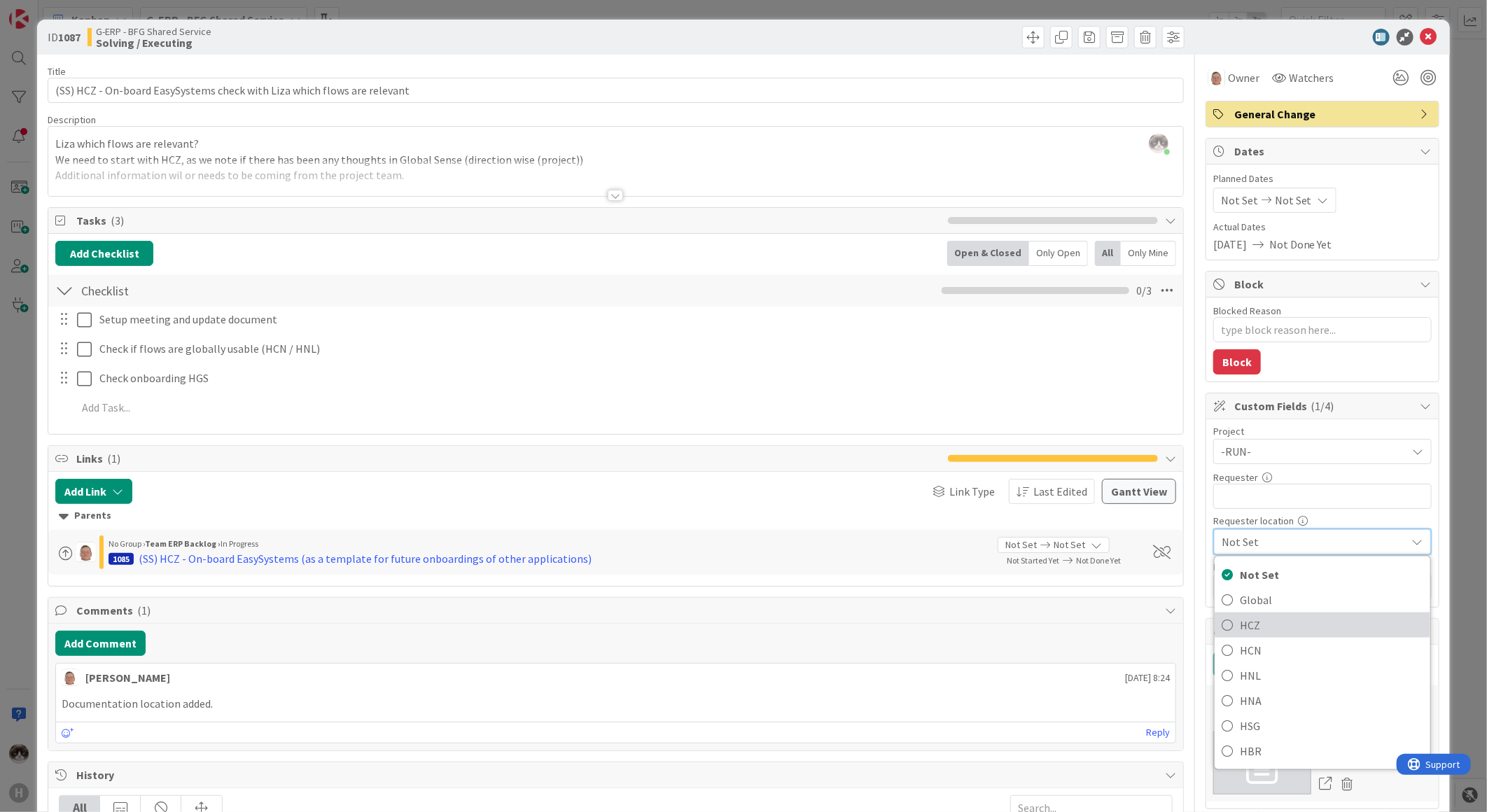
click at [1264, 630] on span "HCZ" at bounding box center [1331, 625] width 183 height 21
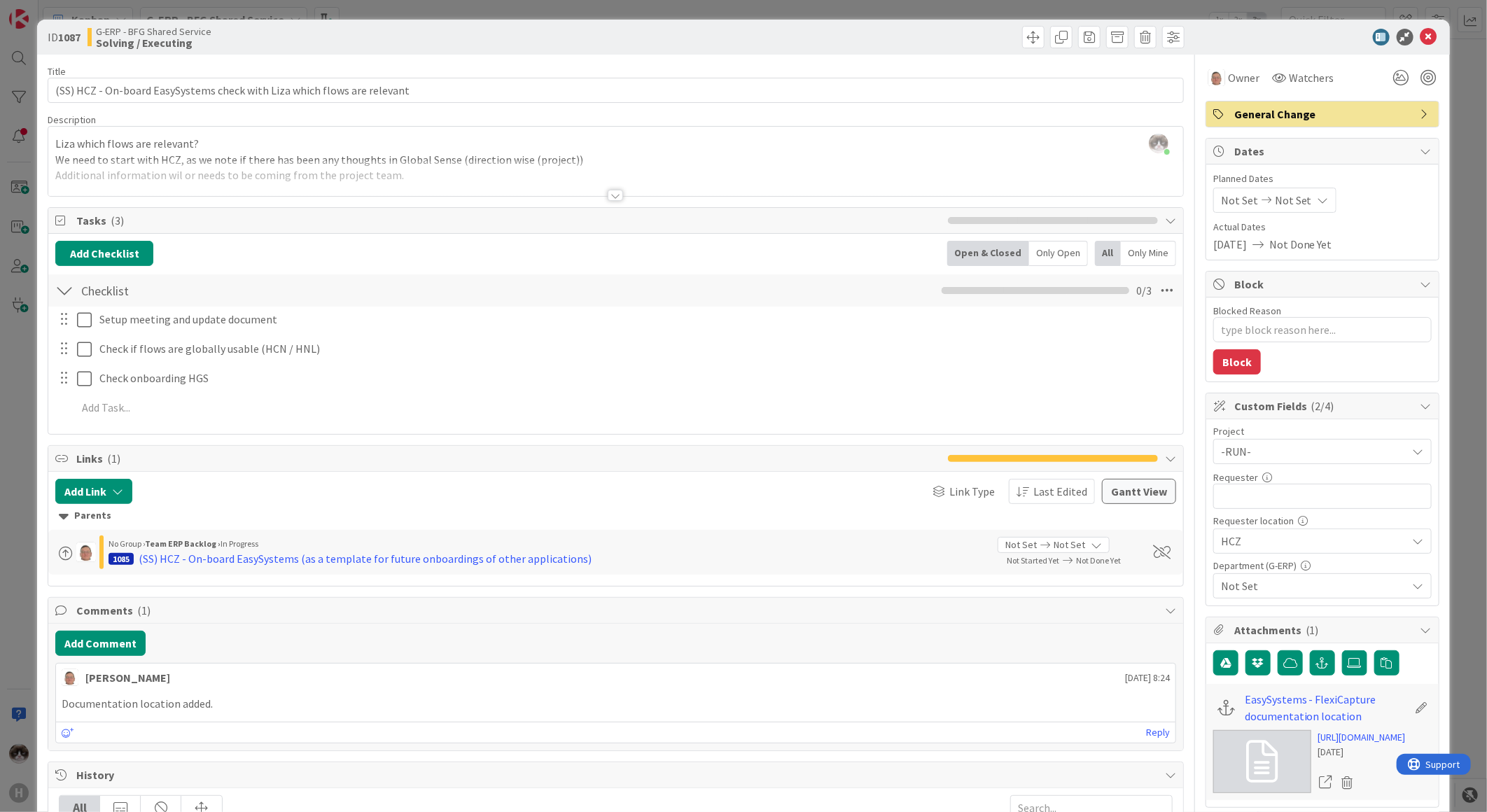
click at [1284, 584] on span "Not Set" at bounding box center [1314, 585] width 186 height 17
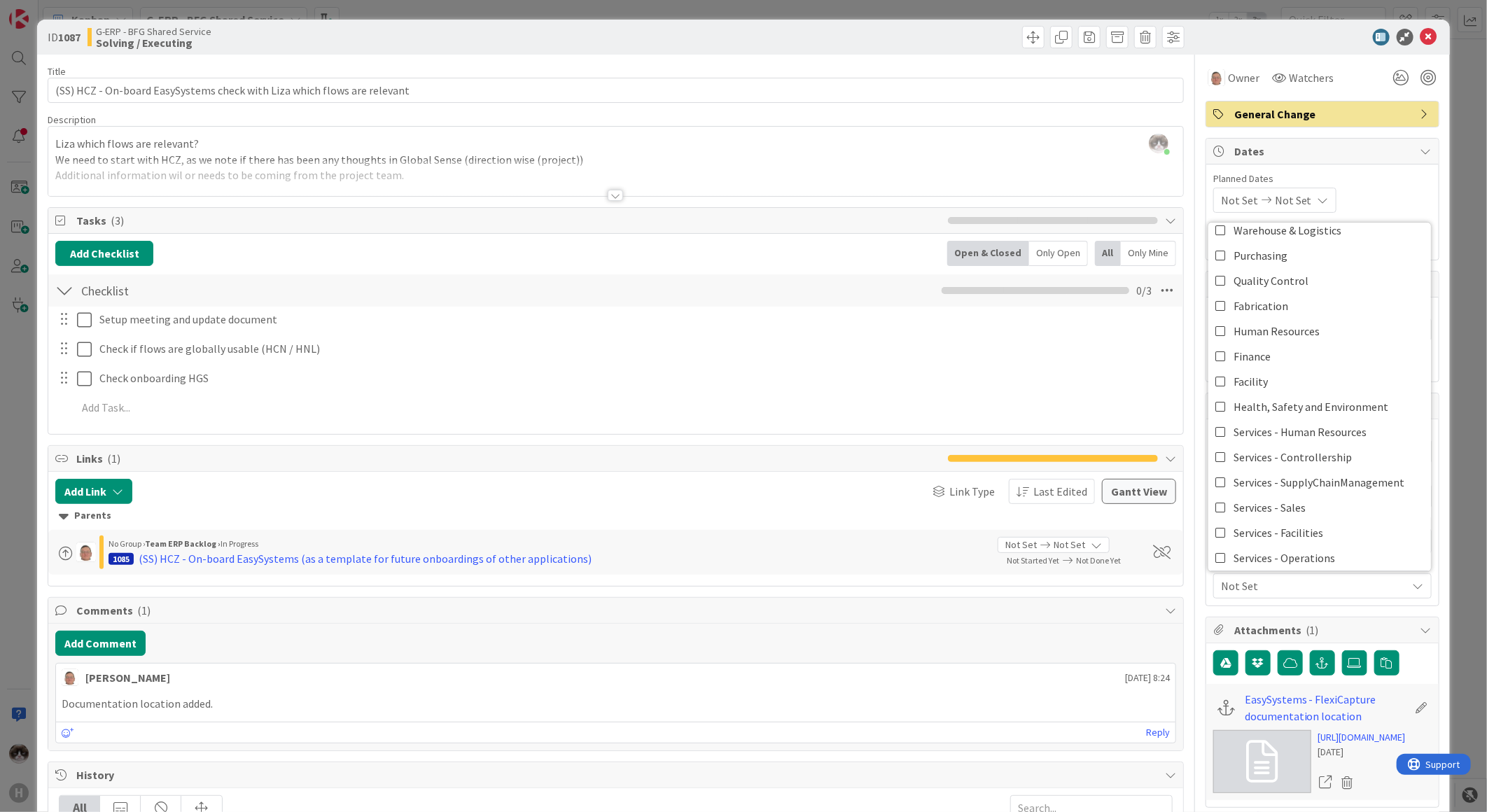
scroll to position [116, 0]
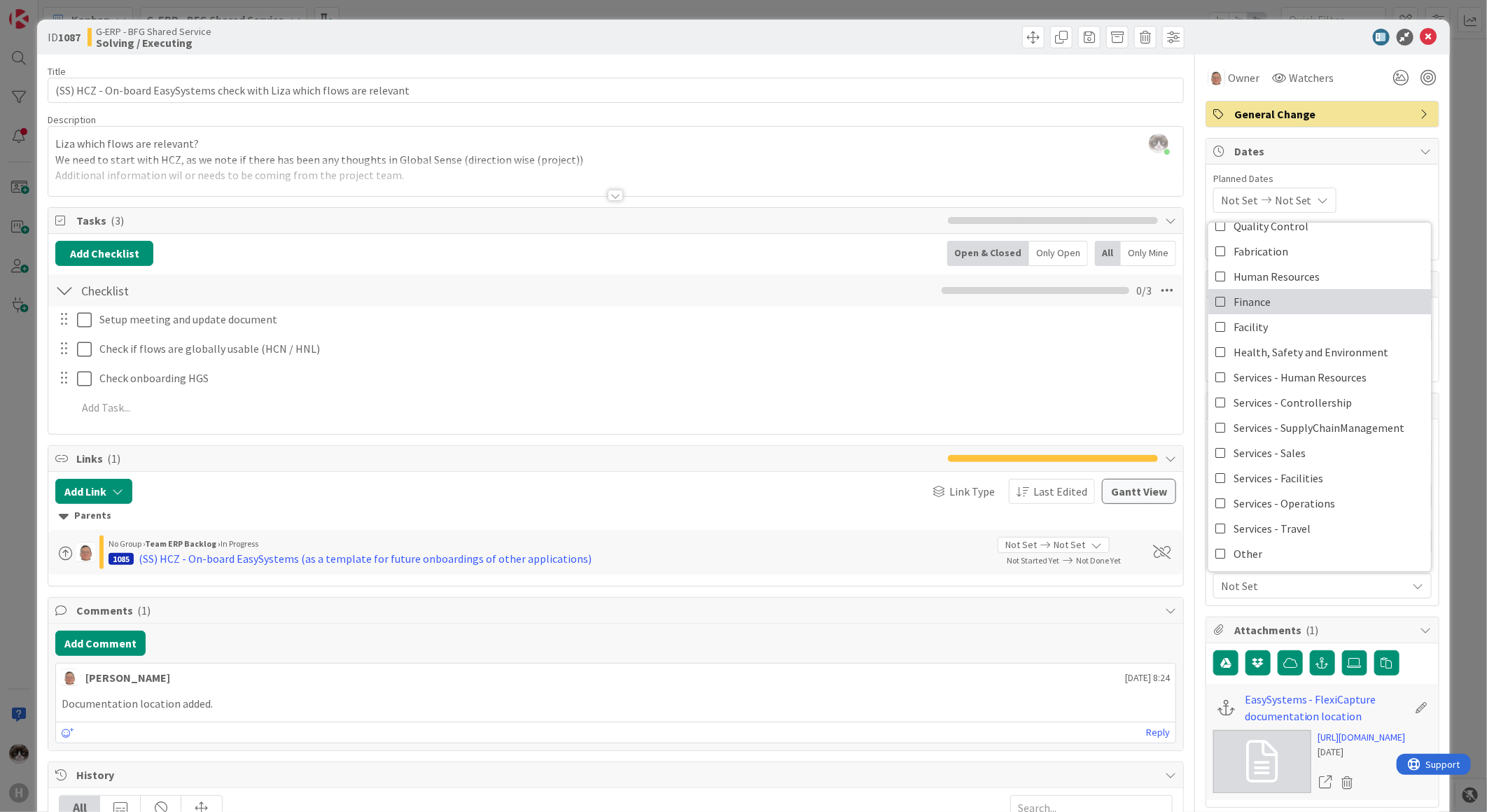
click at [1308, 296] on link "Finance" at bounding box center [1319, 302] width 223 height 25
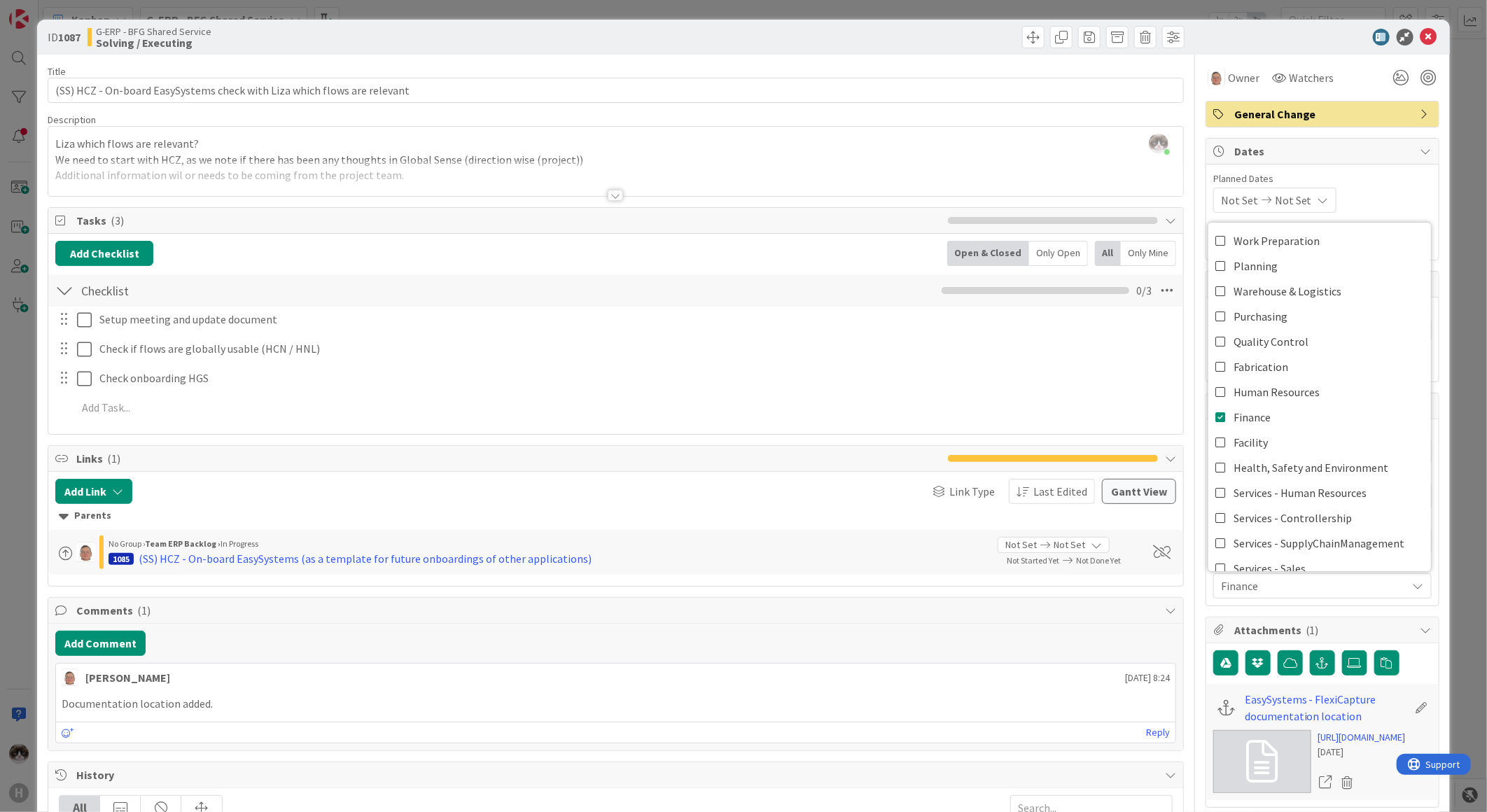
type textarea "x"
click at [1166, 442] on div "Title 72 / 128 (SS) HCZ - On-board EasySystems check with Liza which flows are …" at bounding box center [615, 641] width 1136 height 1174
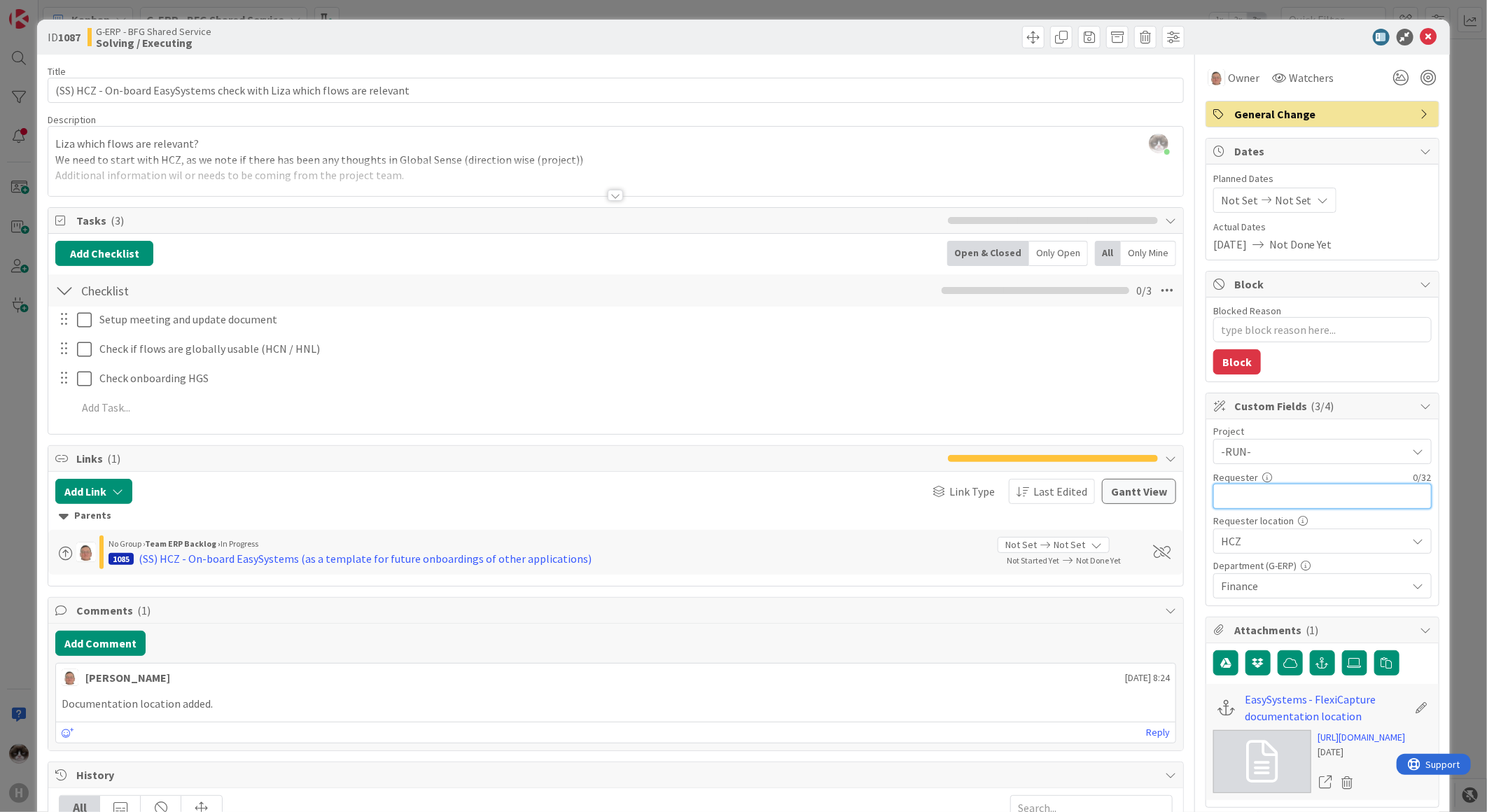
click at [1273, 488] on input "text" at bounding box center [1322, 495] width 218 height 25
type input "K"
type input "[PERSON_NAME]"
type textarea "x"
type input "[PERSON_NAME]"
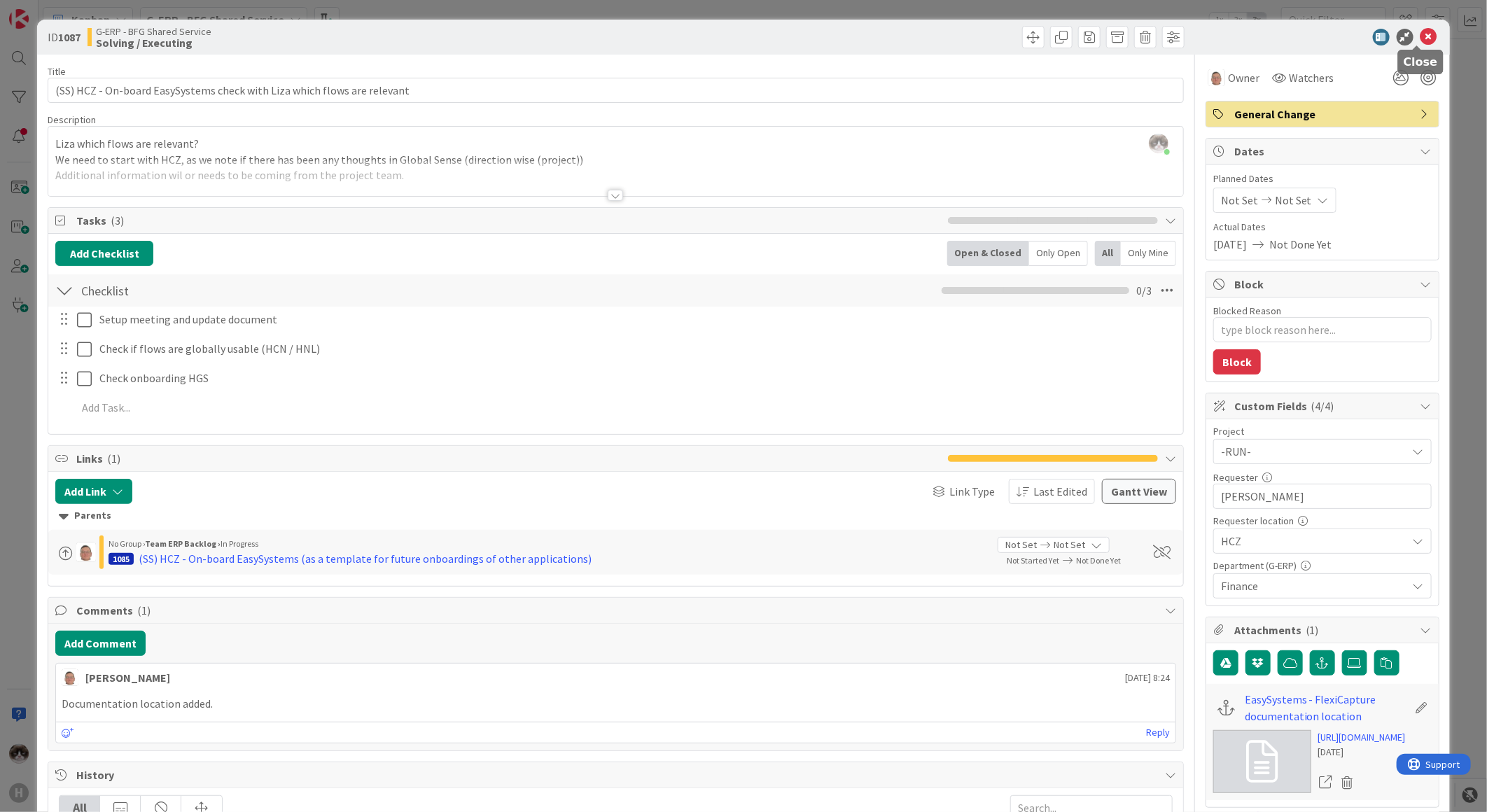
click at [1420, 37] on icon at bounding box center [1428, 37] width 17 height 17
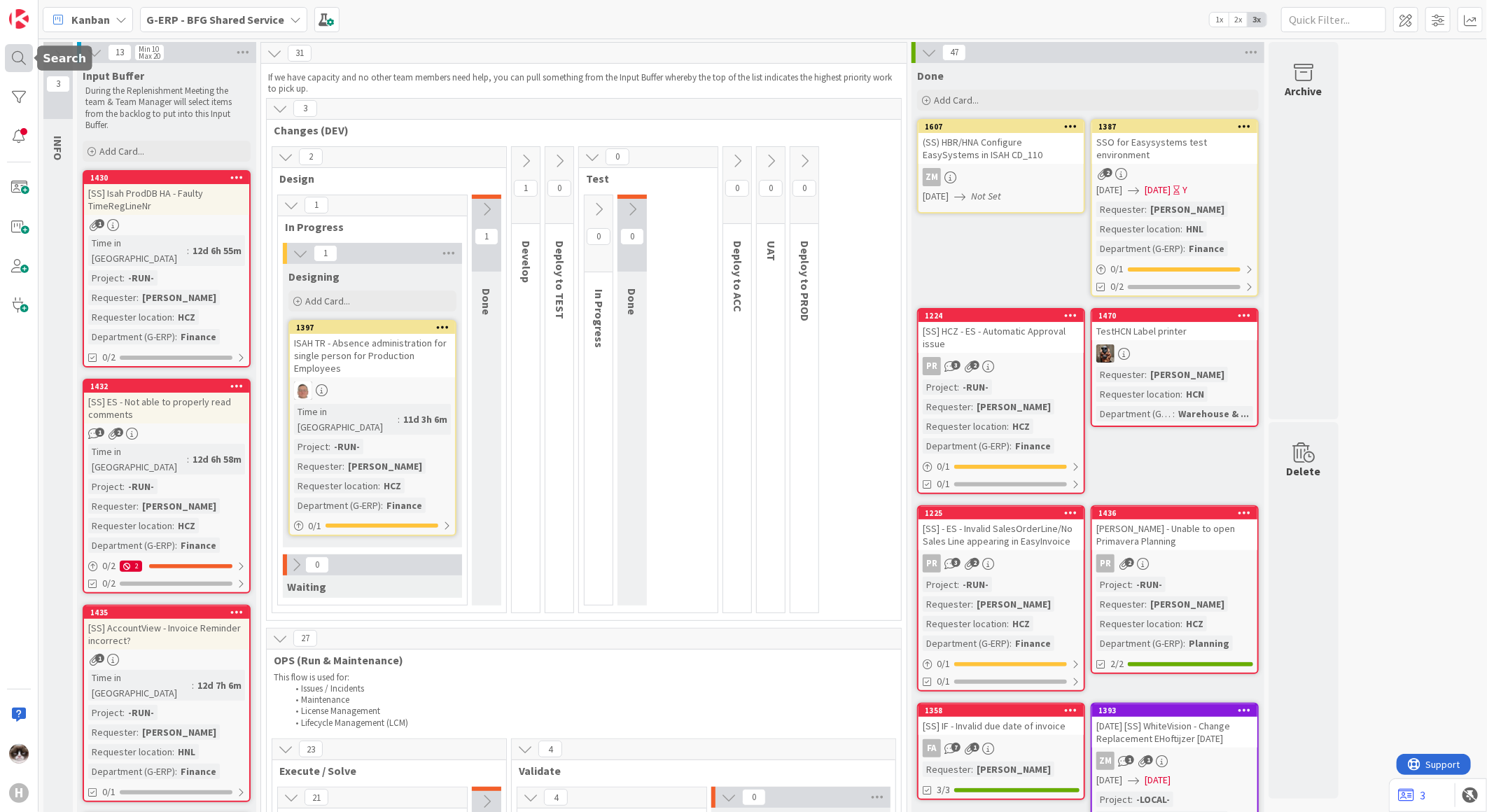
click at [21, 67] on div at bounding box center [19, 58] width 28 height 28
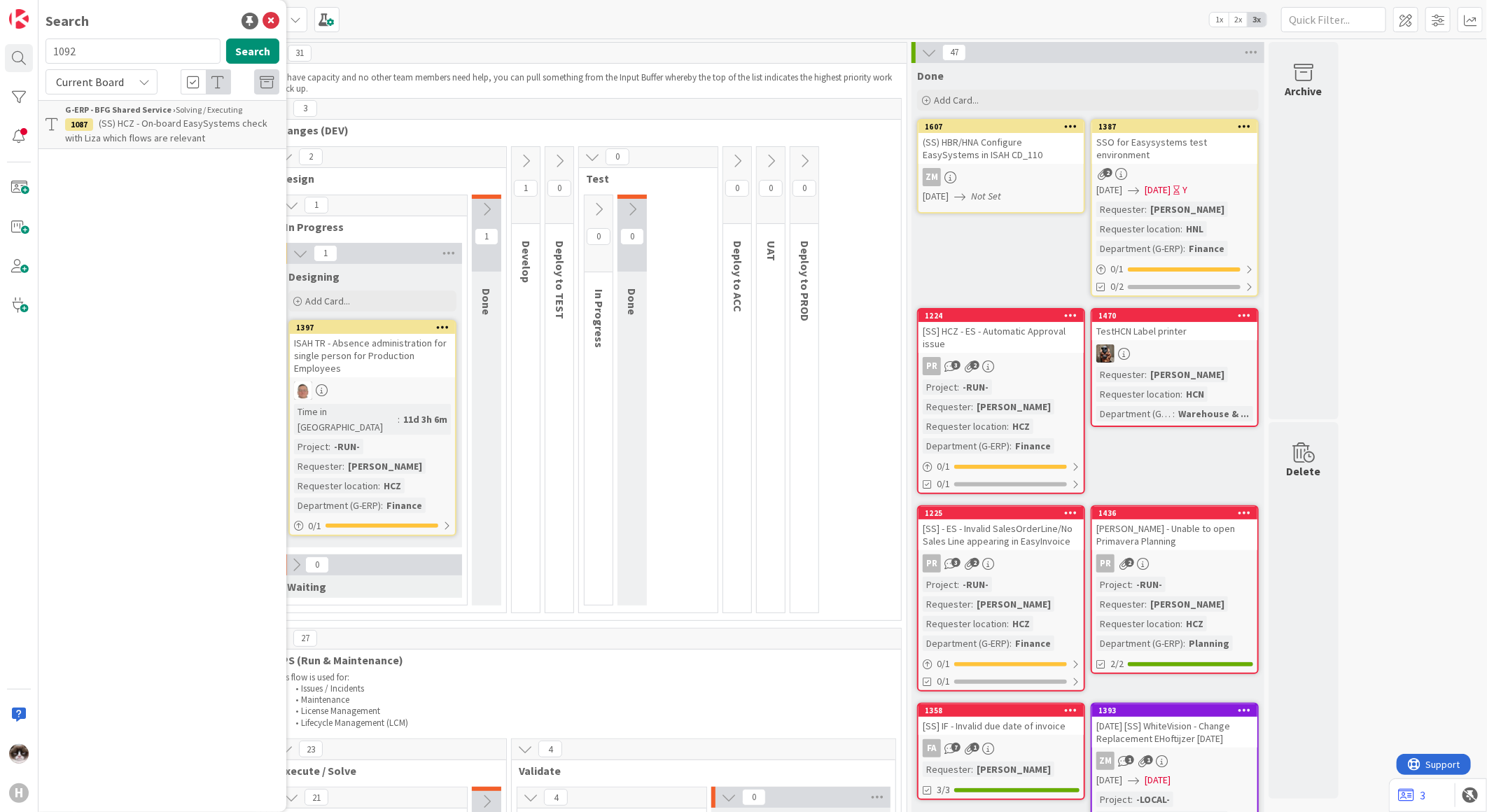
type input "1092"
click at [123, 126] on span "[DATE] (SS) Document and demo Accountview BI information- [Data Extraction and …" at bounding box center [166, 138] width 203 height 42
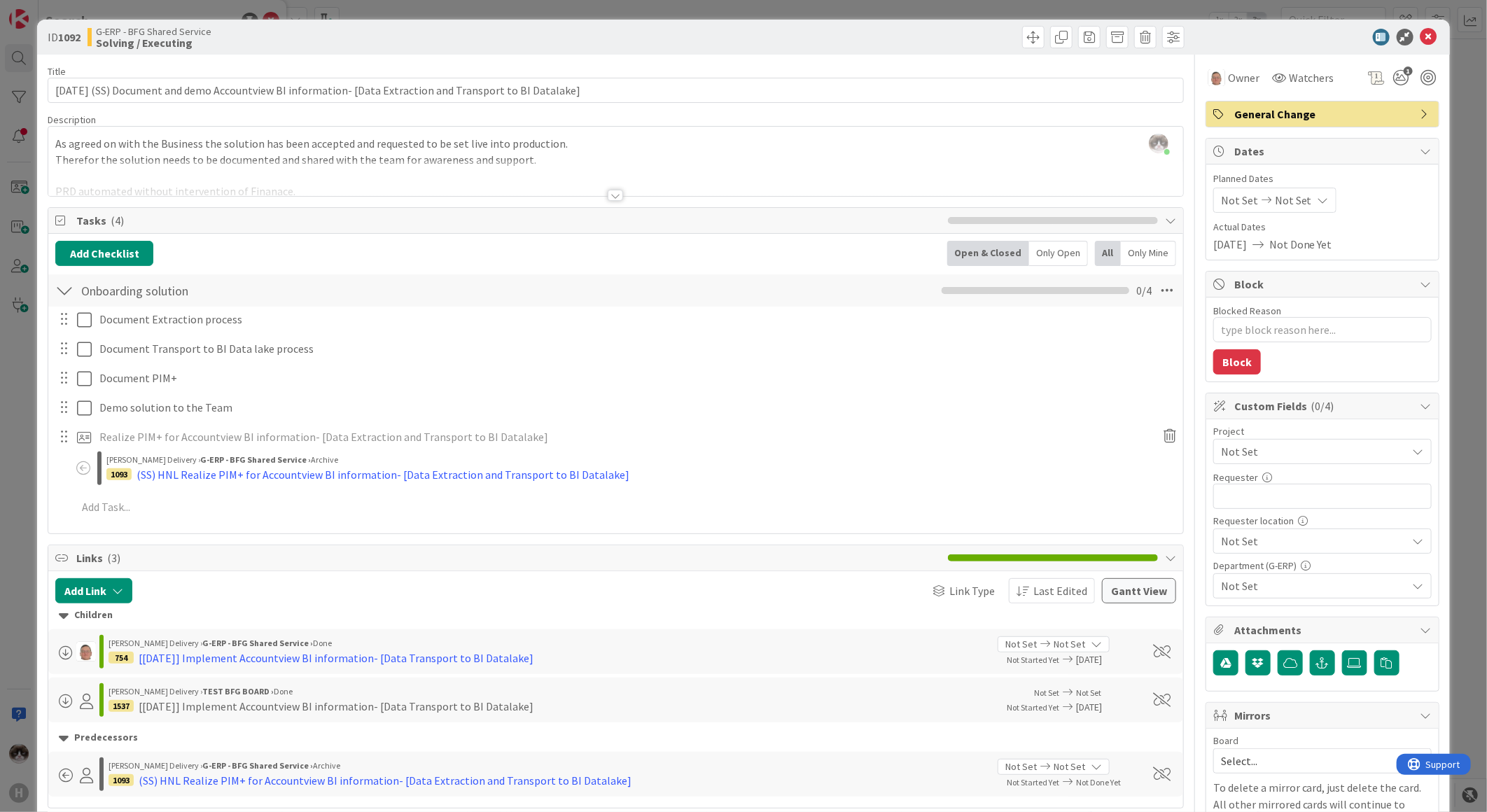
click at [1235, 459] on span "Not Set" at bounding box center [1311, 452] width 179 height 19
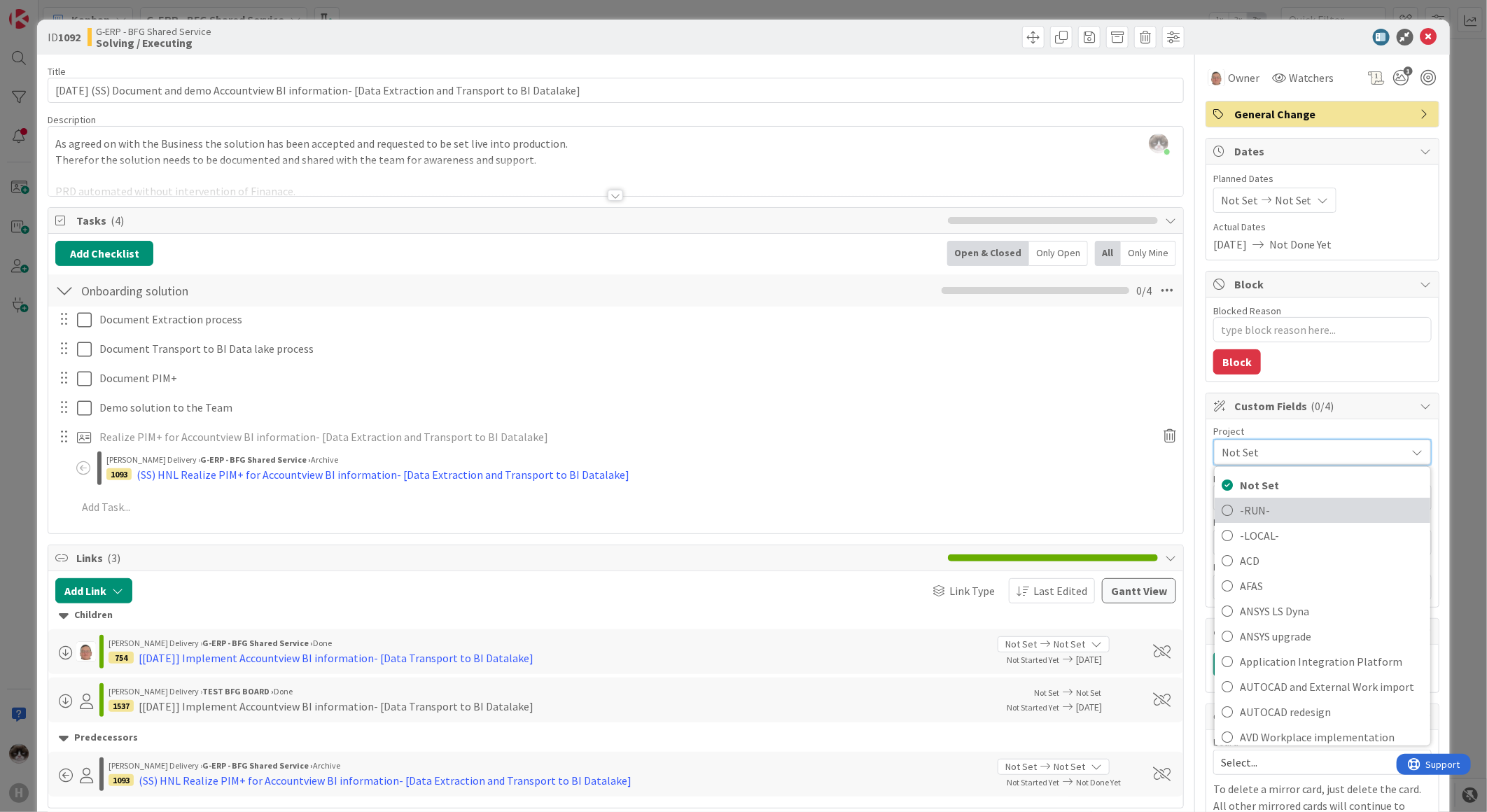
click at [1265, 505] on span "-RUN-" at bounding box center [1331, 510] width 183 height 21
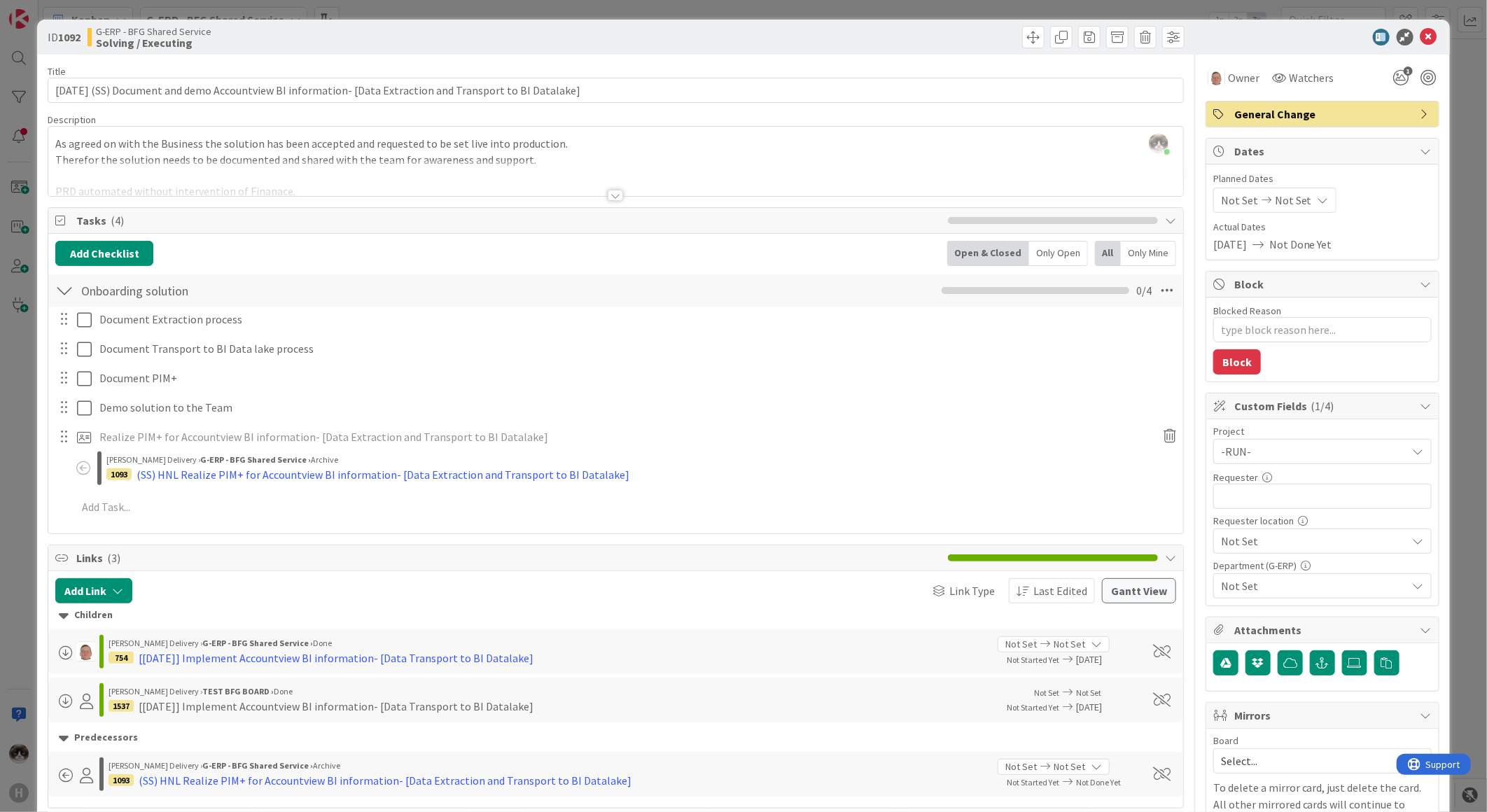
type textarea "x"
click at [1292, 501] on input "text" at bounding box center [1322, 495] width 218 height 25
click at [608, 197] on div at bounding box center [616, 195] width 16 height 11
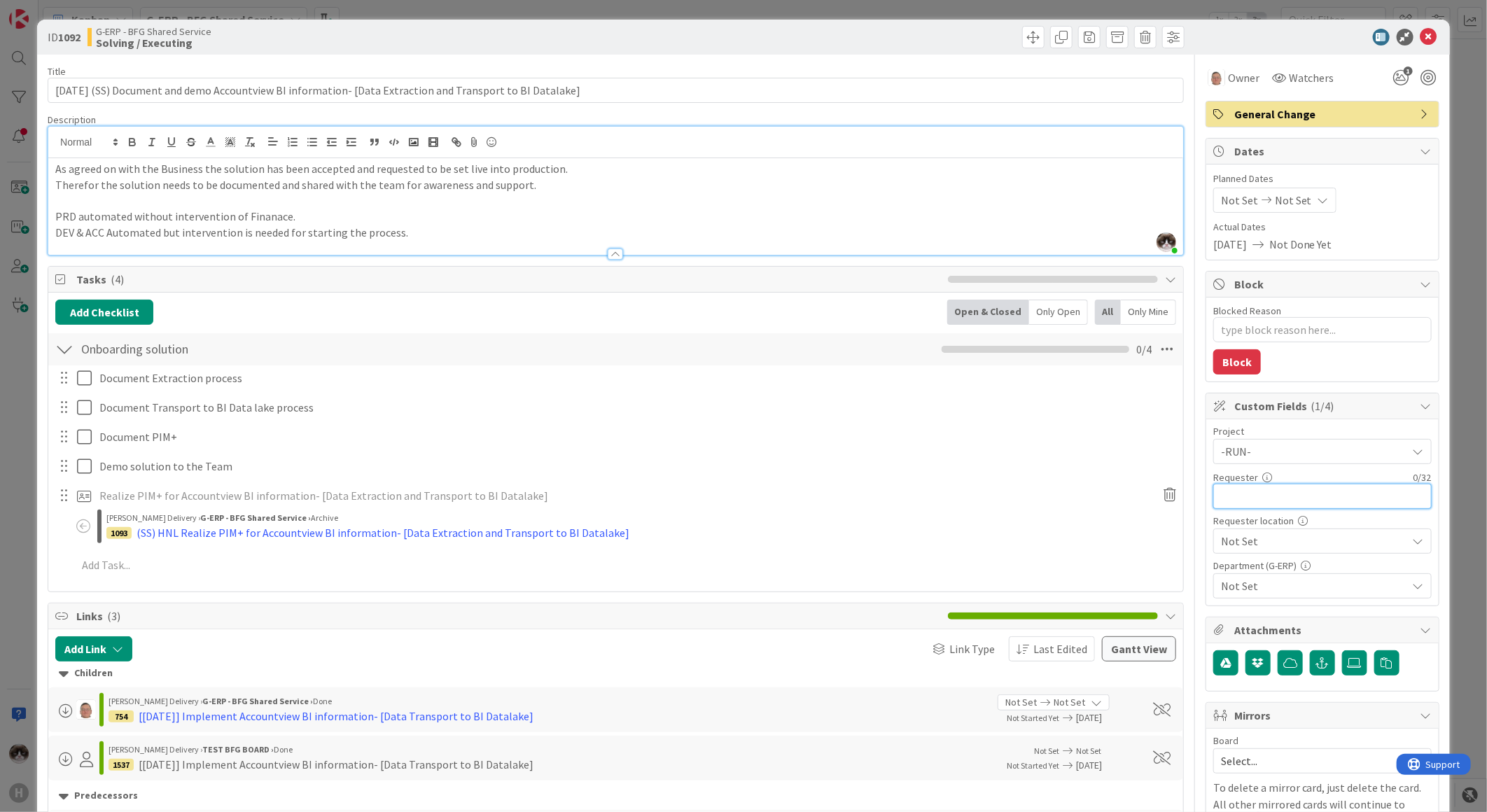
click at [1272, 499] on input "text" at bounding box center [1322, 495] width 218 height 25
type input "[PERSON_NAME]"
type textarea "x"
type input "[PERSON_NAME]"
click at [1269, 461] on span "Not Set" at bounding box center [1311, 452] width 179 height 19
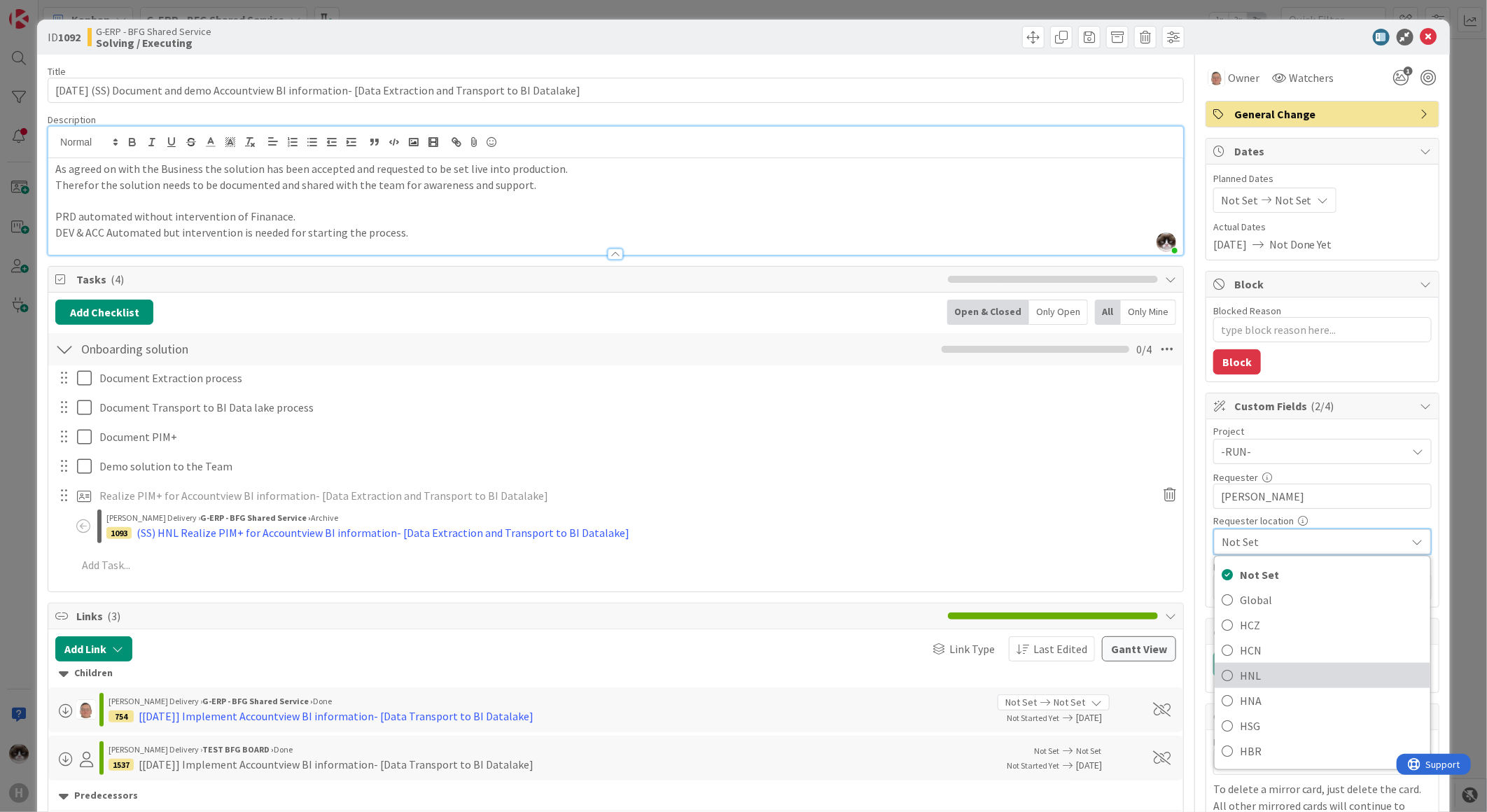
click at [1277, 677] on span "HNL" at bounding box center [1331, 675] width 183 height 21
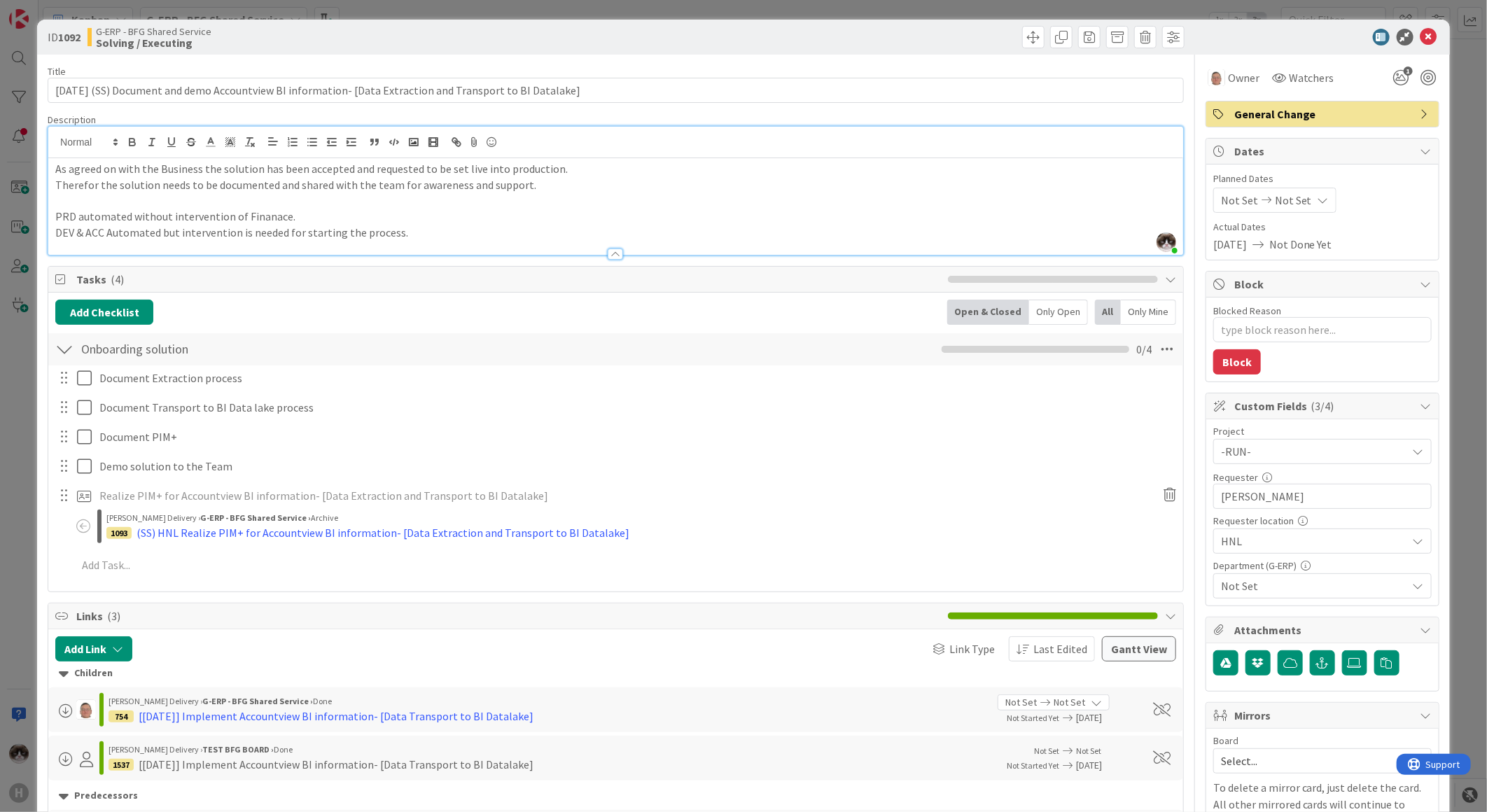
click at [1276, 582] on span "Not Set" at bounding box center [1314, 585] width 186 height 17
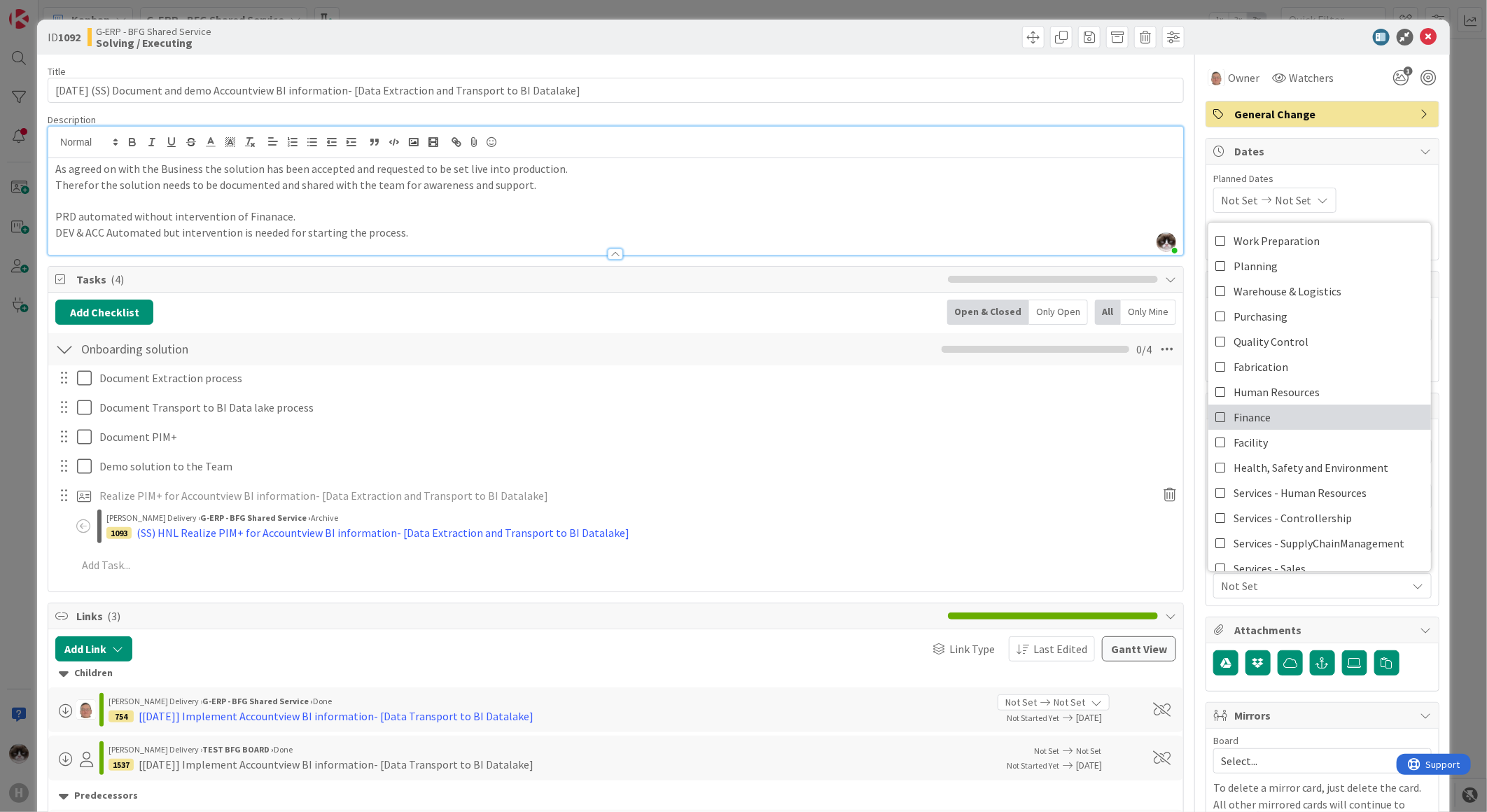
click at [1285, 414] on link "Finance" at bounding box center [1319, 417] width 223 height 25
type textarea "x"
click at [1423, 39] on icon at bounding box center [1428, 37] width 17 height 17
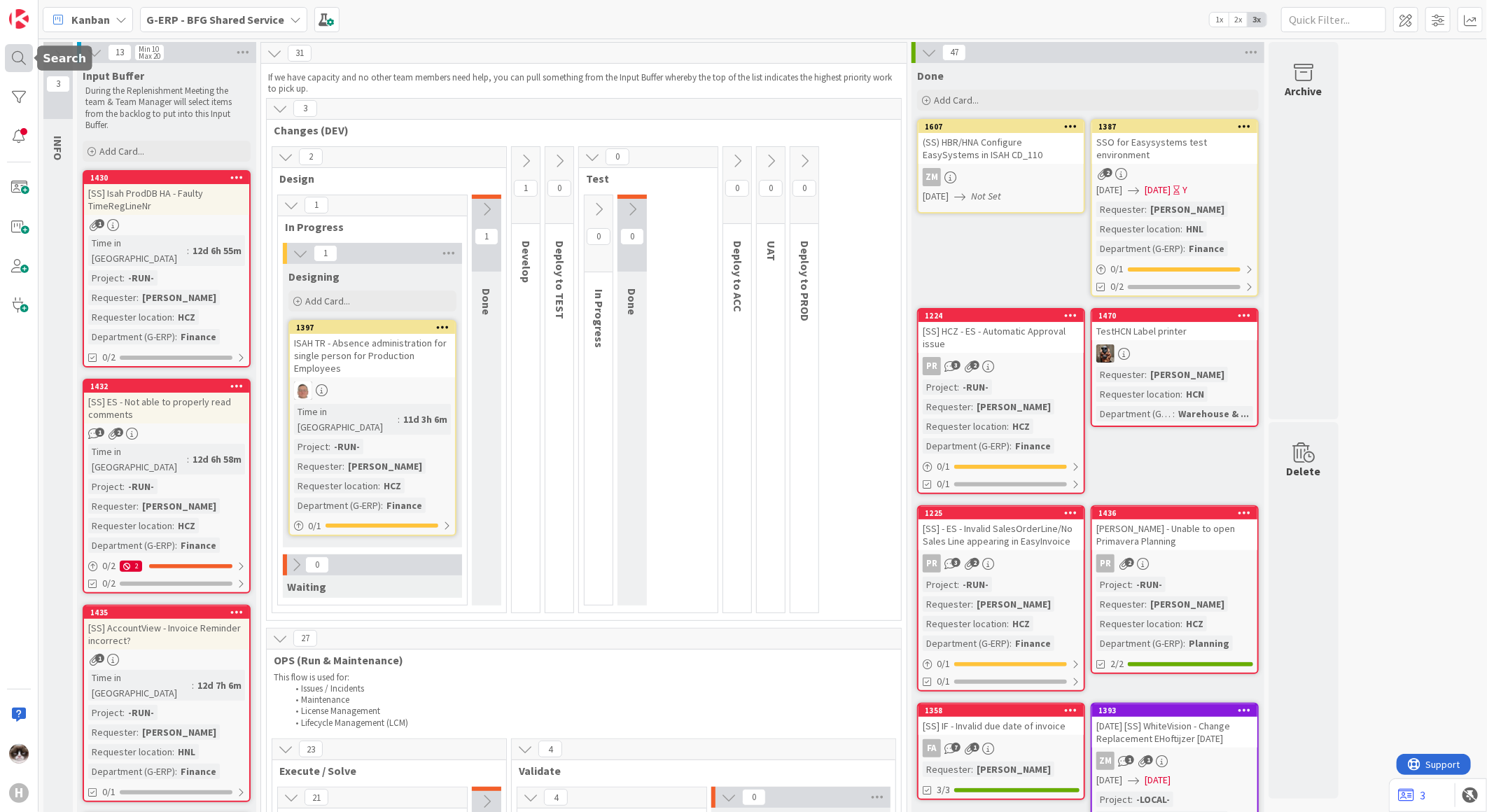
click at [21, 64] on div at bounding box center [19, 58] width 28 height 28
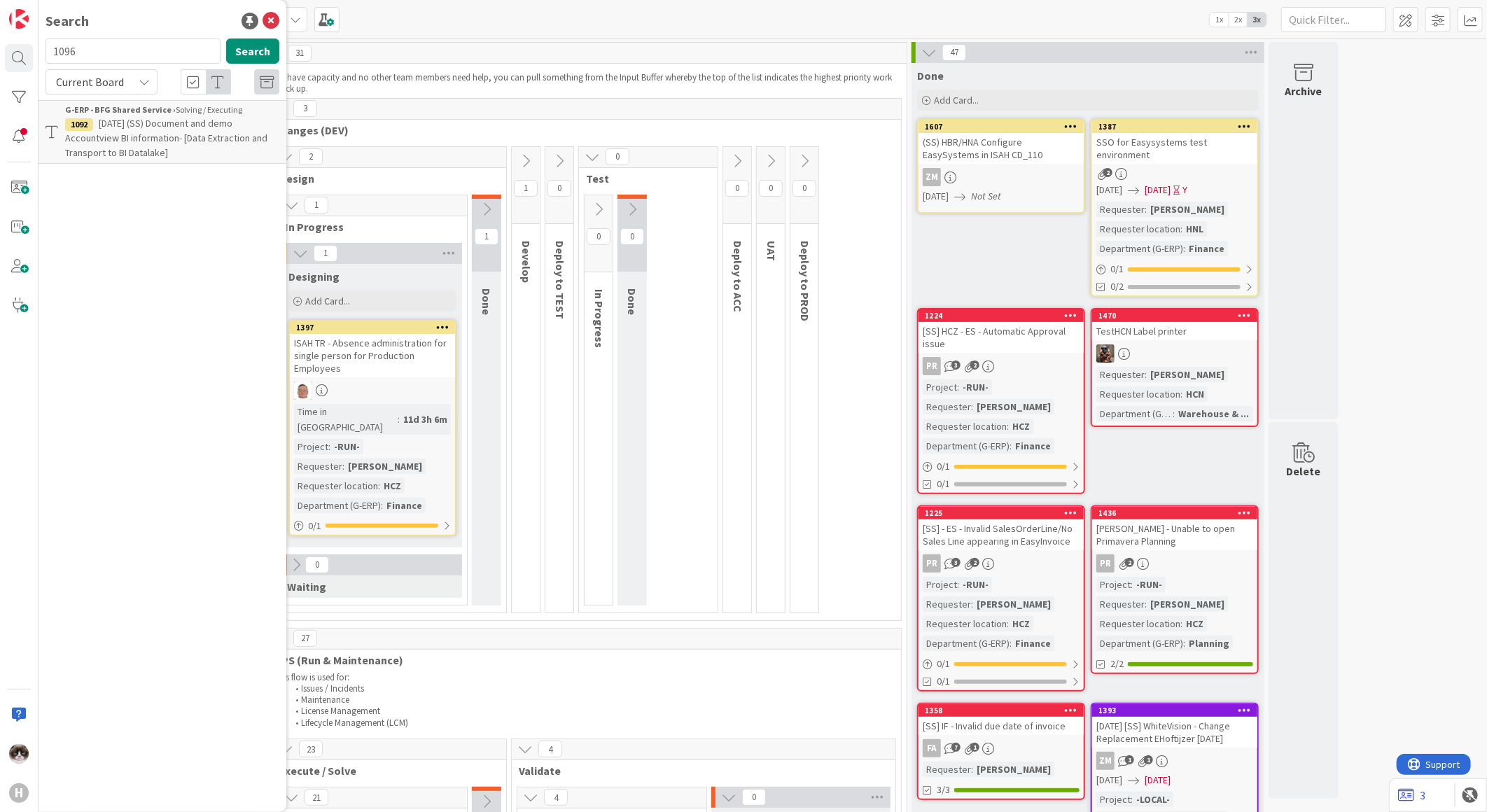
type input "1096"
click at [140, 116] on p "(SS) HZC Monitor EasySystems Gateway" at bounding box center [172, 123] width 214 height 15
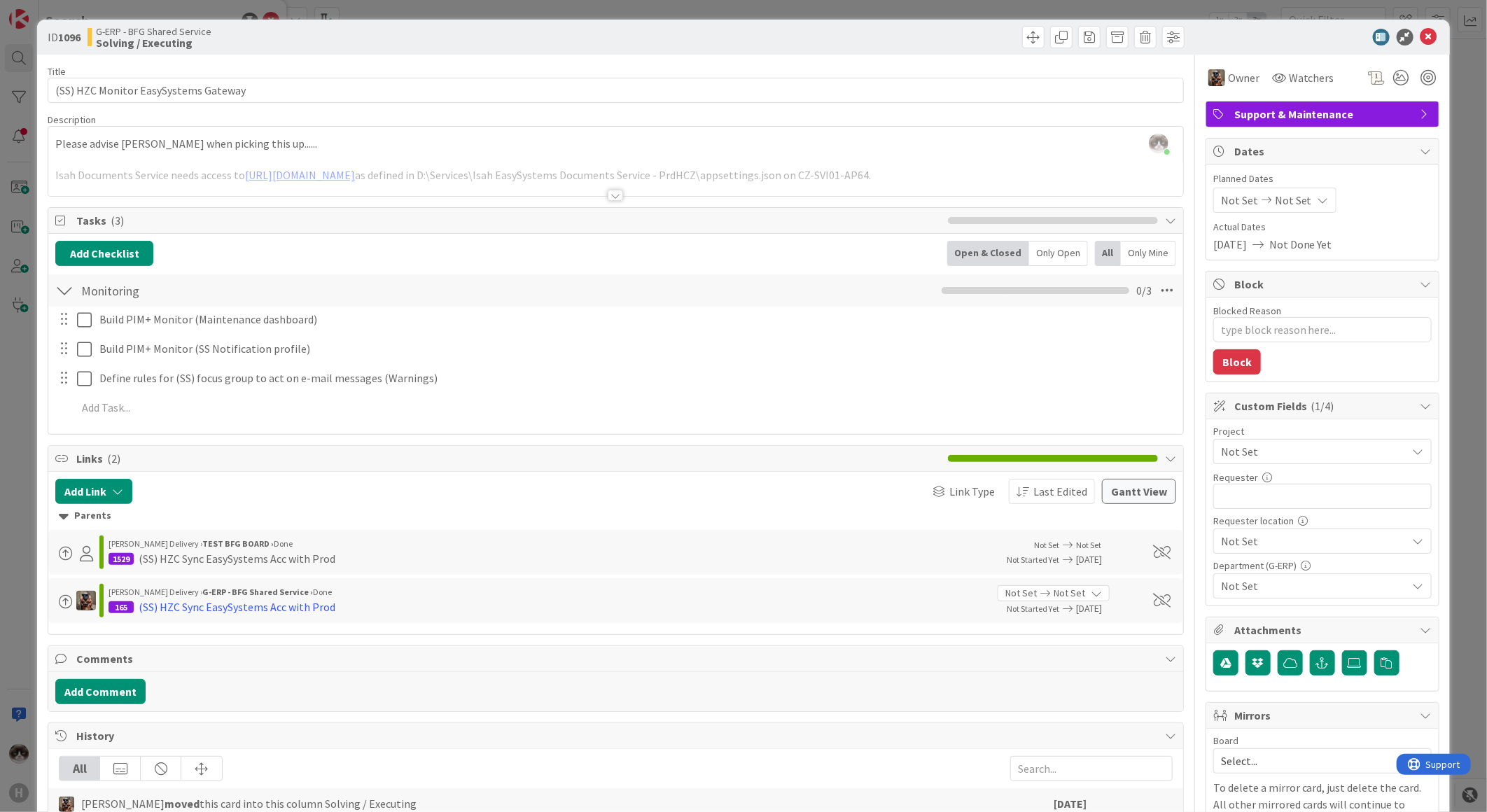
click at [1248, 456] on span "Not Set" at bounding box center [1311, 452] width 179 height 19
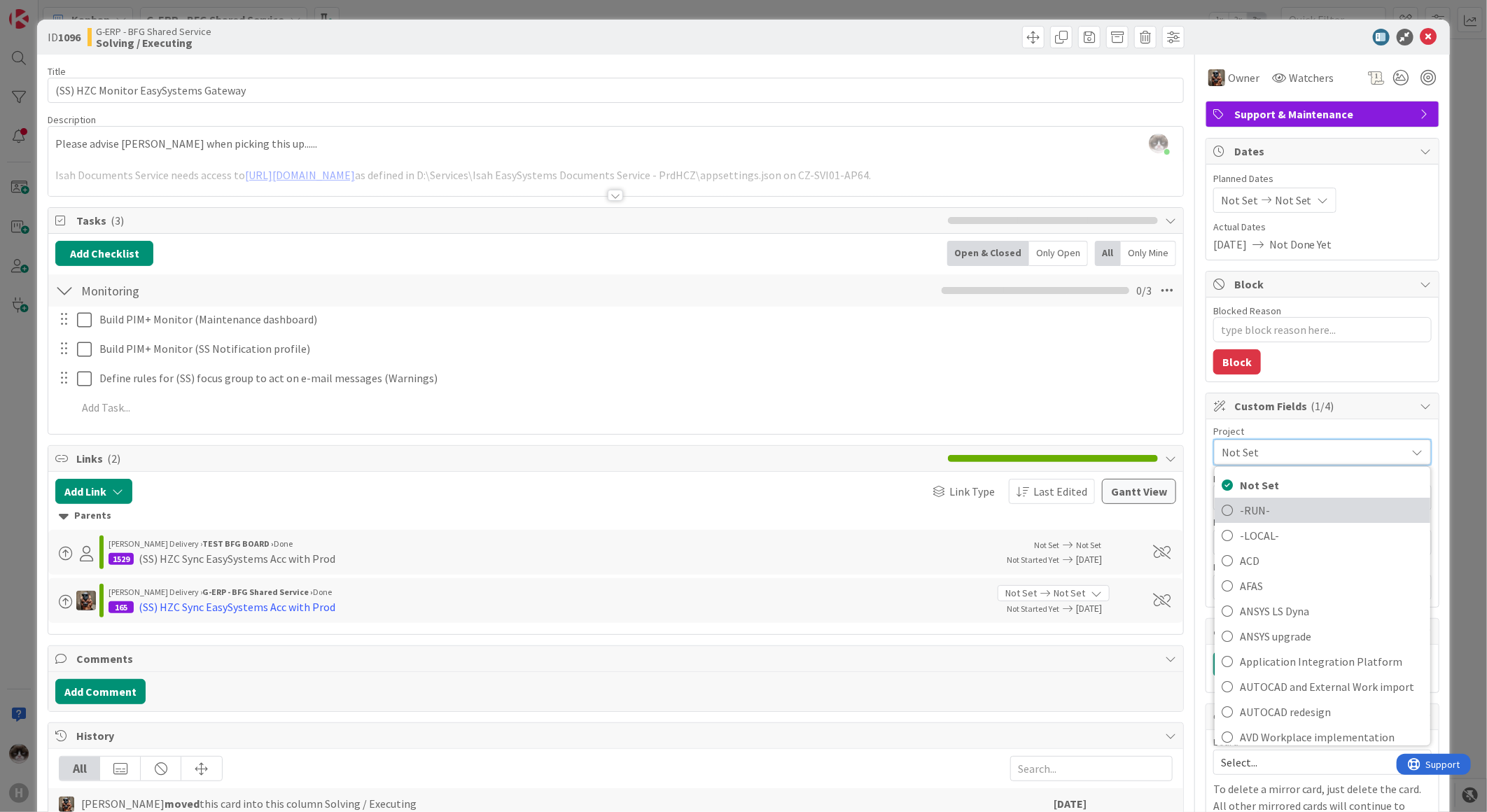
click at [1261, 501] on span "-RUN-" at bounding box center [1331, 510] width 183 height 21
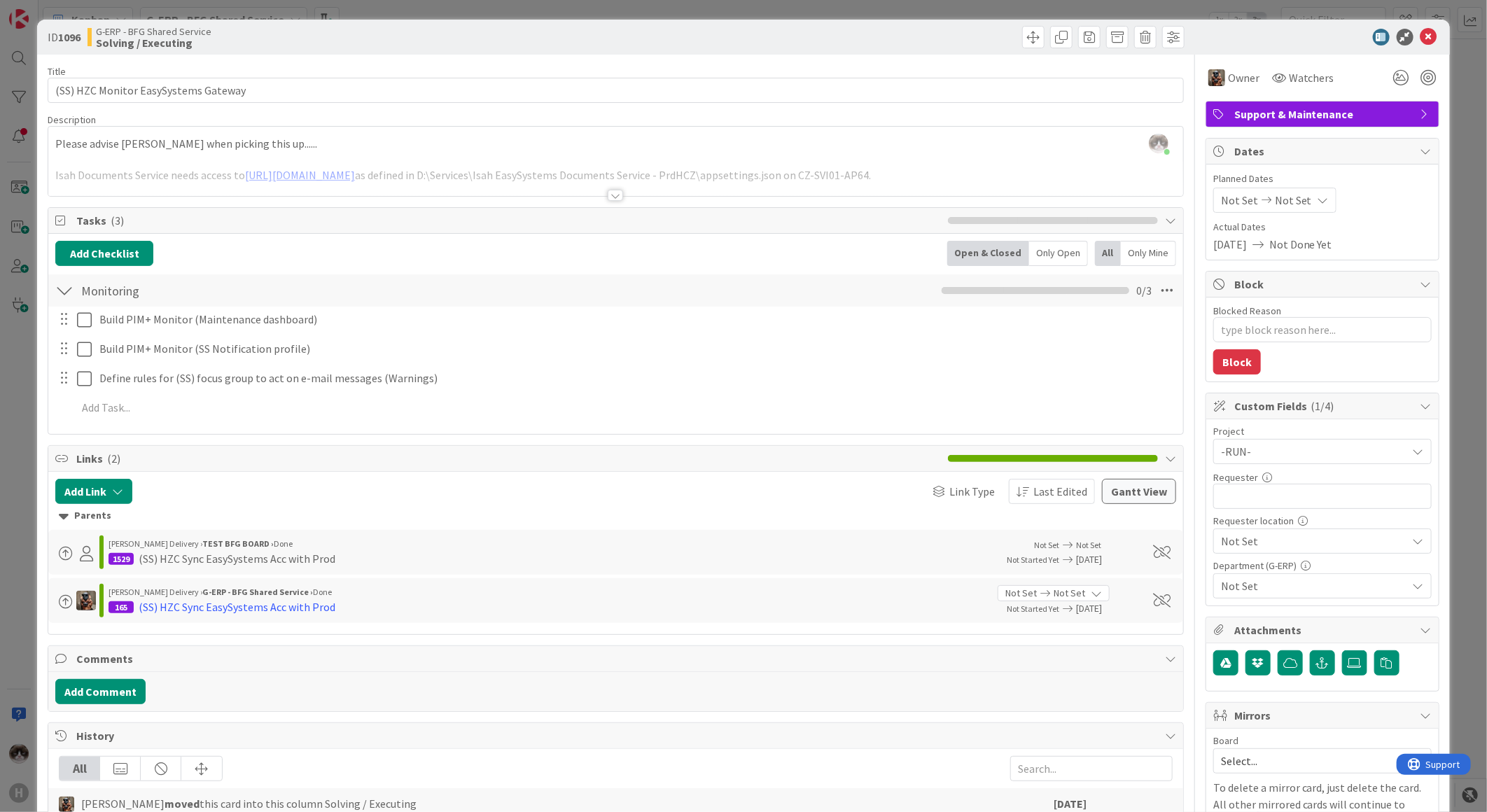
type textarea "x"
click at [1266, 509] on input "text" at bounding box center [1322, 495] width 218 height 25
type input "[PERSON_NAME]"
type textarea "x"
type input "[PERSON_NAME]"
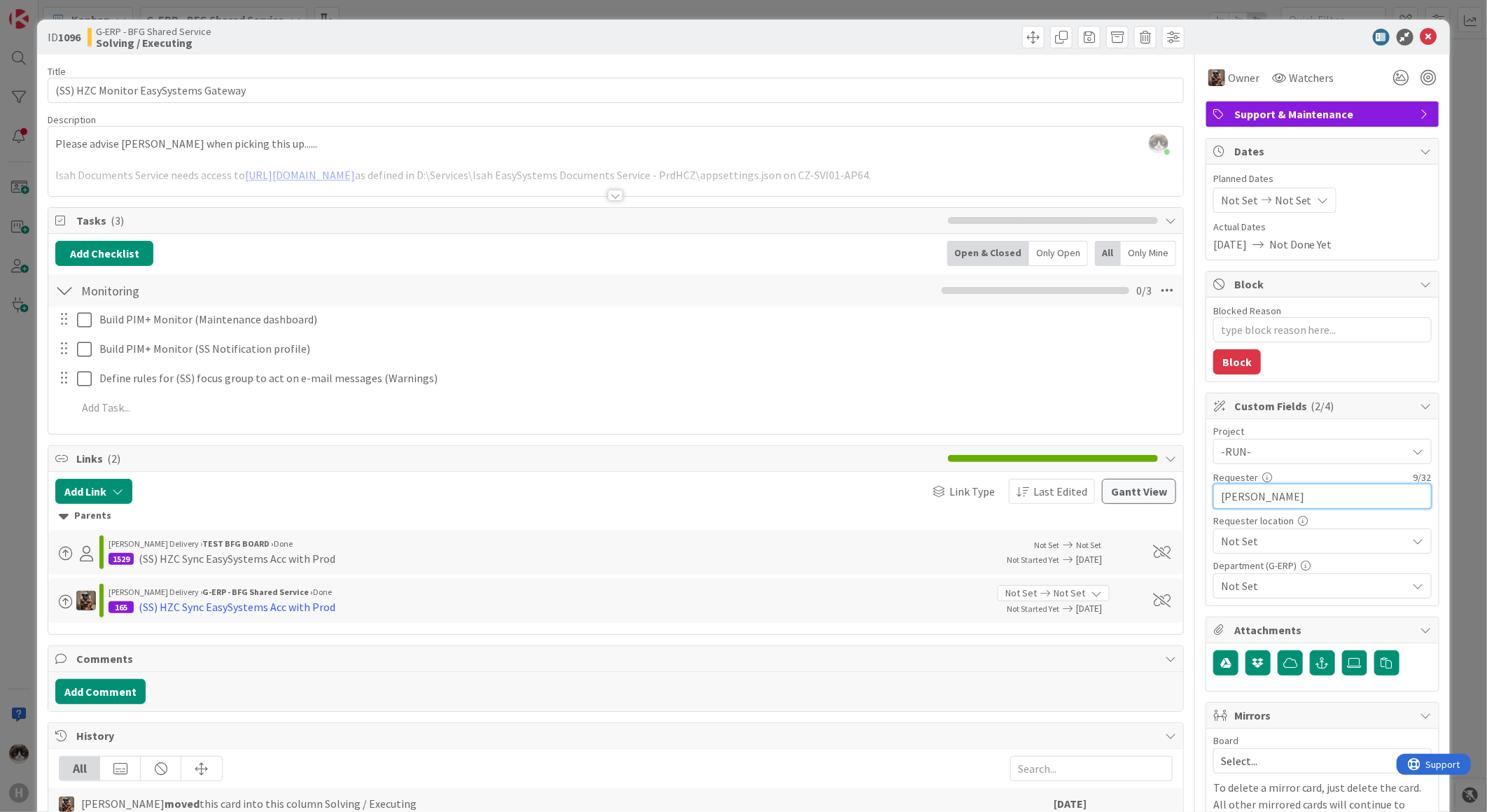
type textarea "x"
type input "[PERSON_NAME]"
type textarea "x"
type input "[PERSON_NAME]"
type textarea "x"
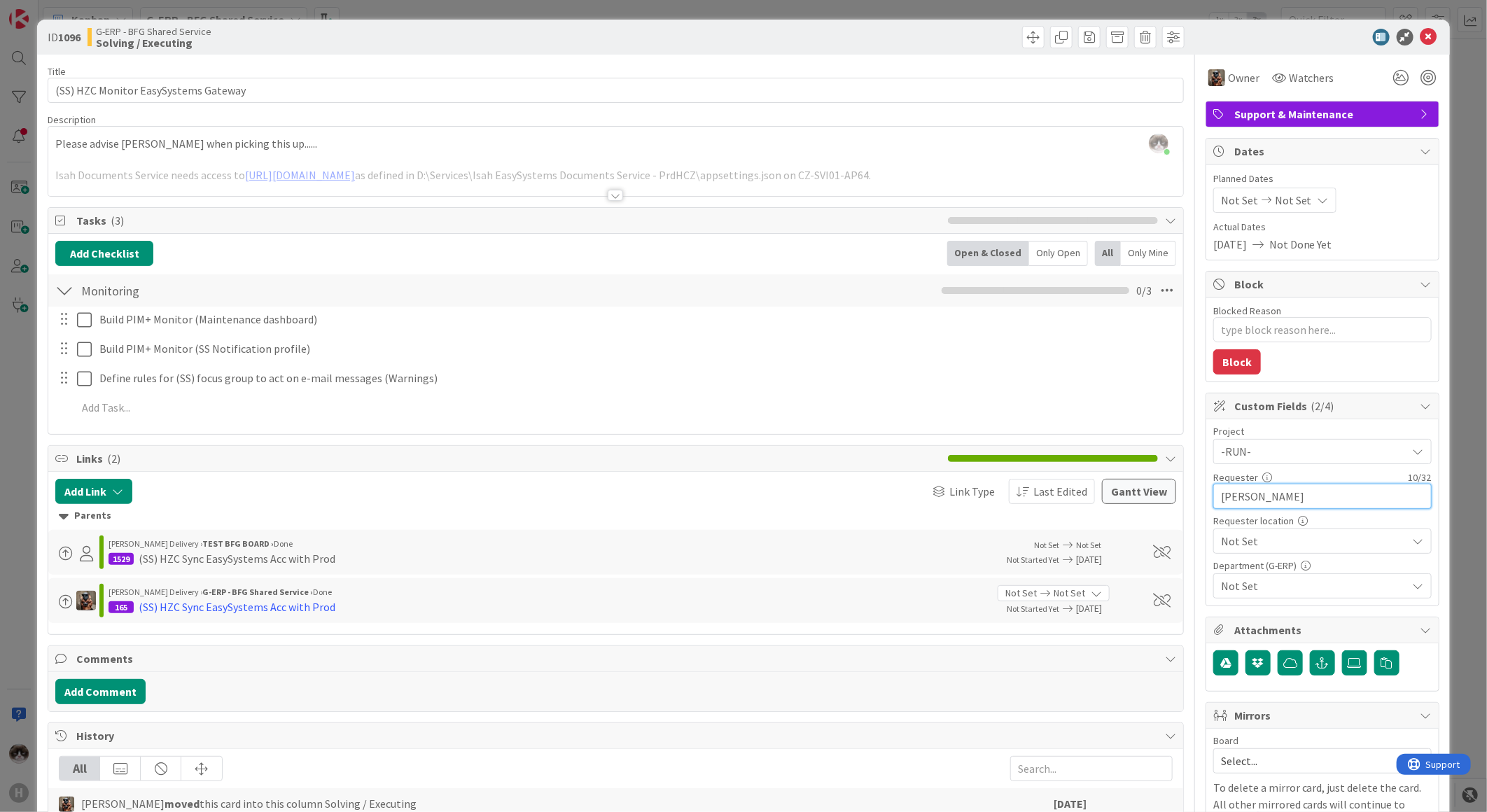
type input "[PERSON_NAME]"
click at [1268, 461] on span "Not Set" at bounding box center [1311, 452] width 179 height 19
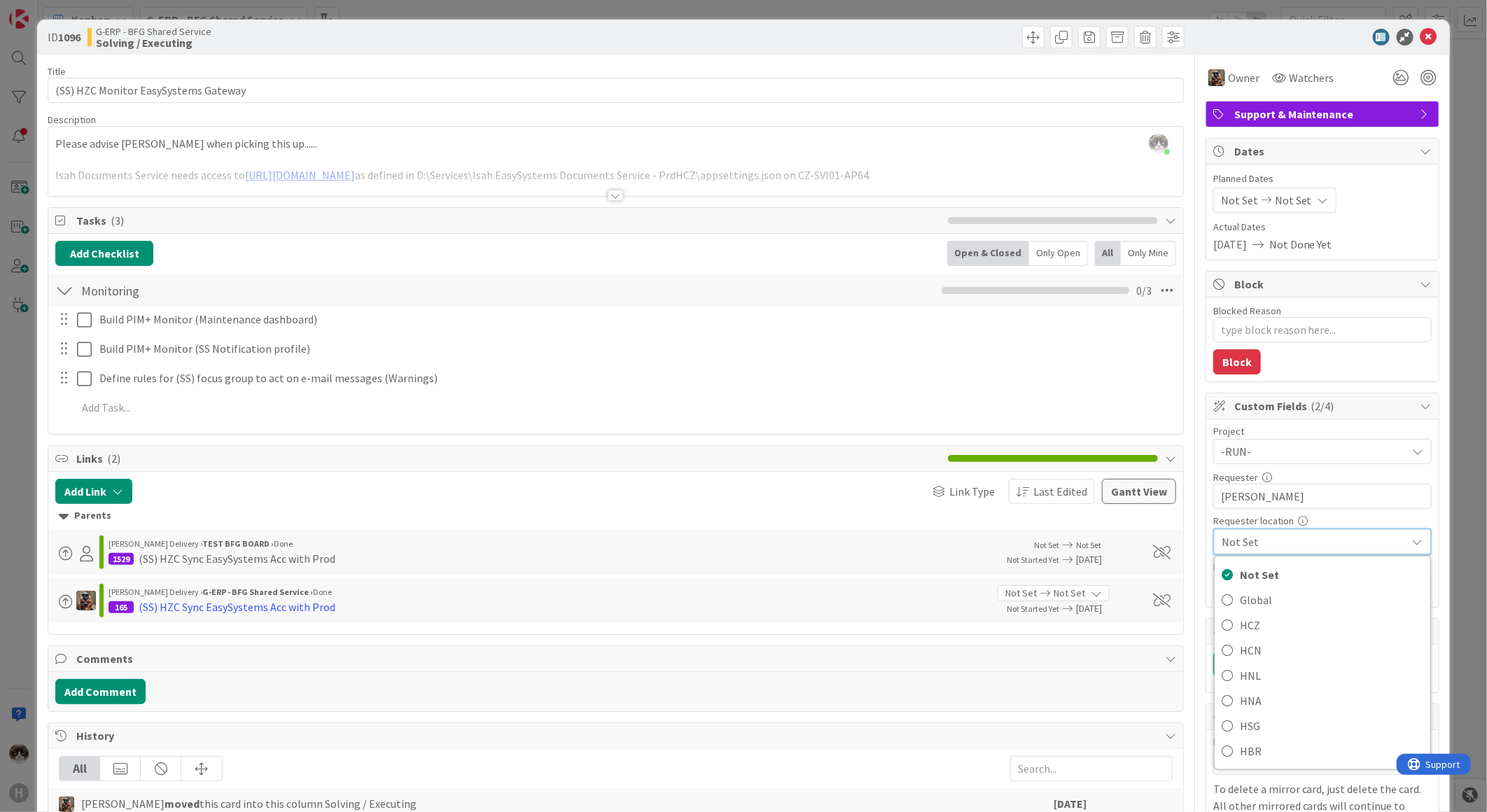
click at [1305, 537] on span "Not Set" at bounding box center [1311, 542] width 178 height 19
click at [1308, 461] on span "Not Set" at bounding box center [1311, 452] width 179 height 19
click at [1268, 622] on span "HCZ" at bounding box center [1331, 625] width 183 height 21
click at [1280, 590] on span "Not Set" at bounding box center [1314, 585] width 186 height 17
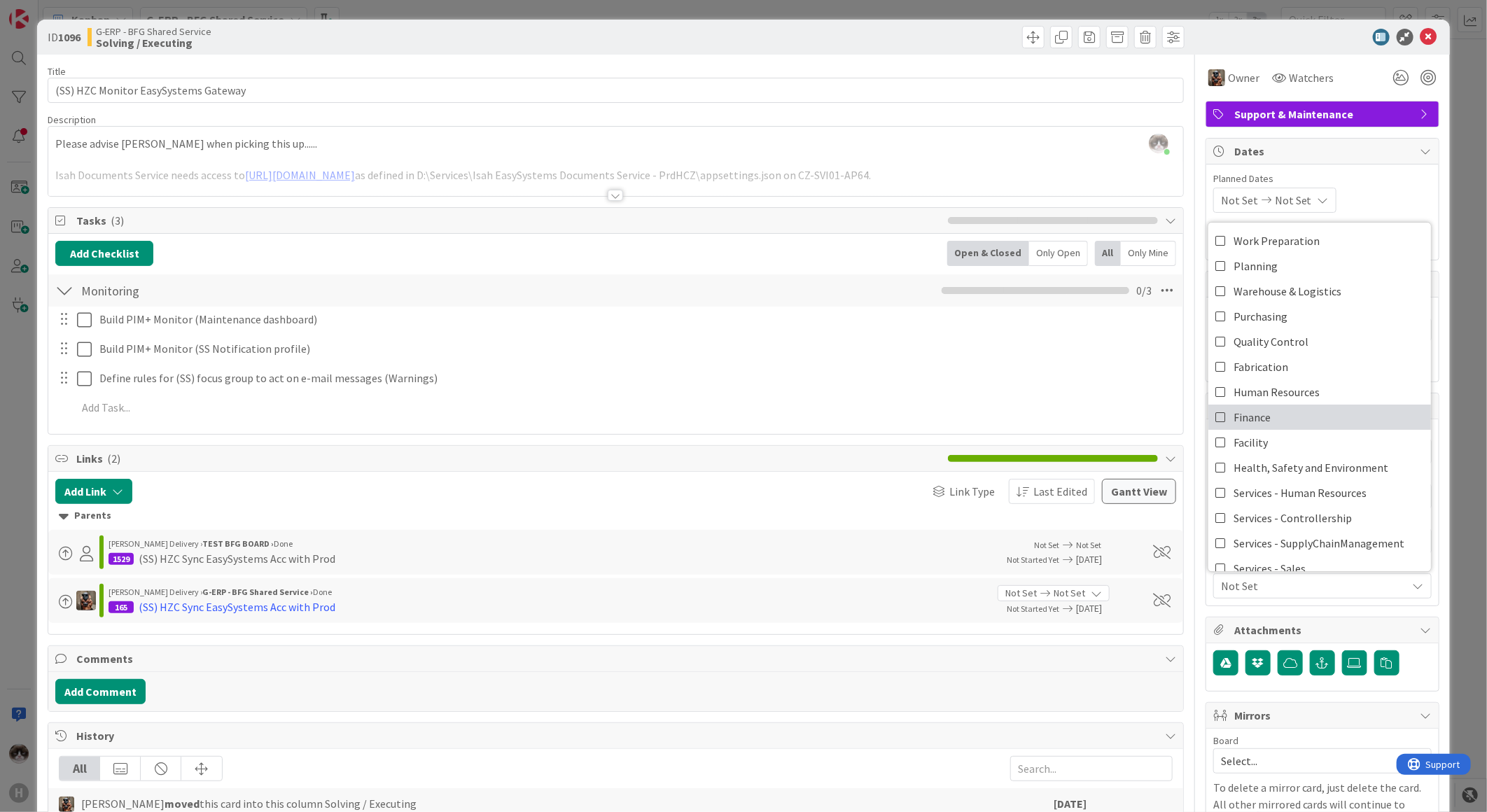
click at [1312, 414] on link "Finance" at bounding box center [1319, 417] width 223 height 25
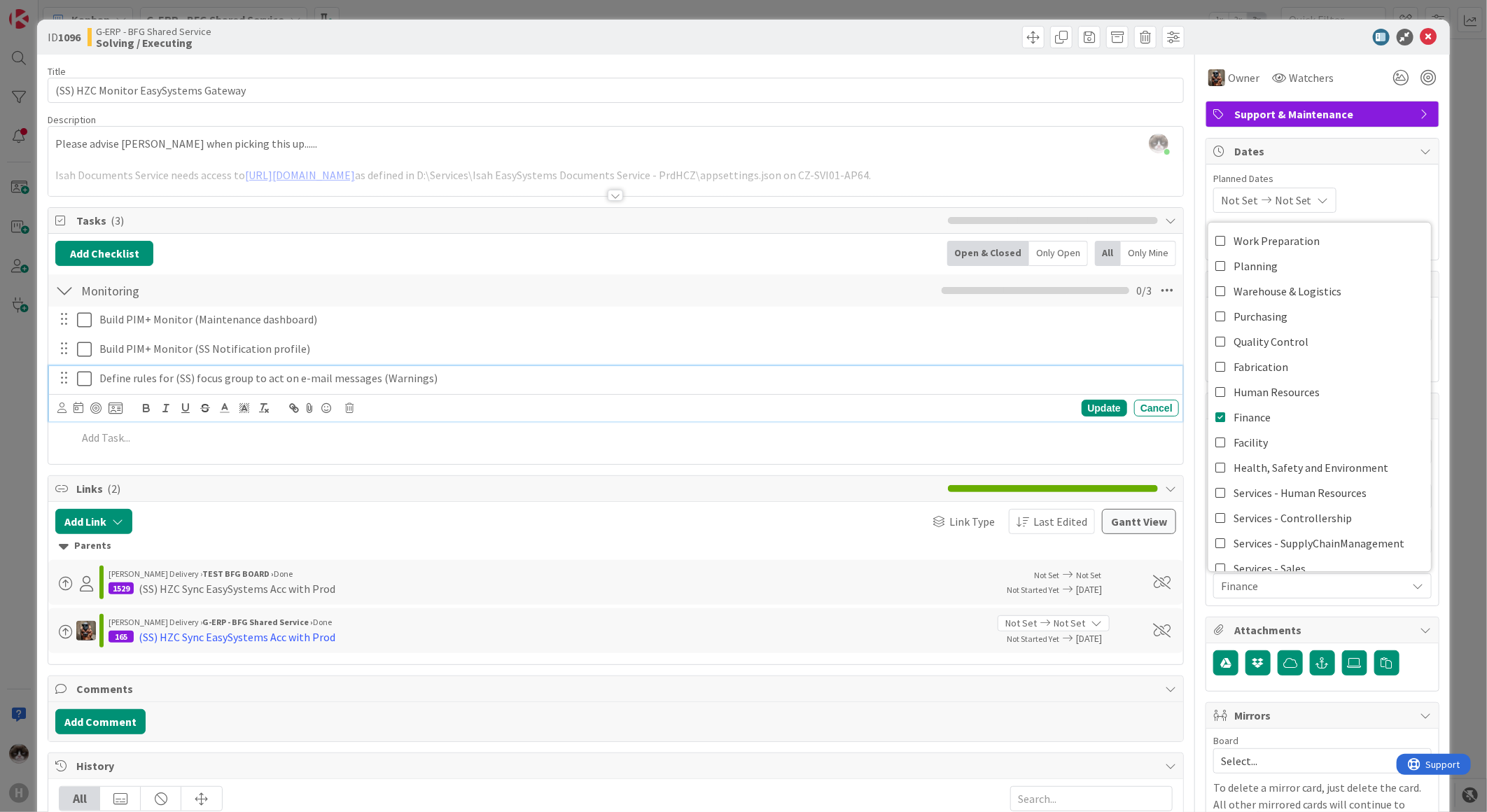
type textarea "x"
click at [1129, 387] on p "Define rules for (SS) focus group to act on e-mail messages (Warnings)" at bounding box center [635, 378] width 1073 height 16
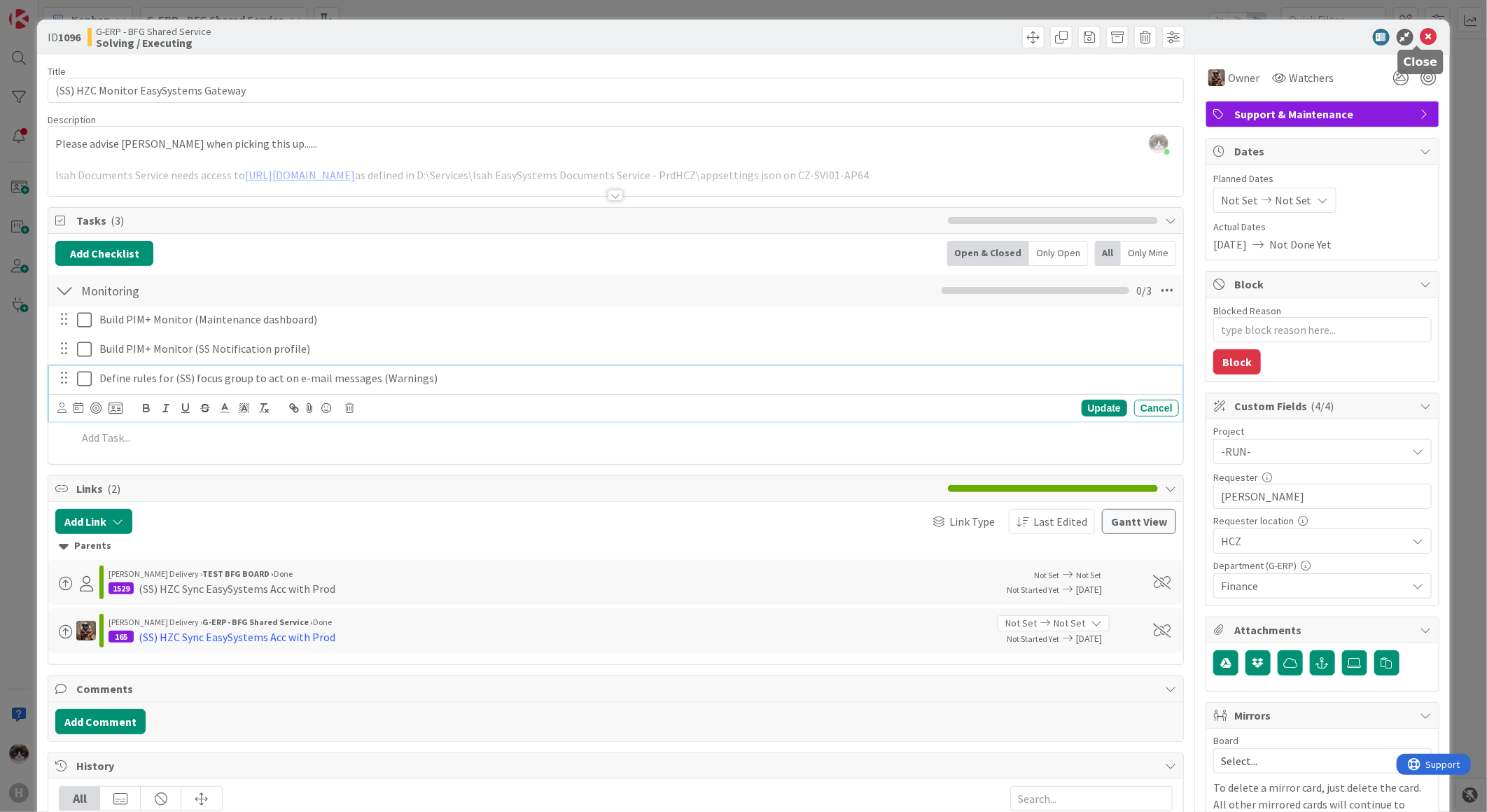
click at [1420, 33] on icon at bounding box center [1428, 37] width 17 height 17
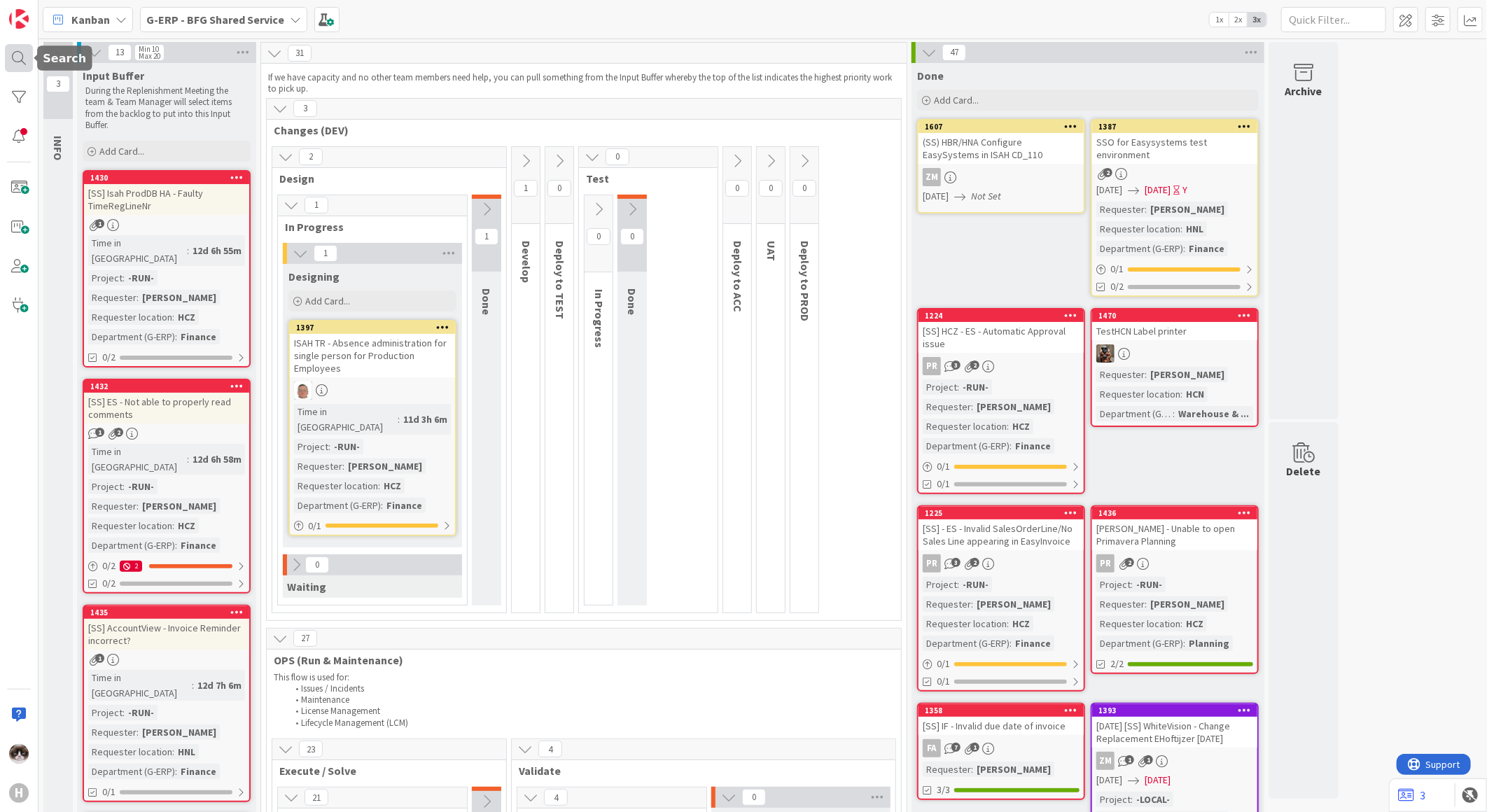
click at [25, 67] on div at bounding box center [19, 58] width 28 height 28
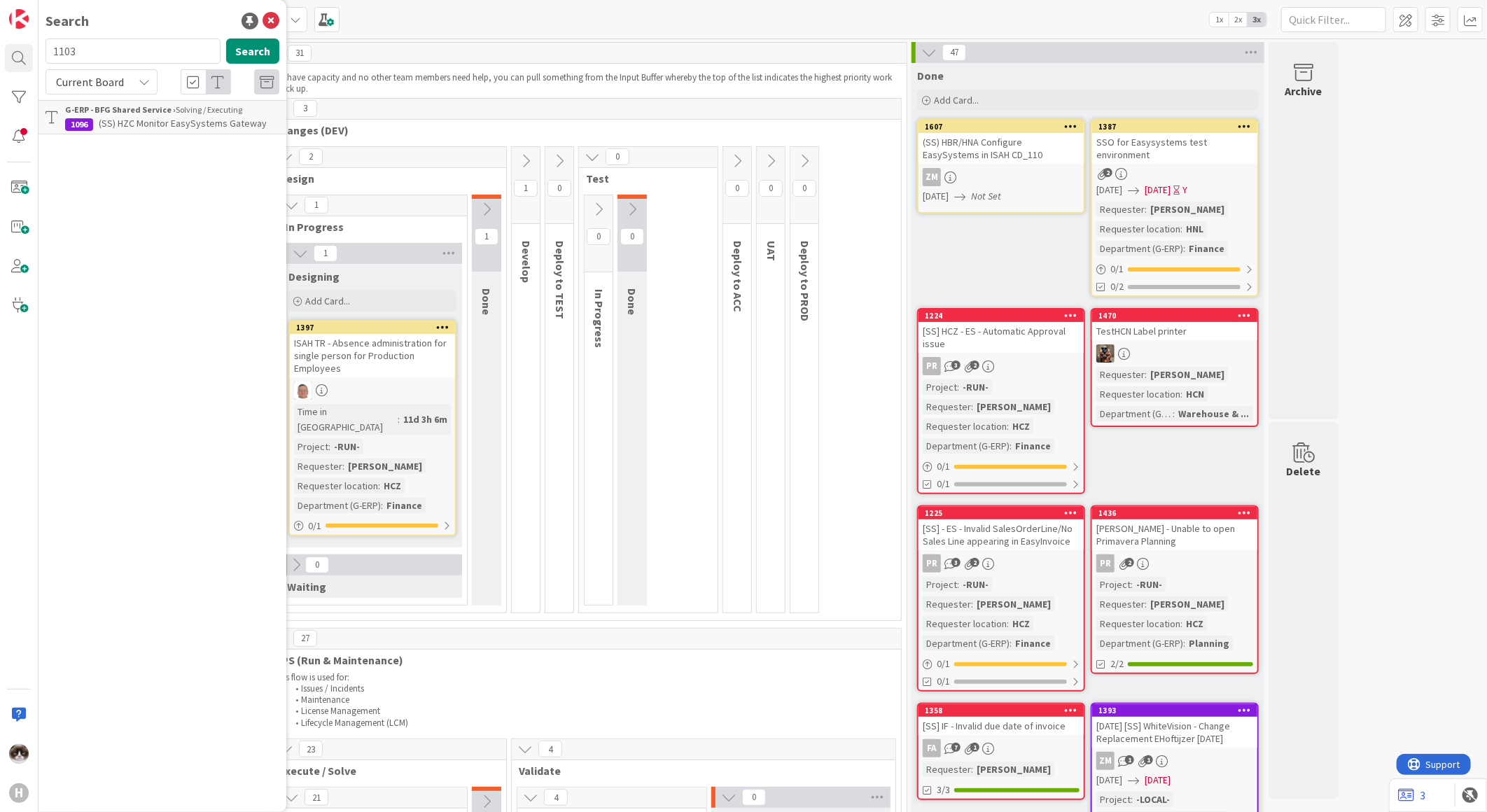
type input "1103"
click at [168, 131] on p "[SS] Global - Handover DocuSign to ESM team" at bounding box center [172, 131] width 214 height 30
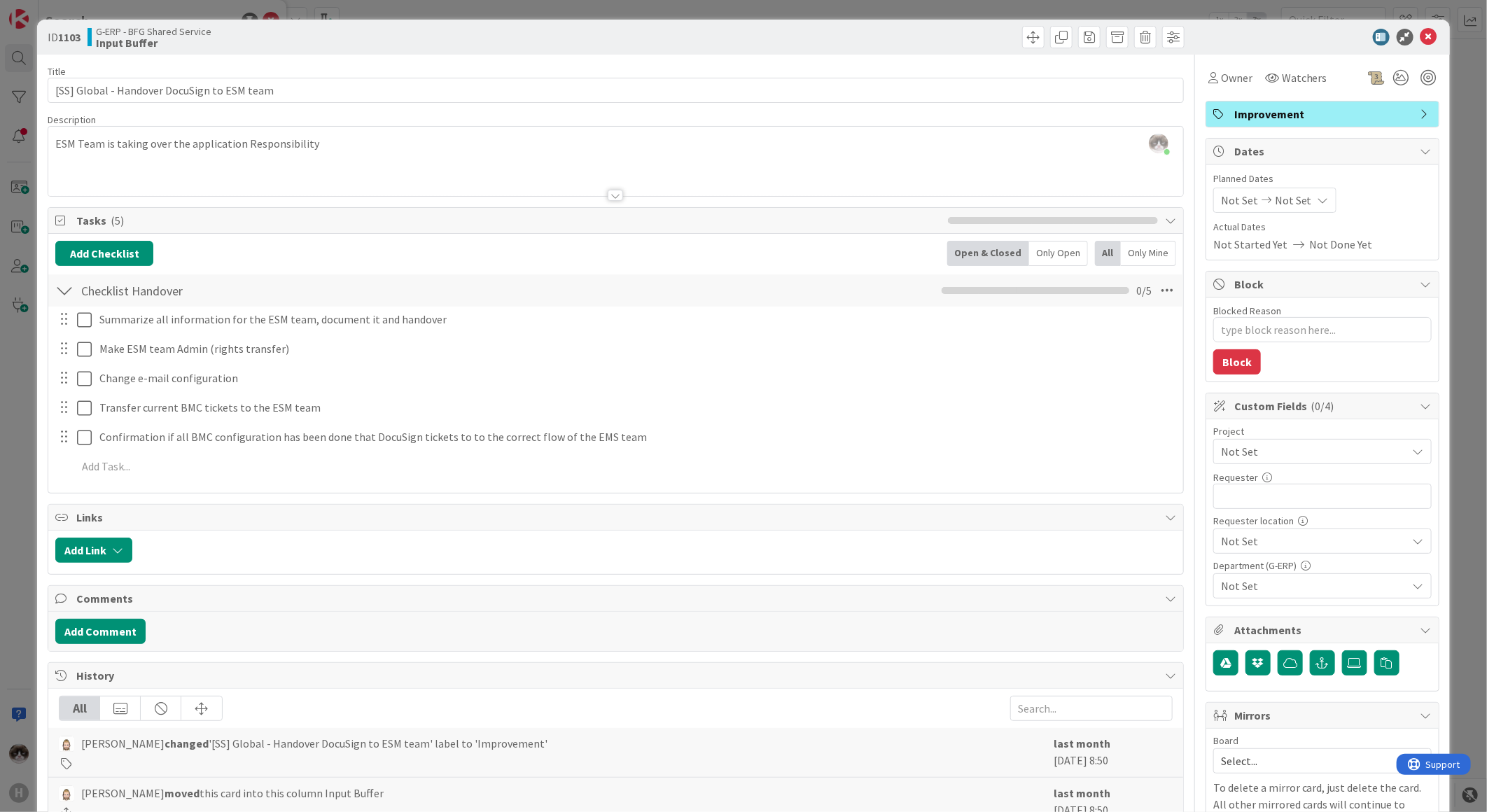
click at [1262, 456] on span "Not Set" at bounding box center [1311, 452] width 179 height 19
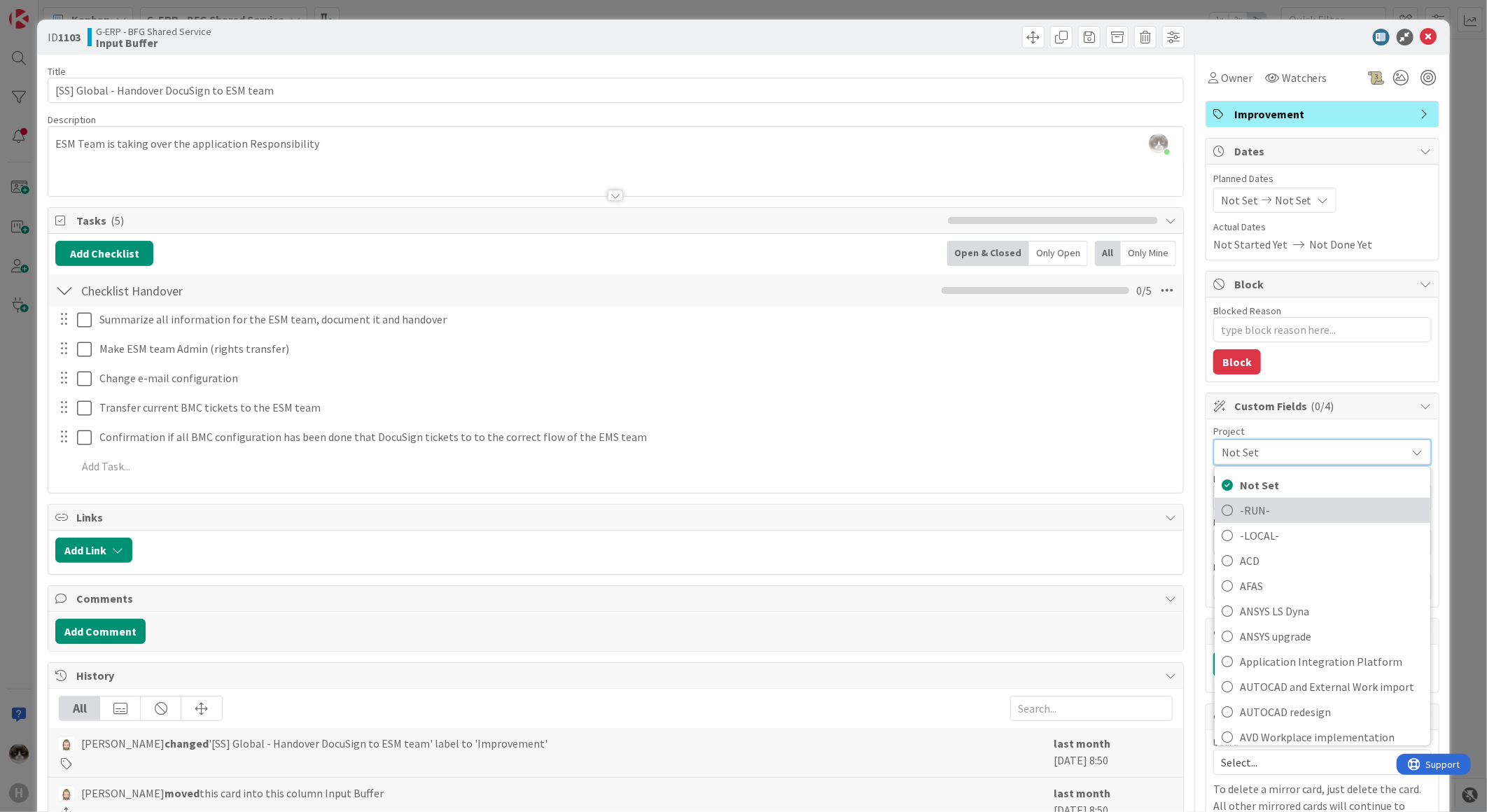
click at [1270, 506] on span "-RUN-" at bounding box center [1331, 510] width 183 height 21
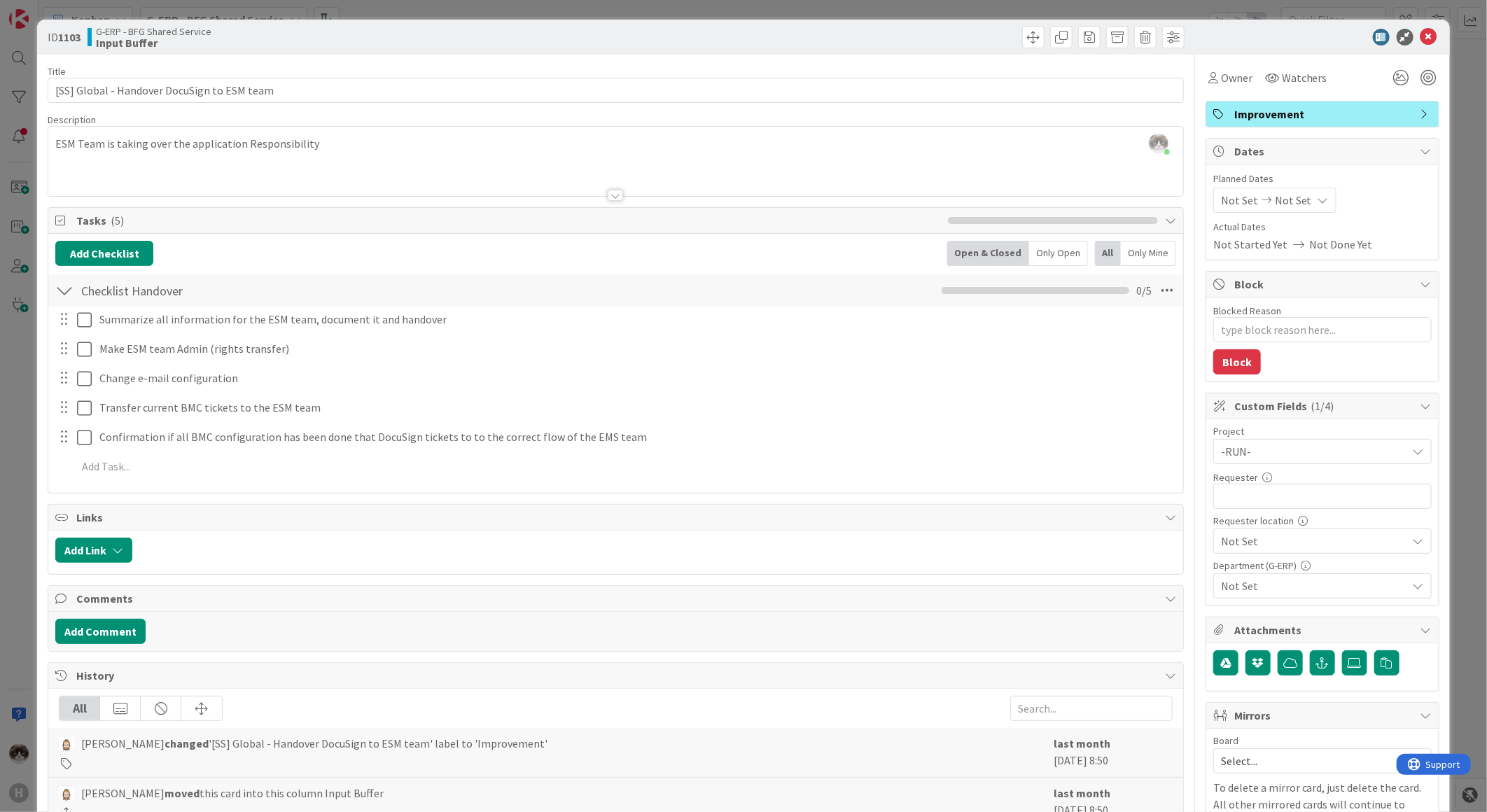
type textarea "x"
click at [1257, 504] on input "text" at bounding box center [1322, 495] width 218 height 25
type input "[PERSON_NAME]"
type textarea "x"
type input "[PERSON_NAME]"
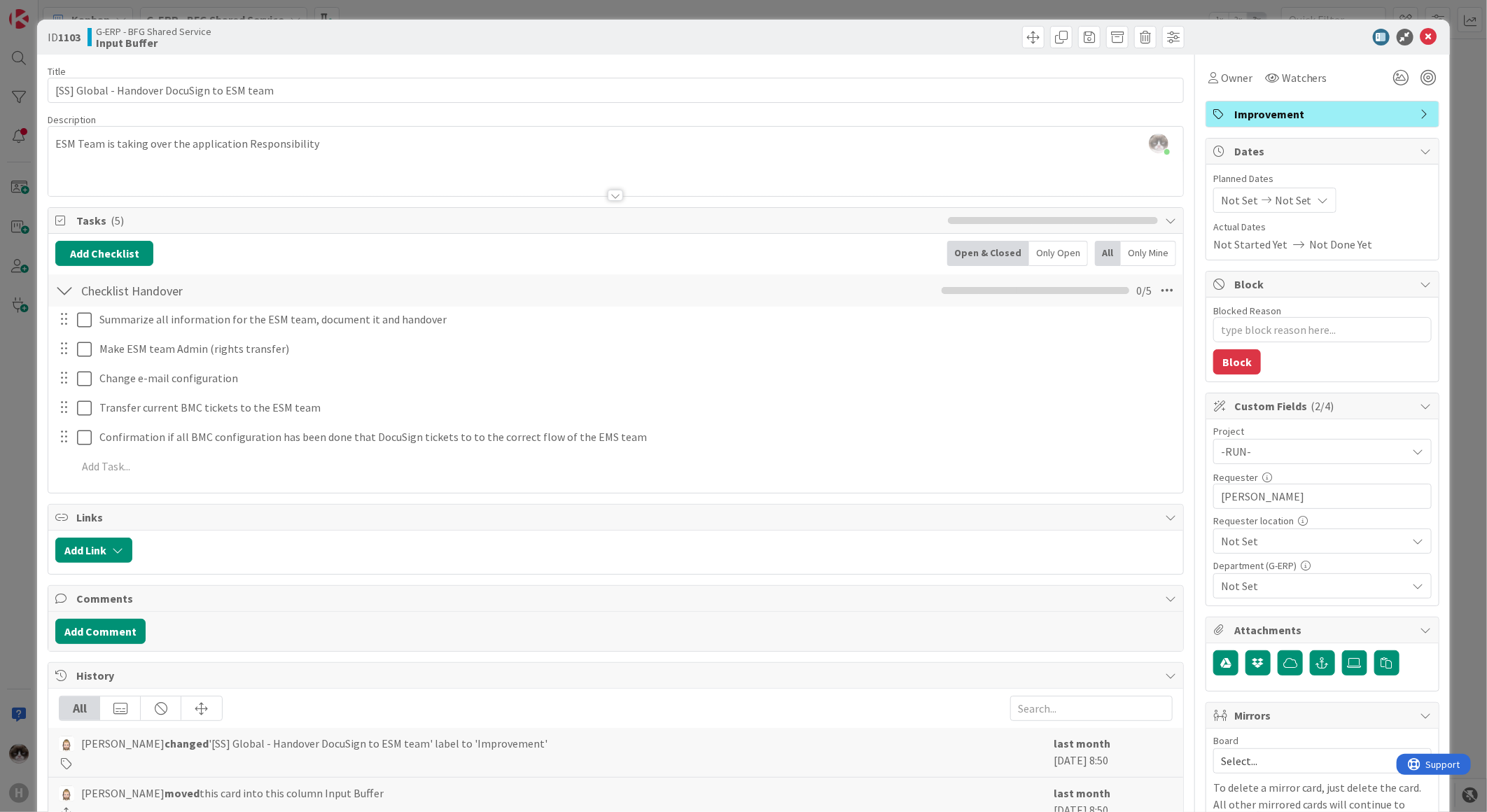
click at [1293, 461] on span "Not Set" at bounding box center [1311, 452] width 179 height 19
click at [1293, 544] on span "Not Set" at bounding box center [1311, 542] width 178 height 19
click at [1293, 461] on span "Not Set" at bounding box center [1311, 452] width 179 height 19
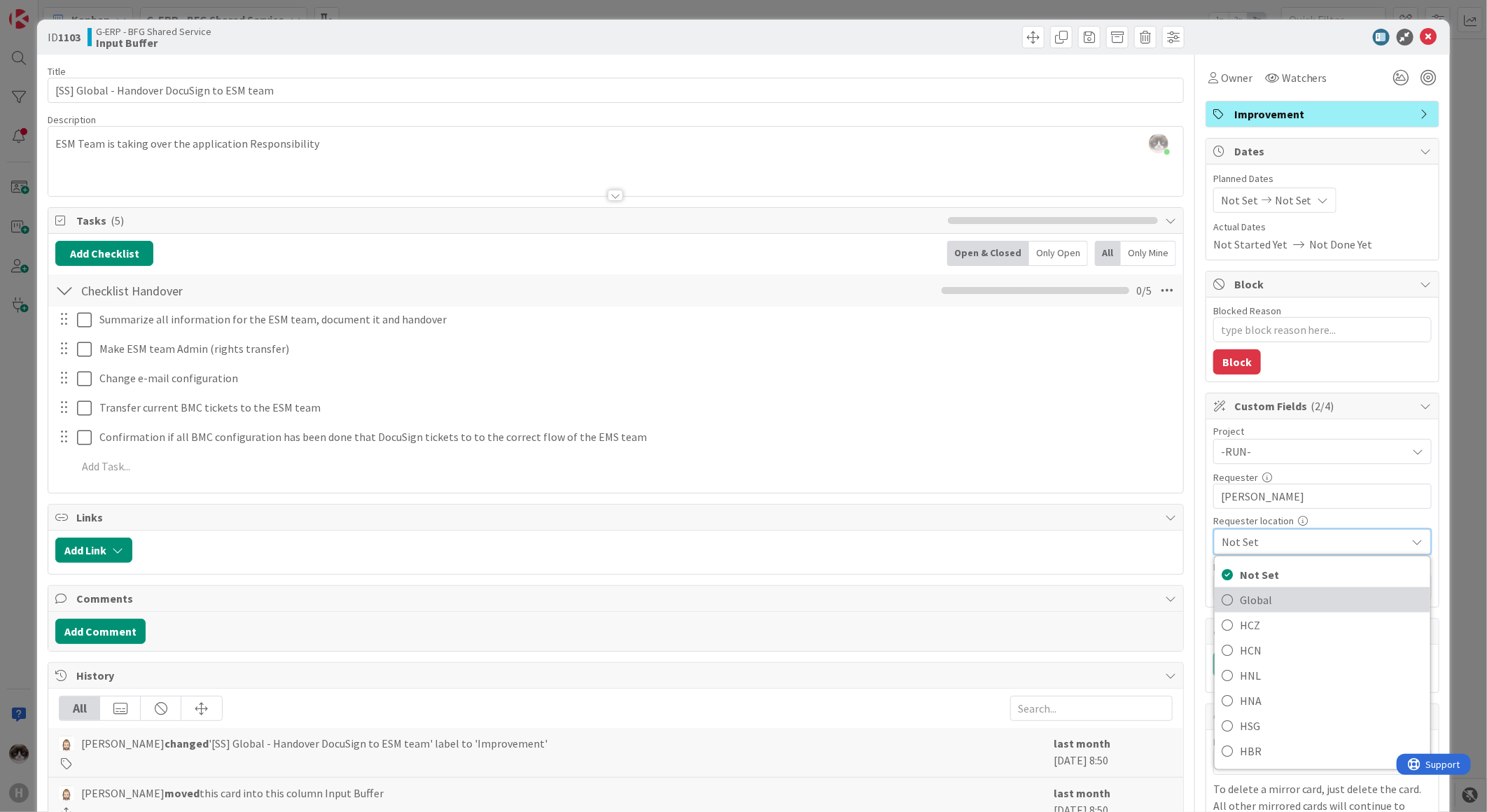
click at [1278, 593] on span "Global" at bounding box center [1331, 600] width 183 height 21
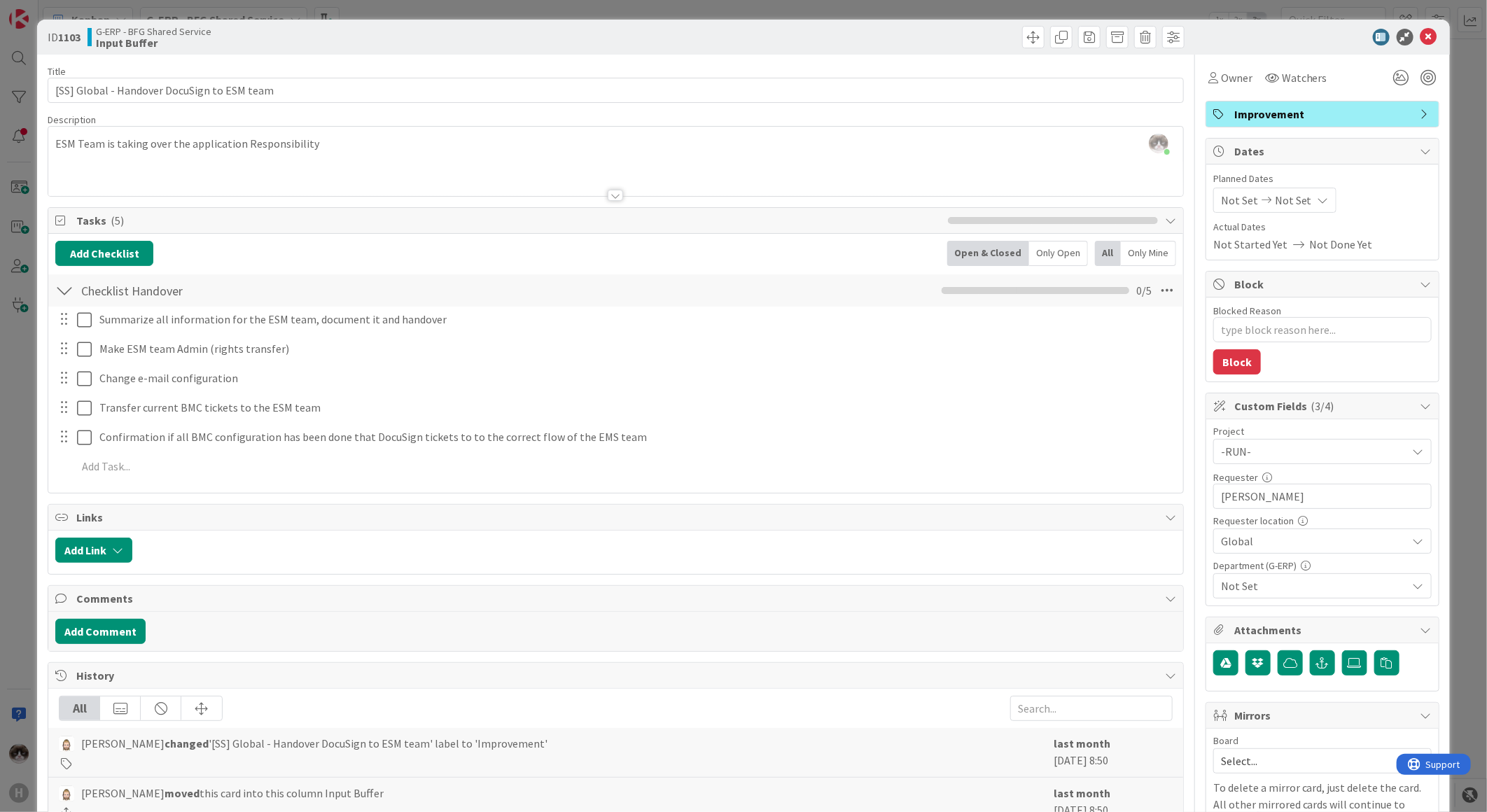
click at [1269, 590] on span "Not Set" at bounding box center [1314, 585] width 186 height 17
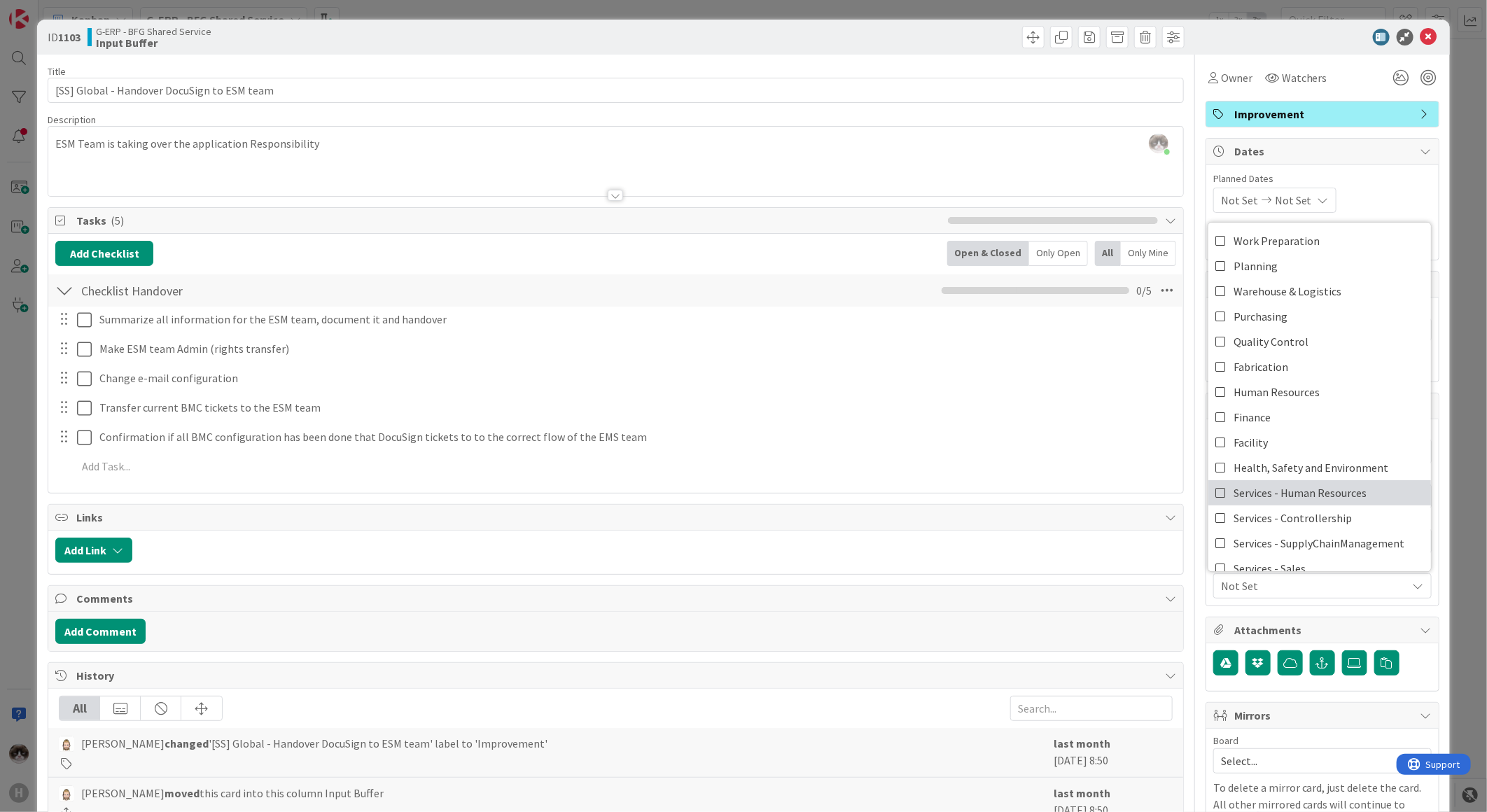
scroll to position [116, 0]
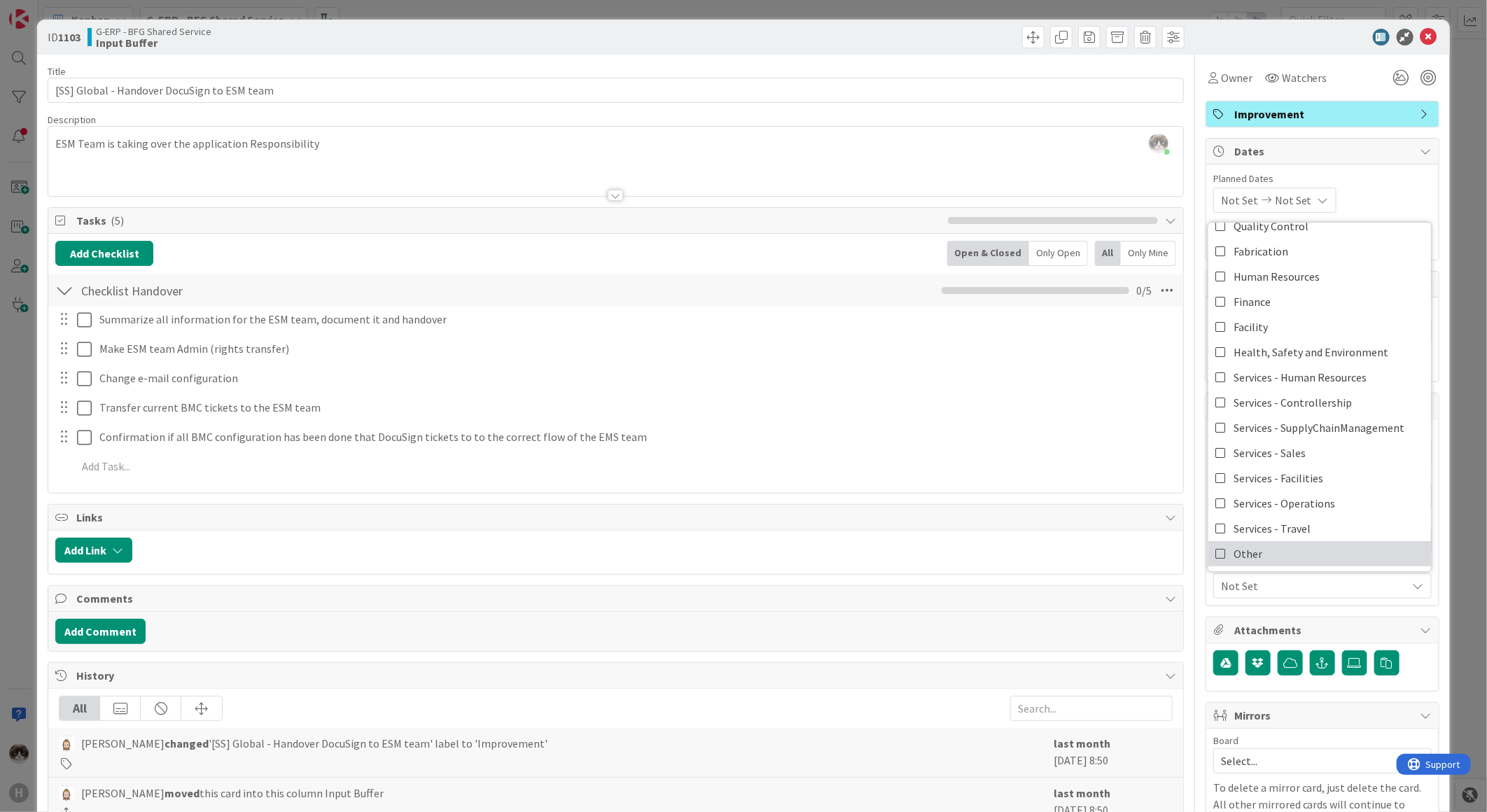
click at [1261, 549] on link "Other" at bounding box center [1319, 553] width 223 height 25
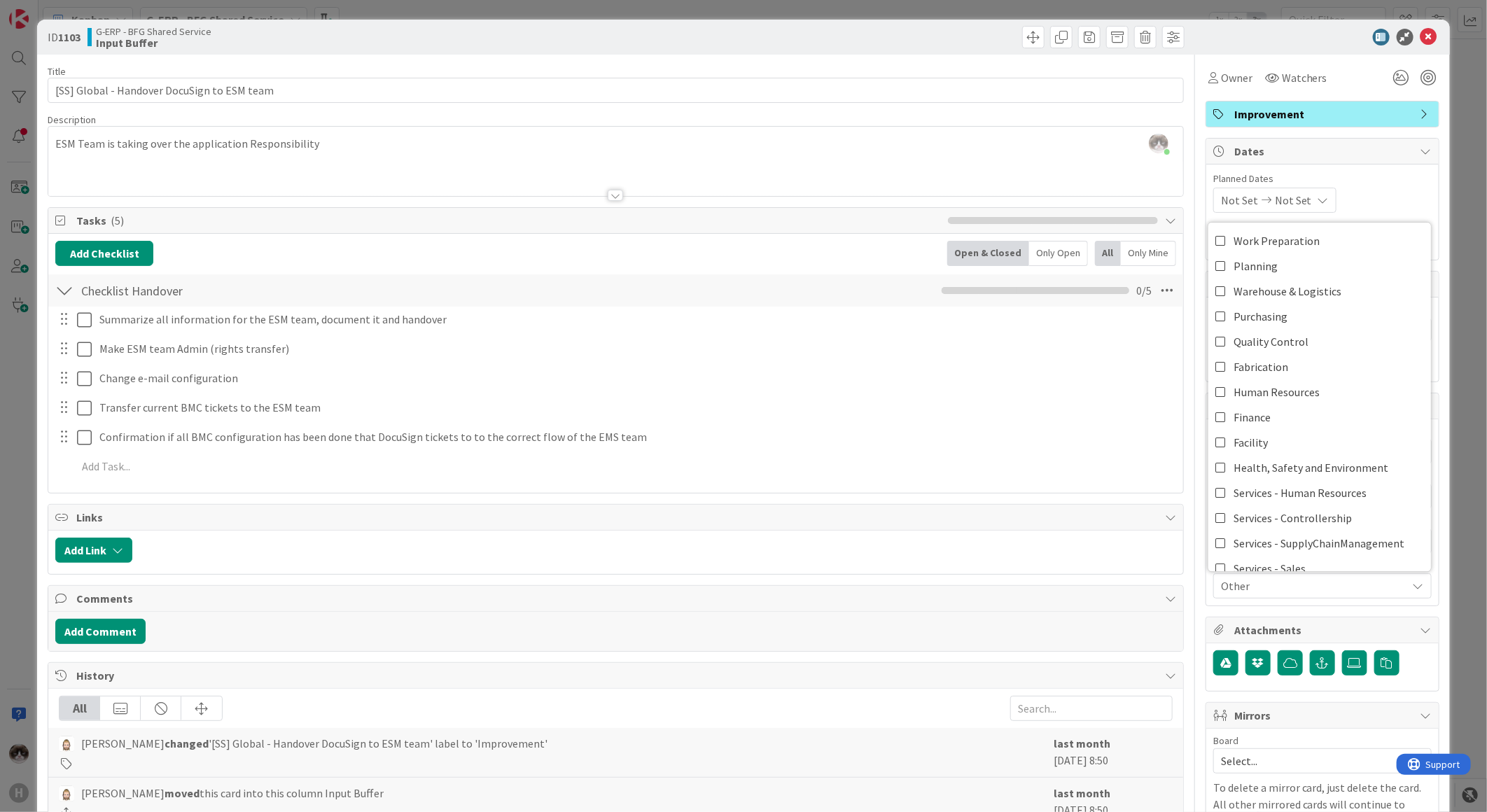
type textarea "x"
click at [1423, 33] on icon at bounding box center [1428, 37] width 17 height 17
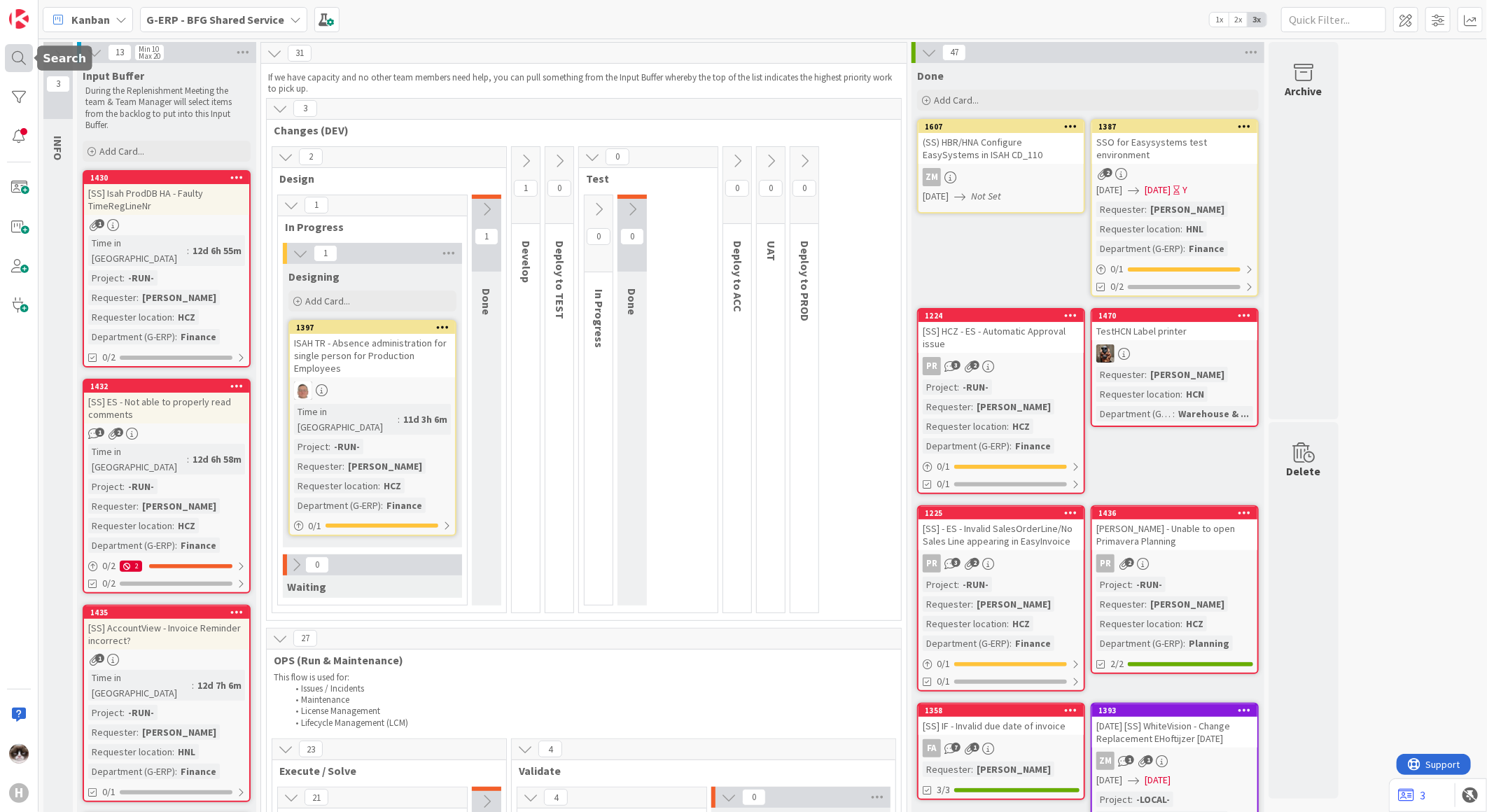
click at [22, 56] on div at bounding box center [19, 58] width 28 height 28
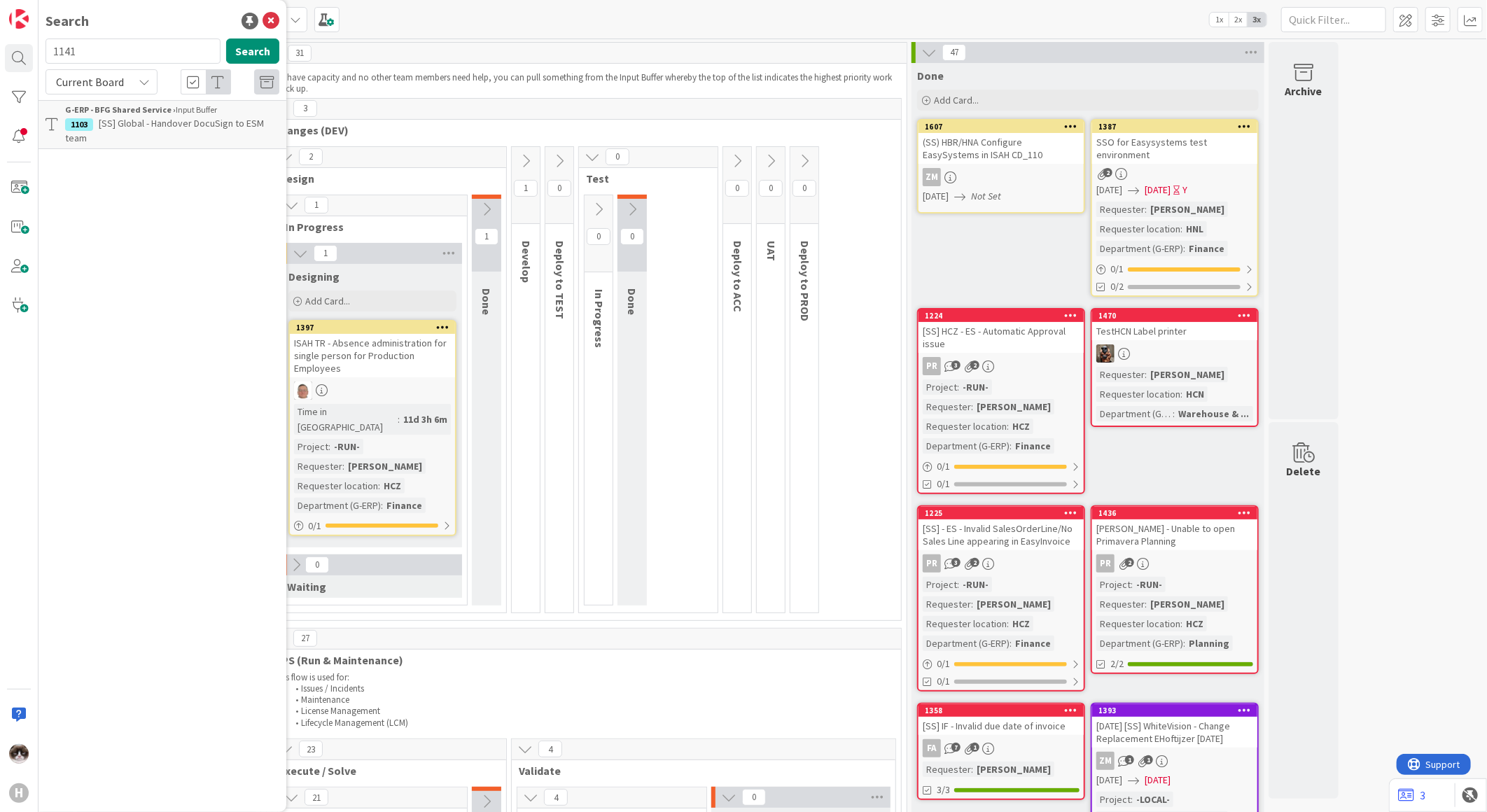
type input "1141"
click at [149, 126] on span "(SS) HCN-set up the test environment of local HR system Sharegoo to interface w…" at bounding box center [165, 138] width 201 height 42
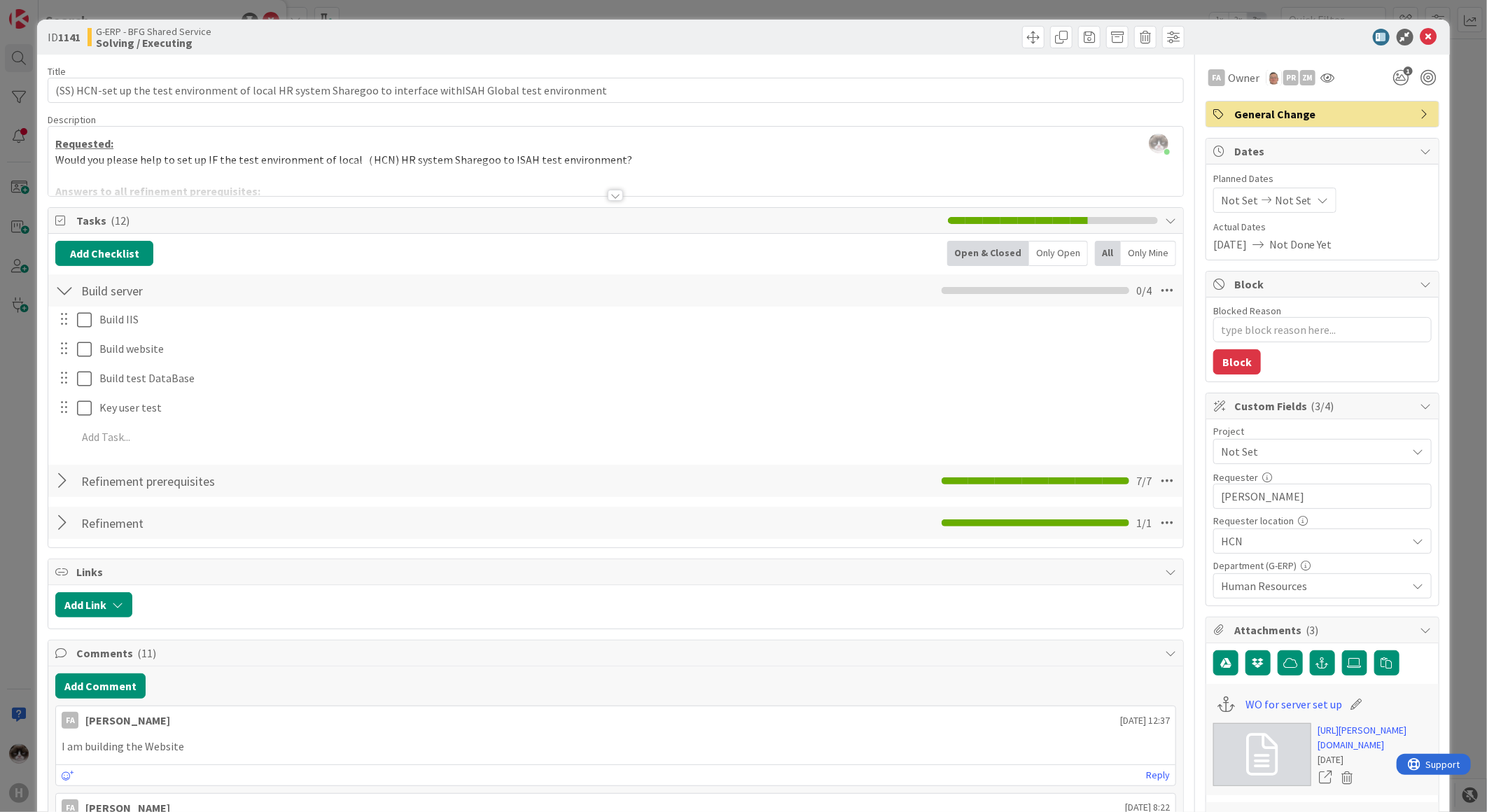
click at [1290, 459] on span "Not Set" at bounding box center [1311, 452] width 179 height 19
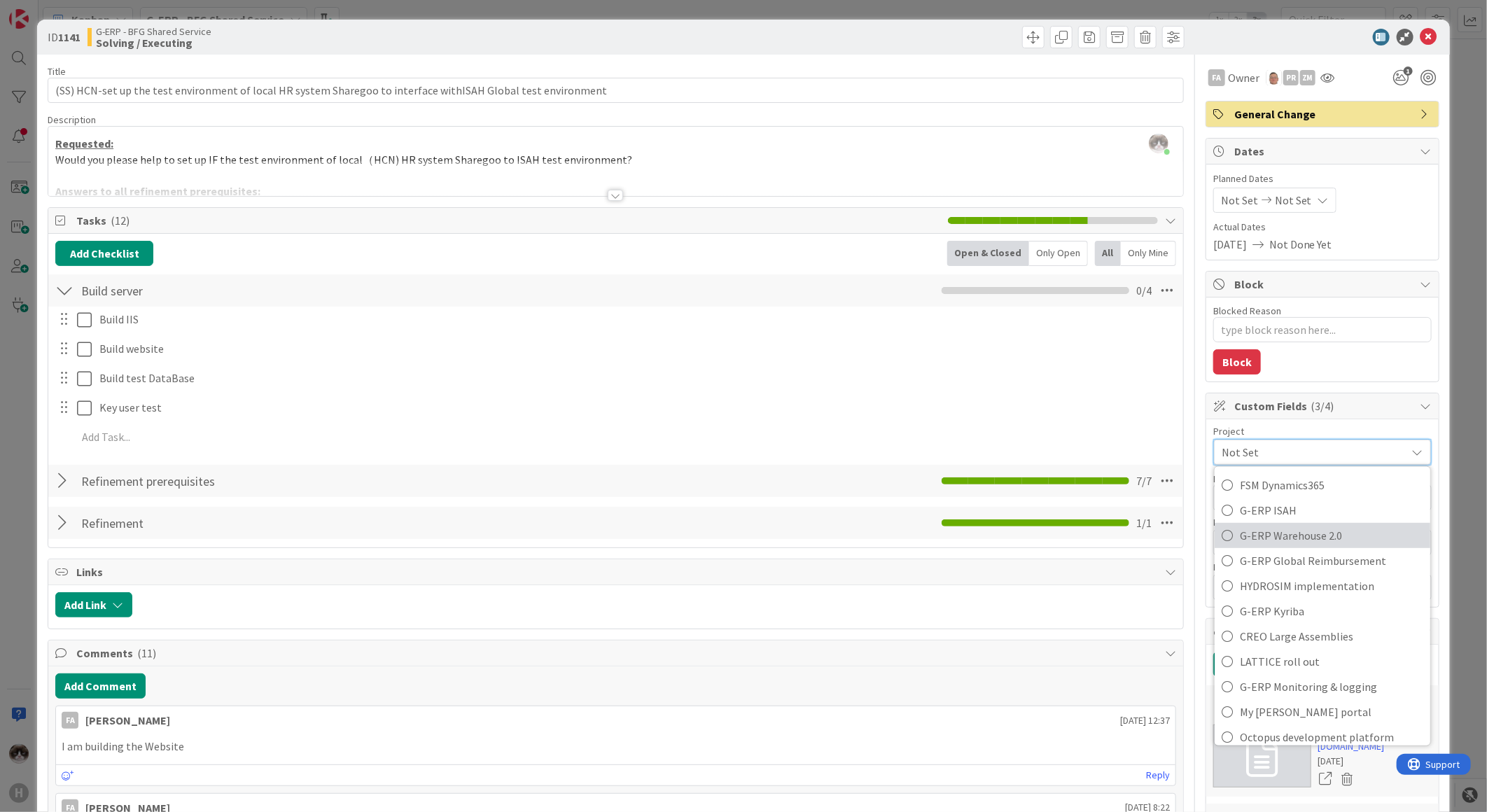
scroll to position [579, 0]
click at [1304, 541] on span "G-ERP ISAH" at bounding box center [1331, 536] width 183 height 21
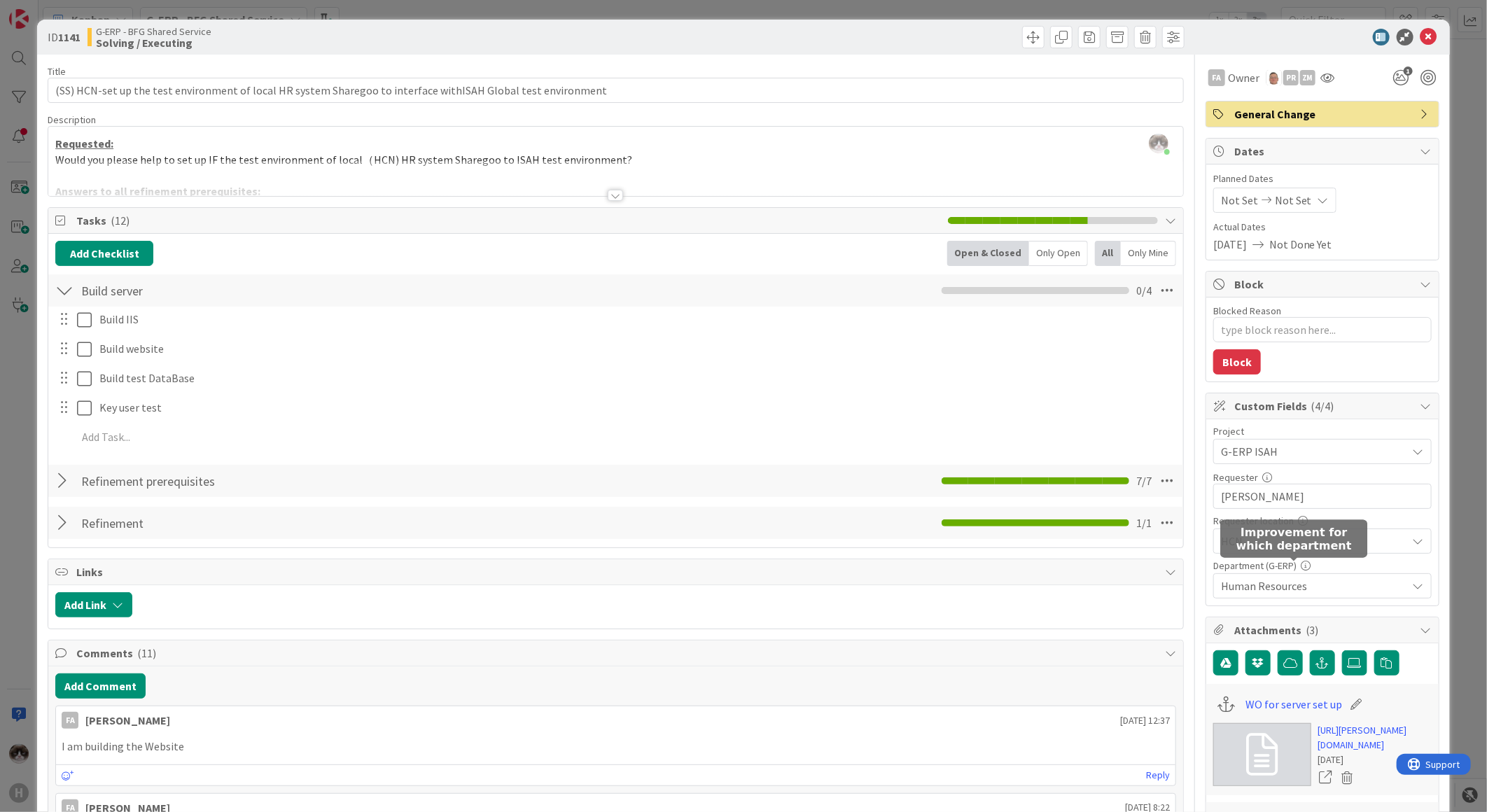
type textarea "x"
click at [1420, 33] on icon at bounding box center [1428, 37] width 17 height 17
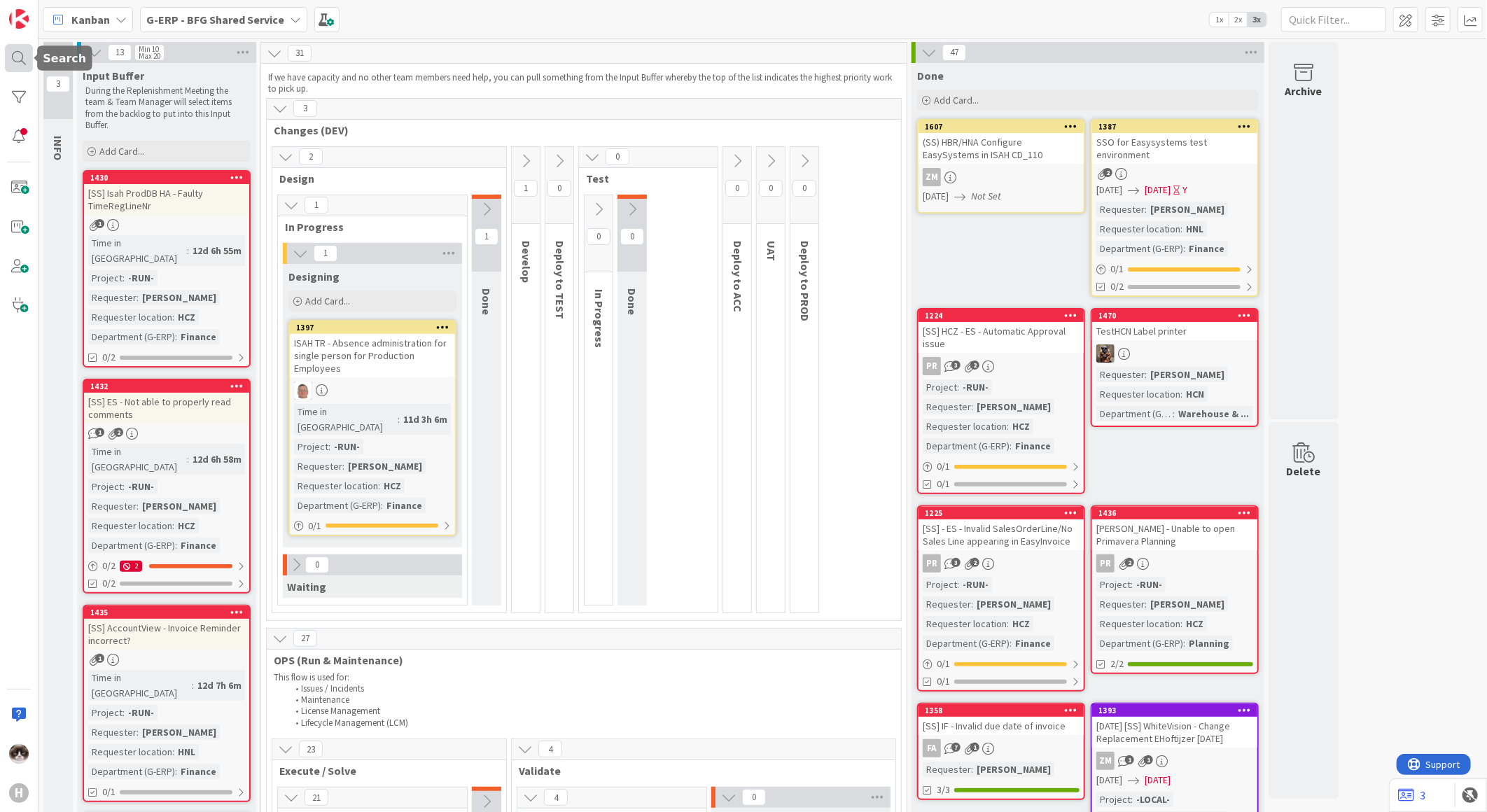
click at [24, 50] on div at bounding box center [19, 58] width 28 height 28
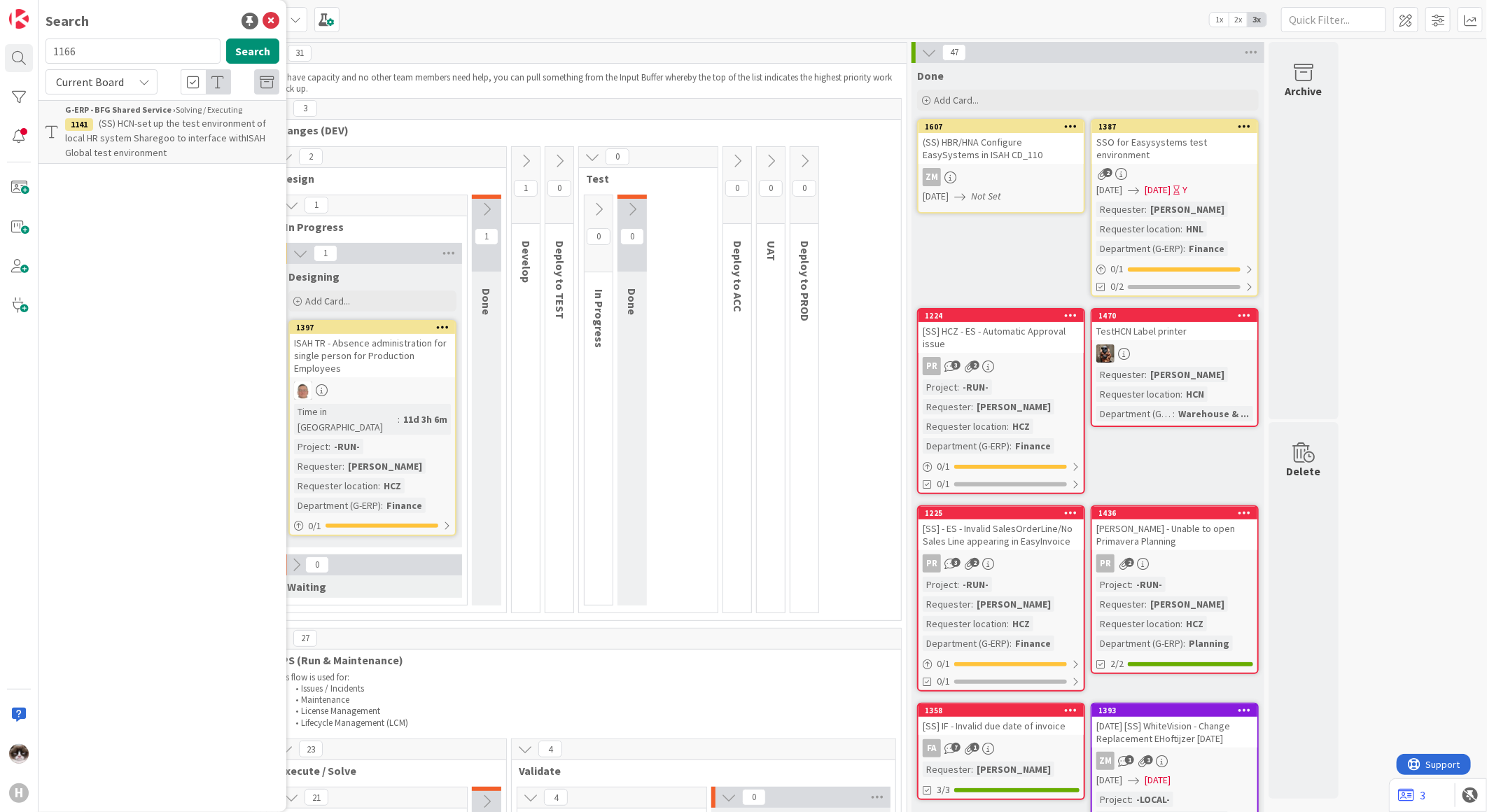
type input "1166"
click at [172, 140] on p "(SS) HCZ - EasysSystems Configuration / Interface IIS Easysystems" at bounding box center [172, 131] width 214 height 30
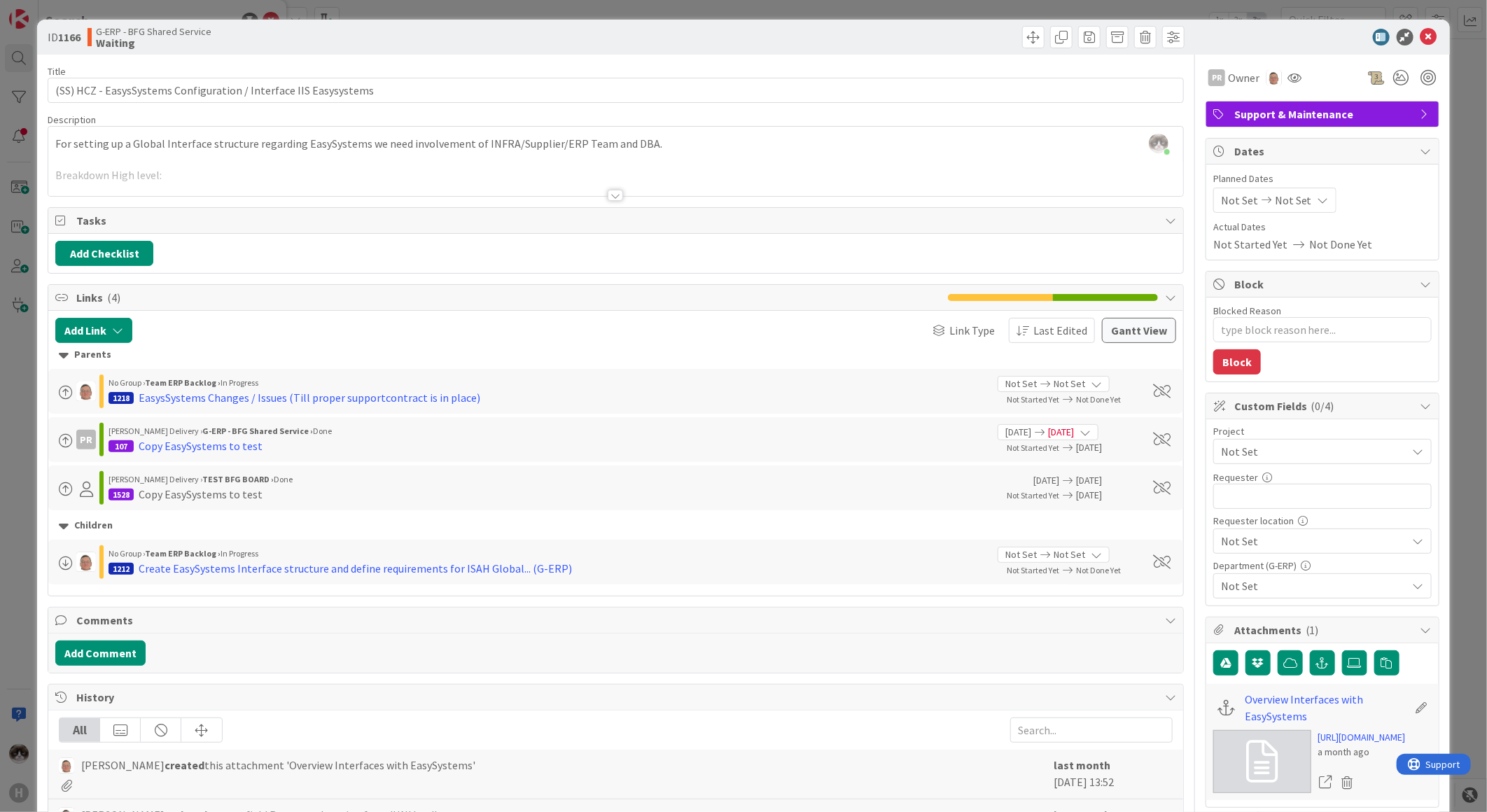
click at [596, 189] on div at bounding box center [616, 178] width 1135 height 36
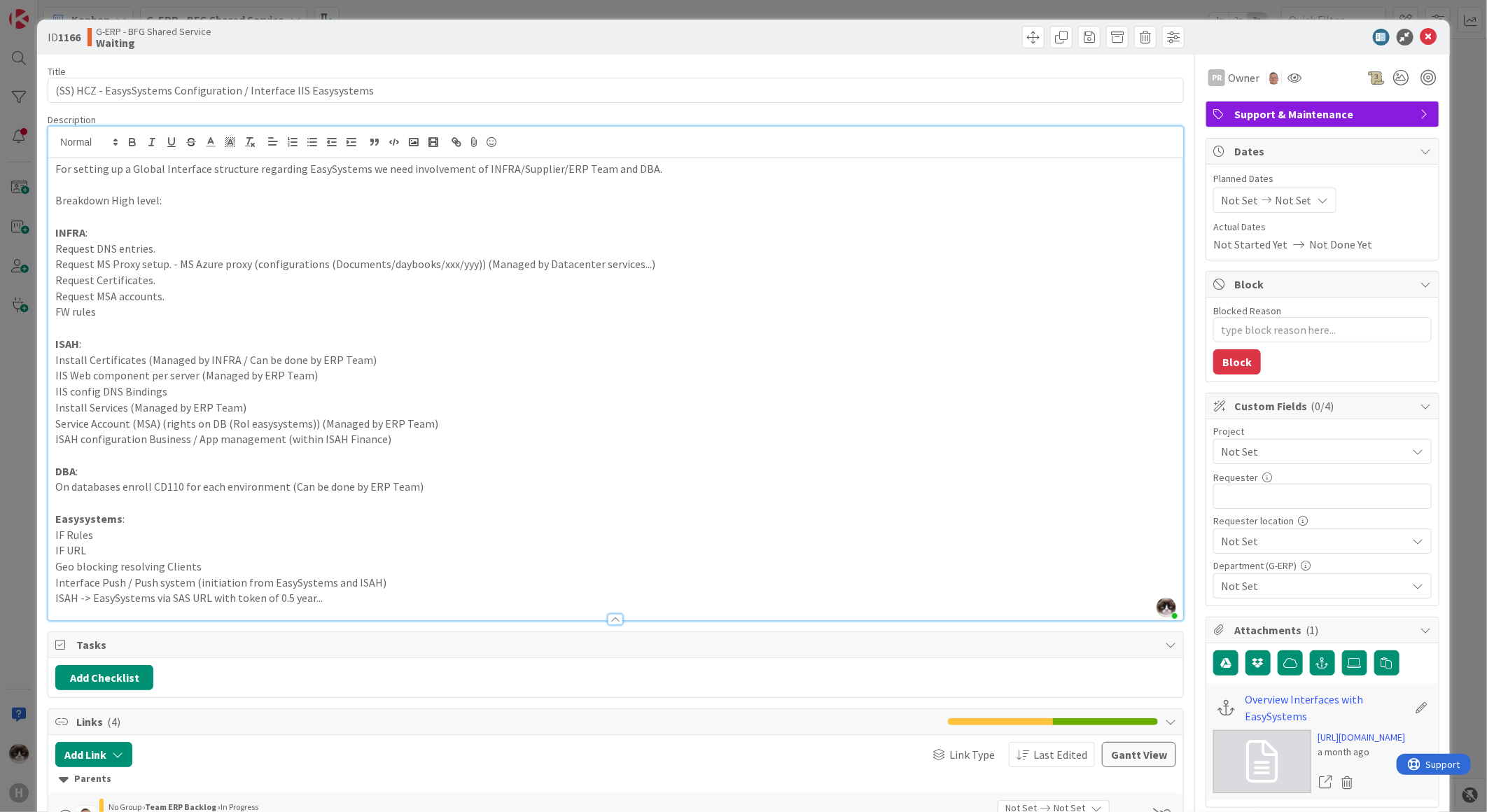
click at [1254, 456] on span "Not Set" at bounding box center [1311, 452] width 179 height 19
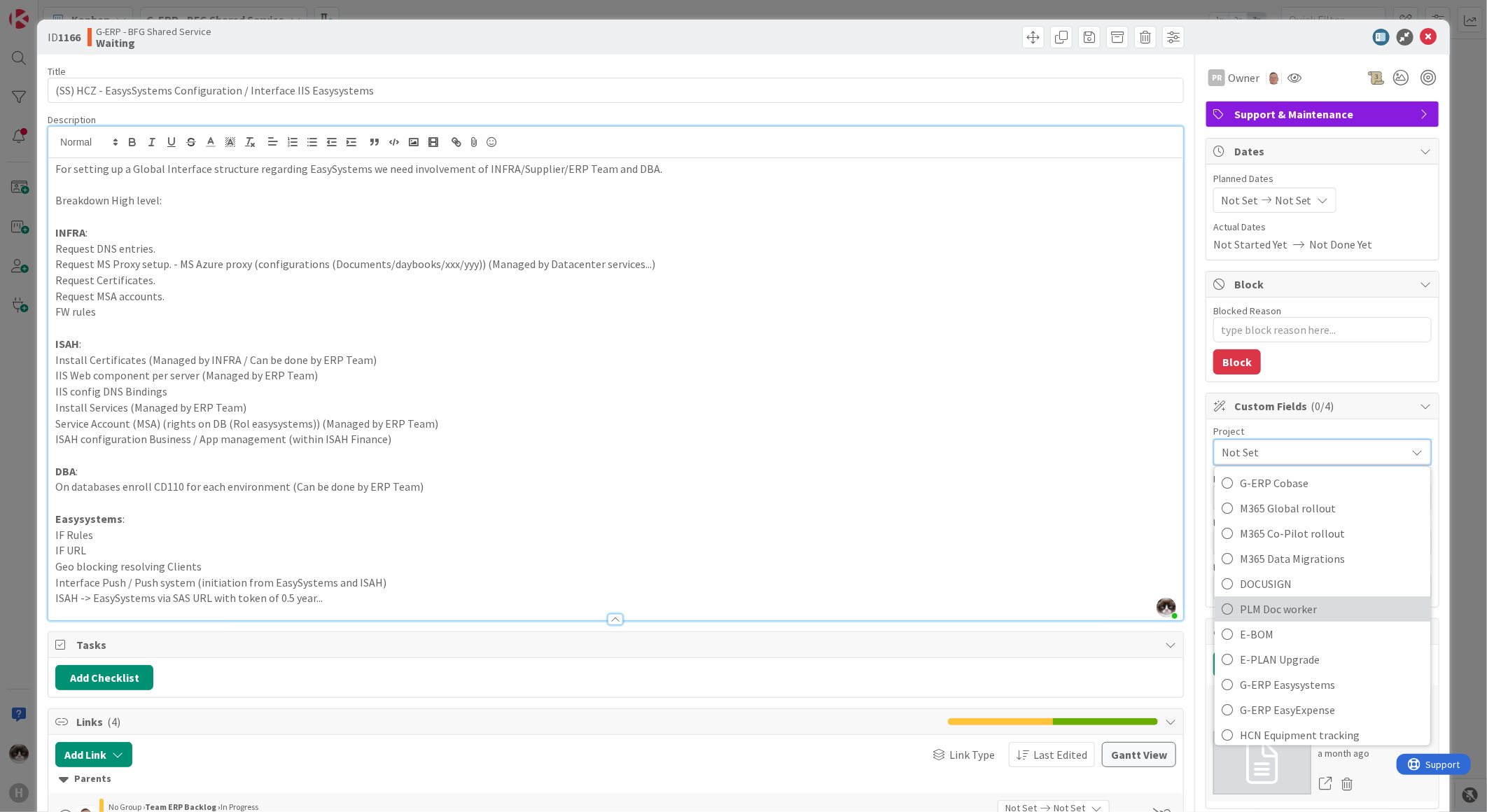
scroll to position [310, 0]
click at [1297, 671] on span "G-ERP Easysystems" at bounding box center [1331, 678] width 183 height 21
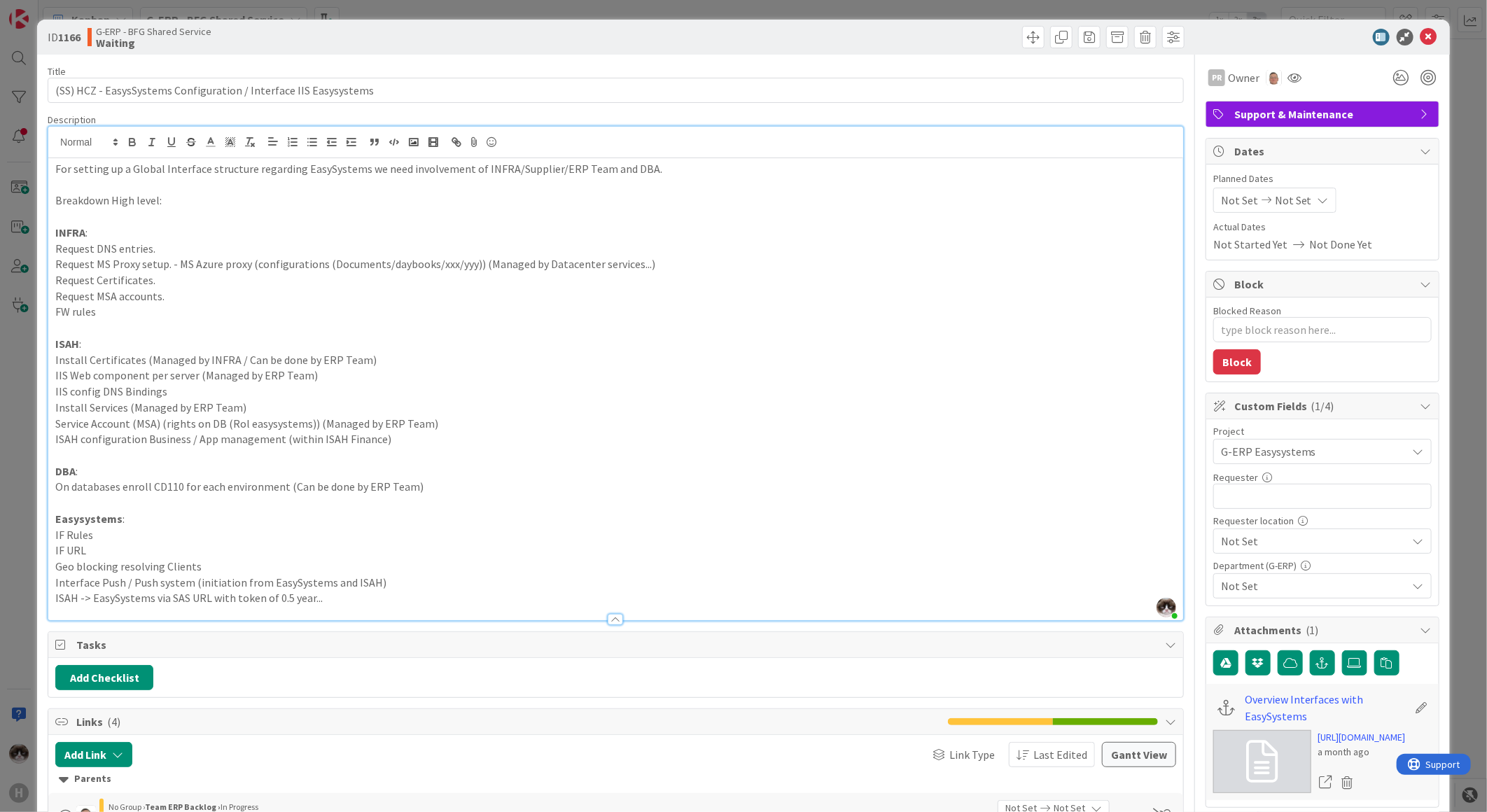
type textarea "x"
click at [1265, 502] on input "text" at bounding box center [1322, 495] width 218 height 25
type input "Ale"
type textarea "x"
type input "[PERSON_NAME]"
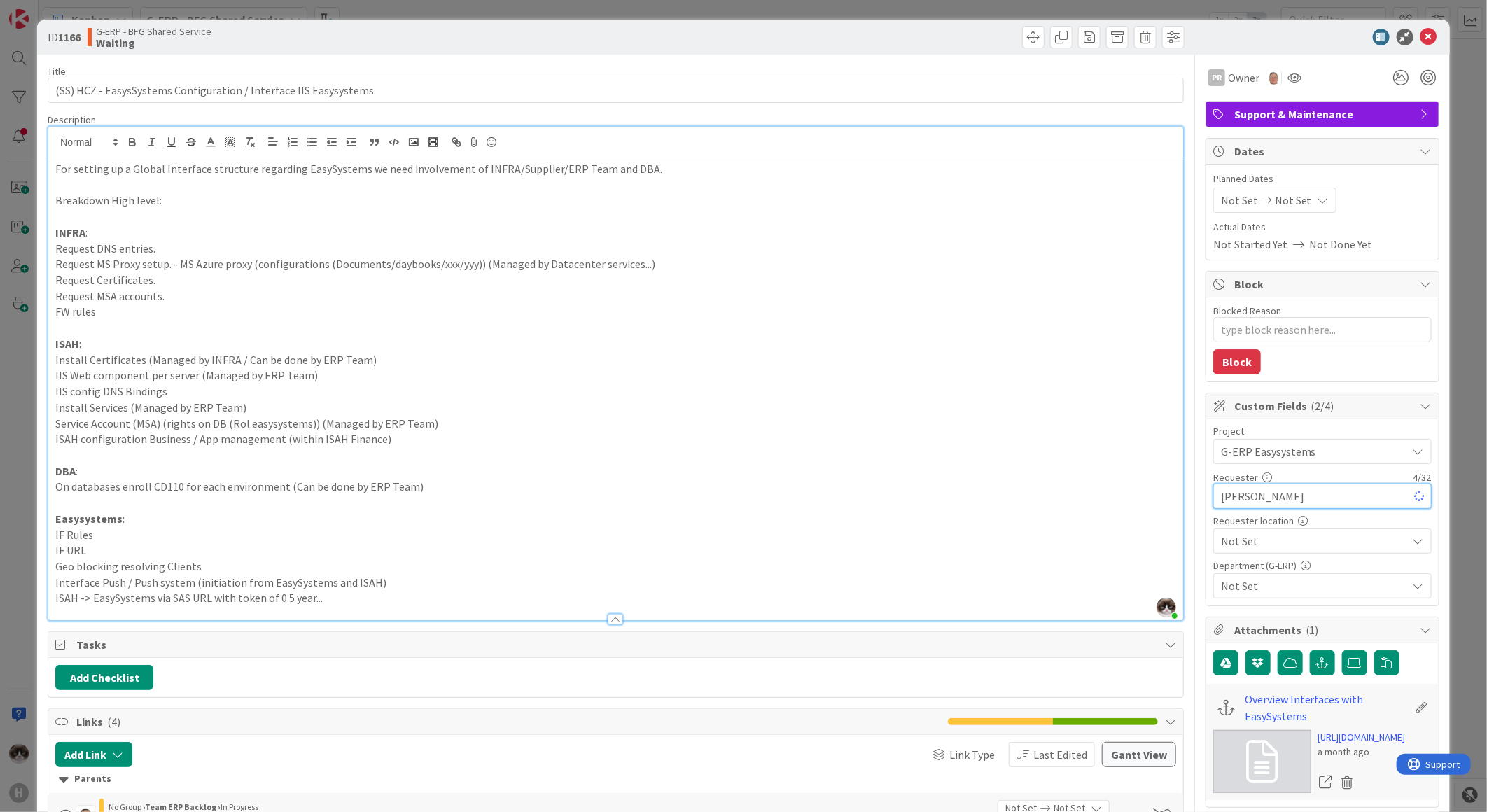
type textarea "x"
type input "[PERSON_NAME]"
type textarea "x"
type input "[PERSON_NAME]"
click at [1259, 461] on span "Not Set" at bounding box center [1311, 452] width 179 height 19
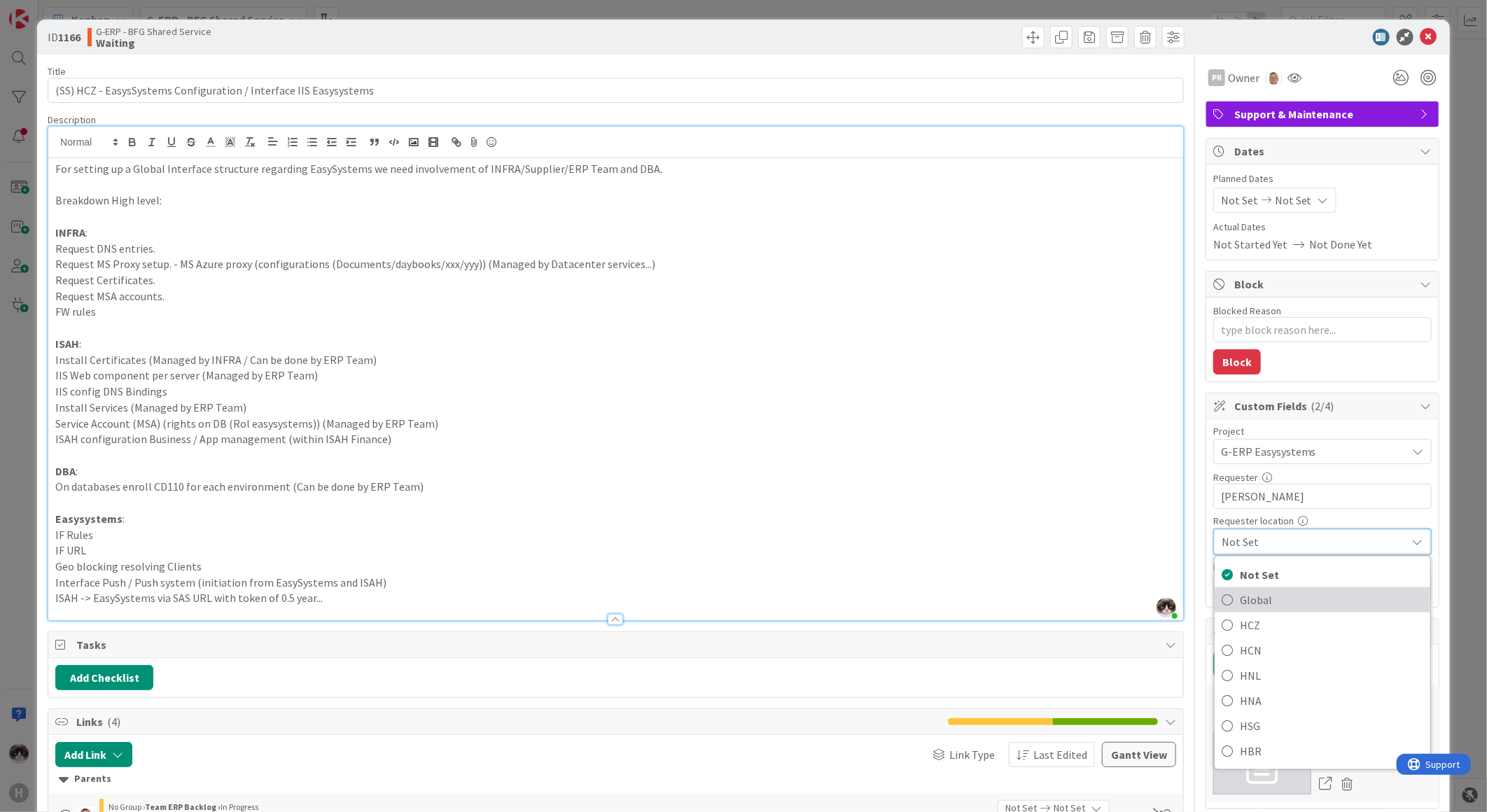
click at [1257, 597] on span "Global" at bounding box center [1331, 600] width 183 height 21
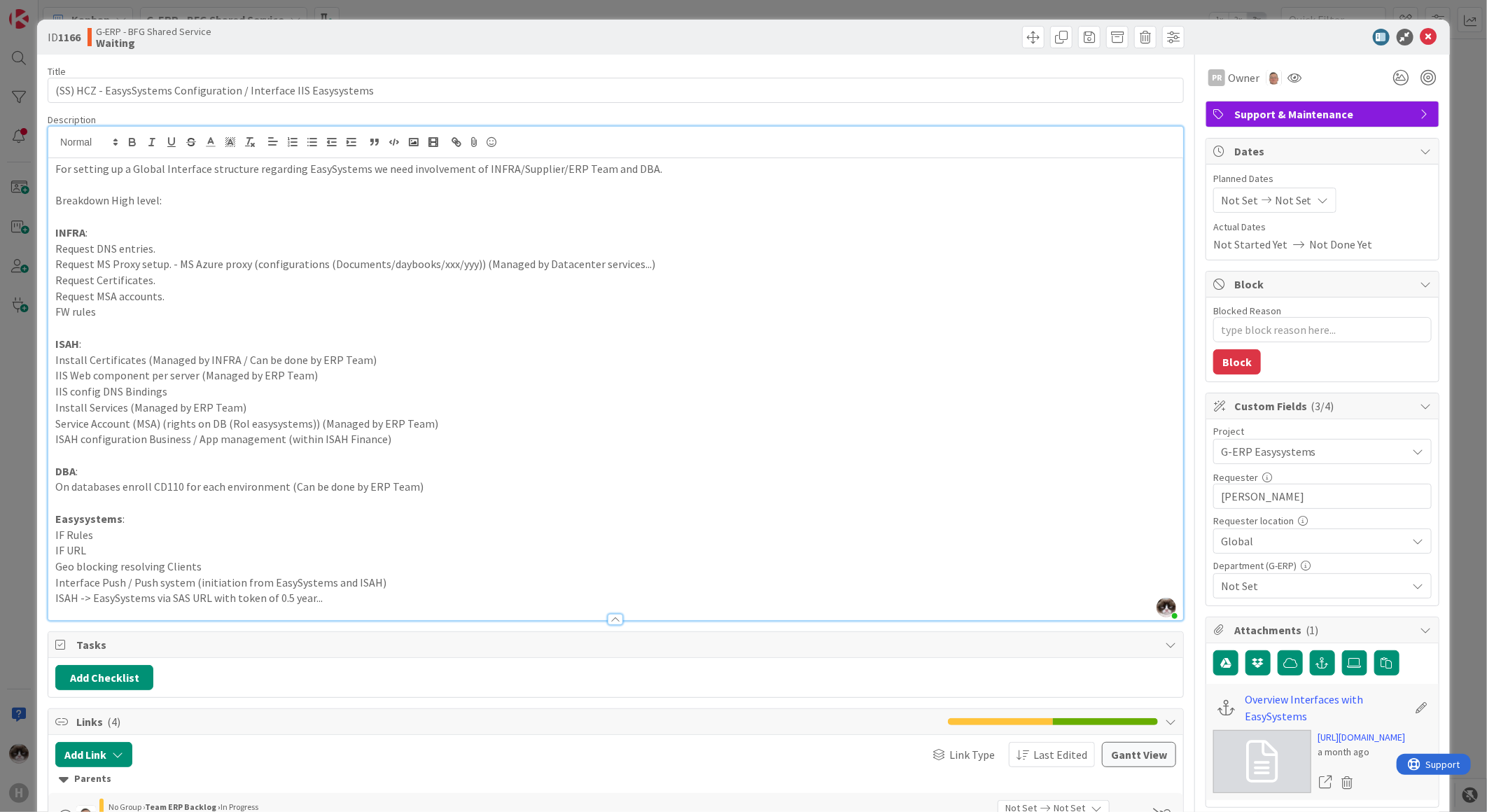
click at [1263, 574] on div "Not Set" at bounding box center [1322, 586] width 218 height 25
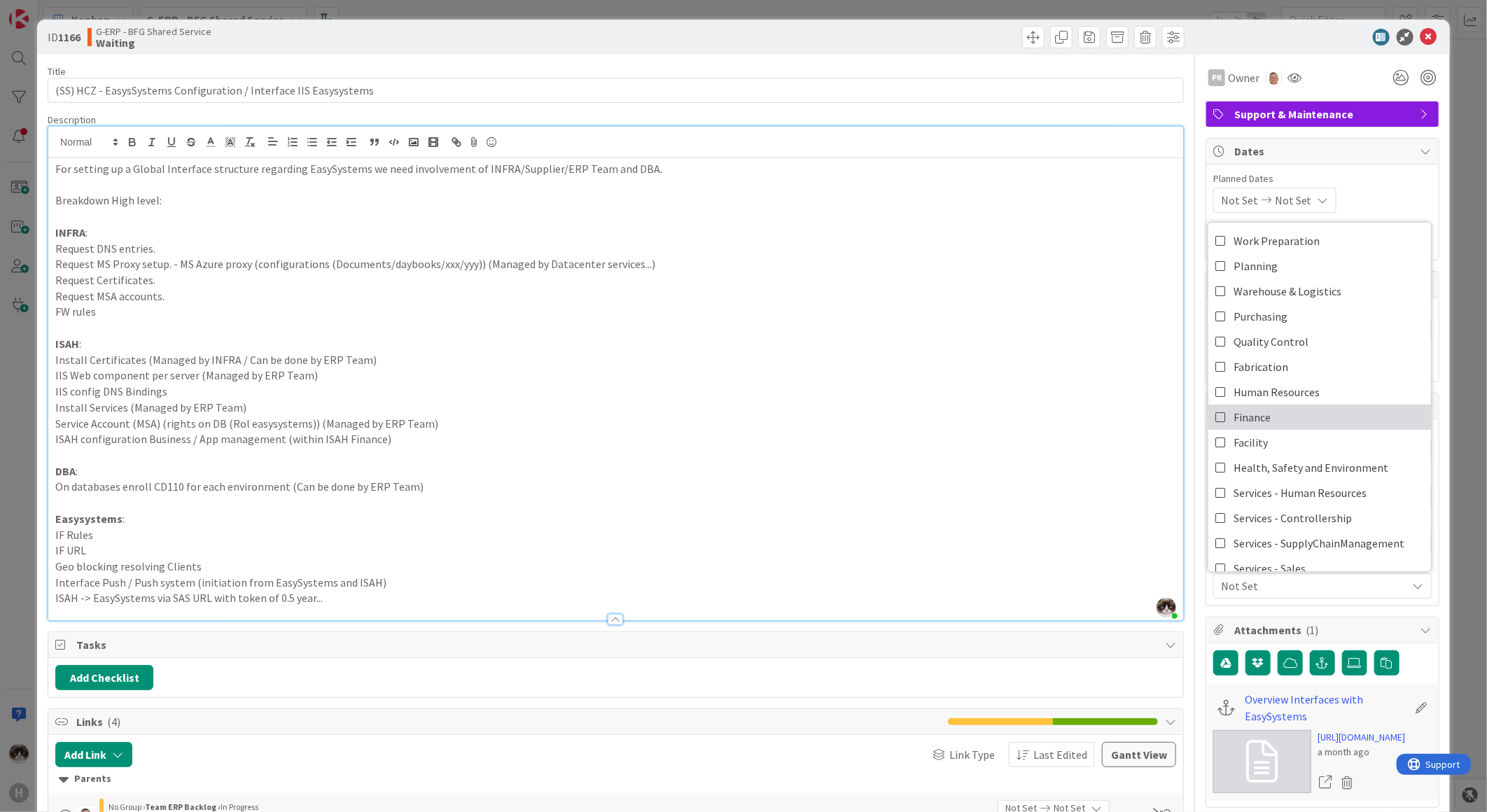
click at [1241, 410] on span "Finance" at bounding box center [1252, 417] width 37 height 21
click at [1215, 315] on icon at bounding box center [1220, 317] width 11 height 21
type textarea "x"
click at [1420, 39] on icon at bounding box center [1428, 37] width 17 height 17
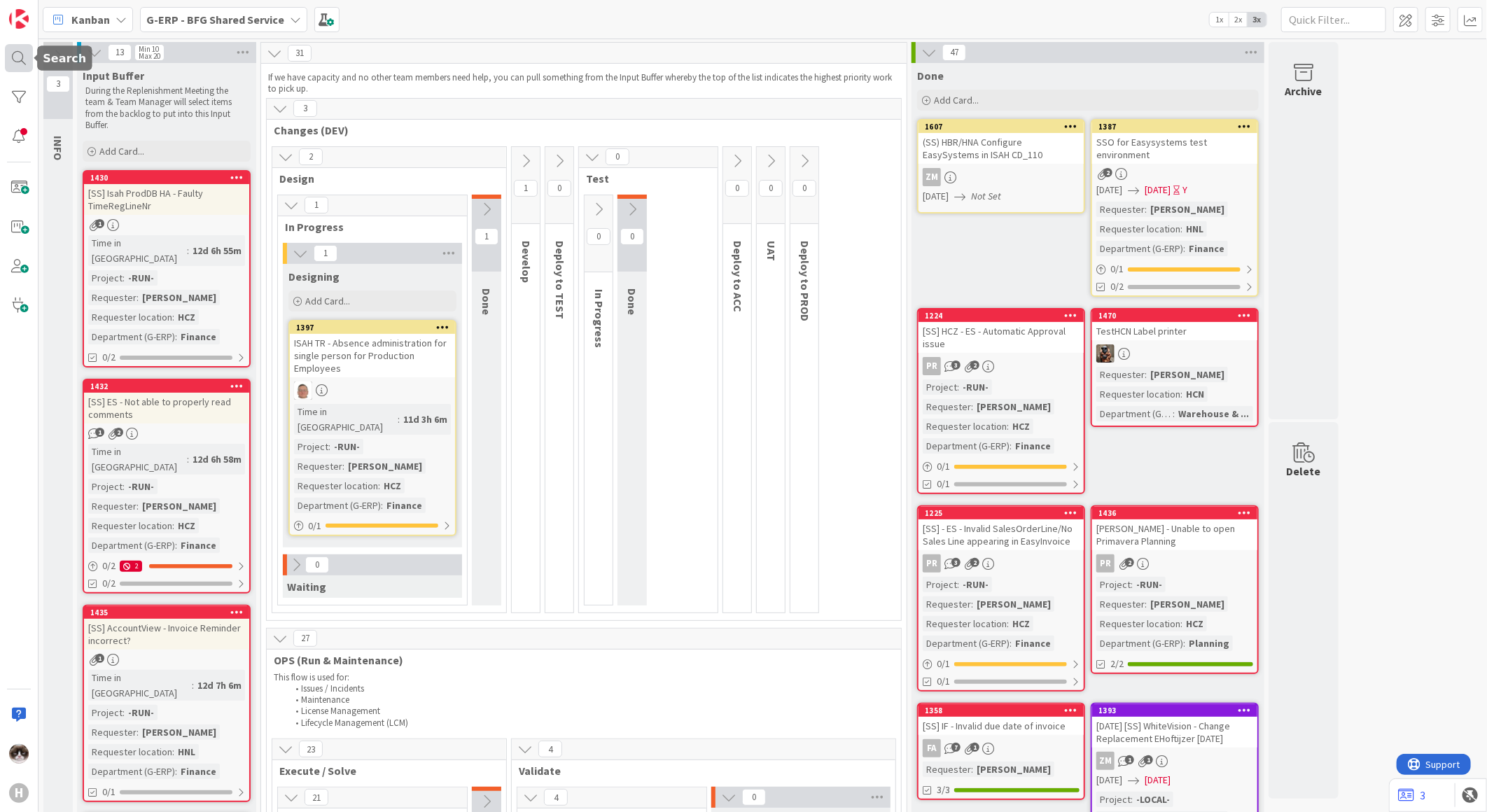
click at [22, 65] on div at bounding box center [19, 58] width 28 height 28
